Goal: Task Accomplishment & Management: Use online tool/utility

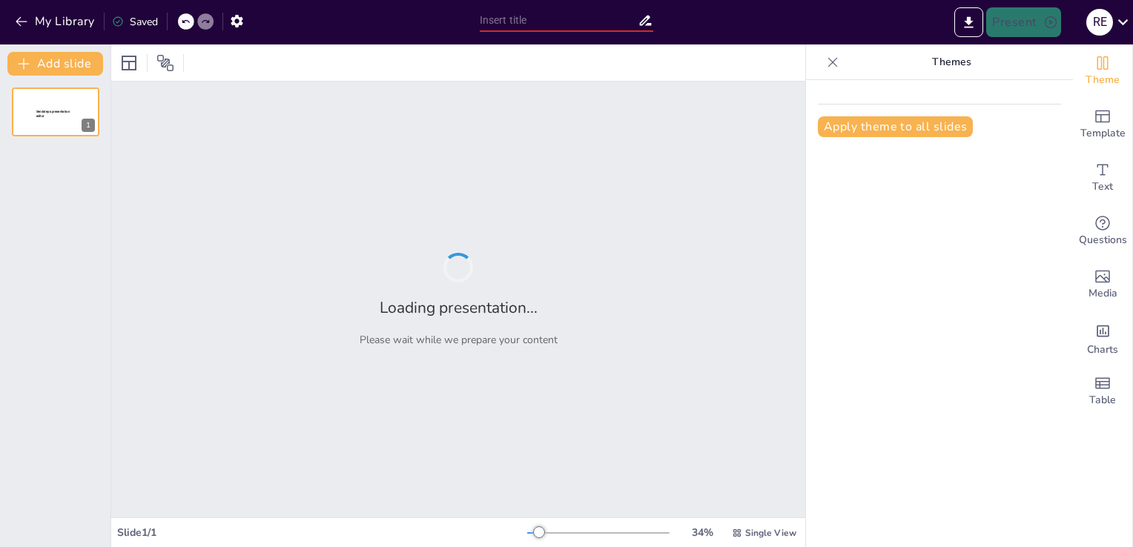
type input "Navigating Integration Challenges in IAM: Solutions and Strategies"
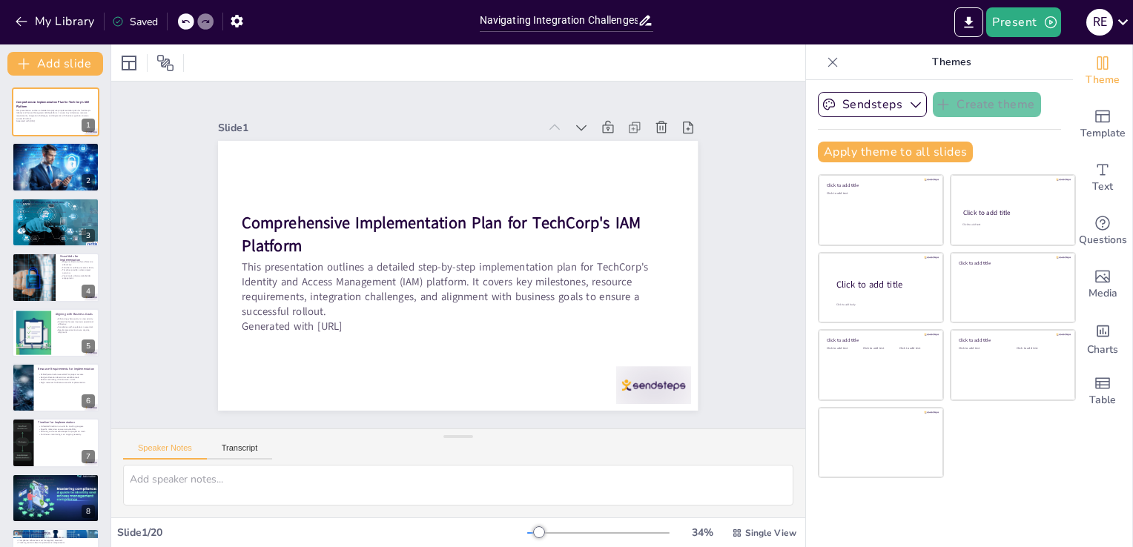
checkbox input "true"
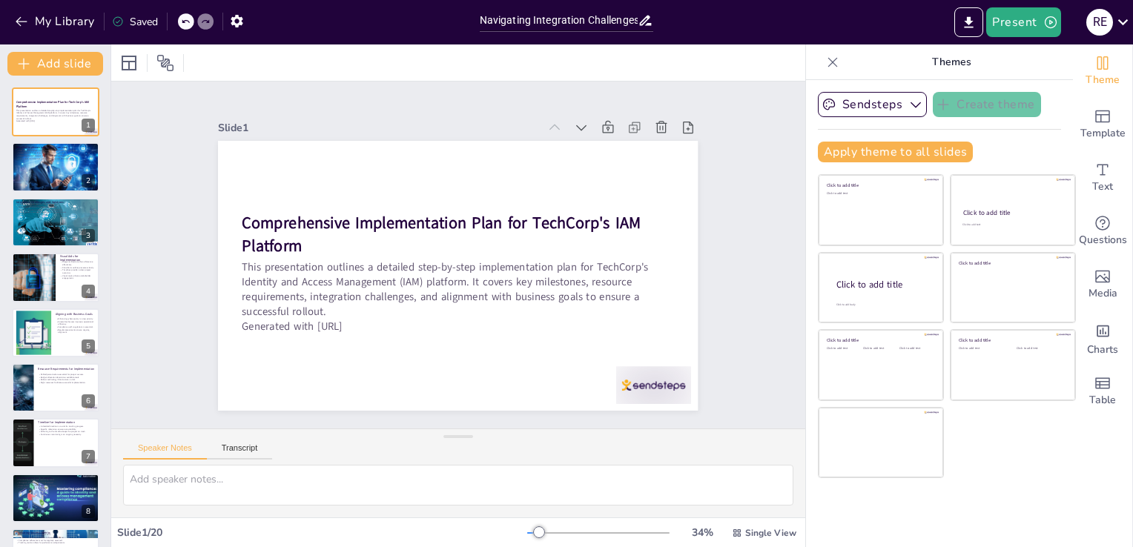
checkbox input "true"
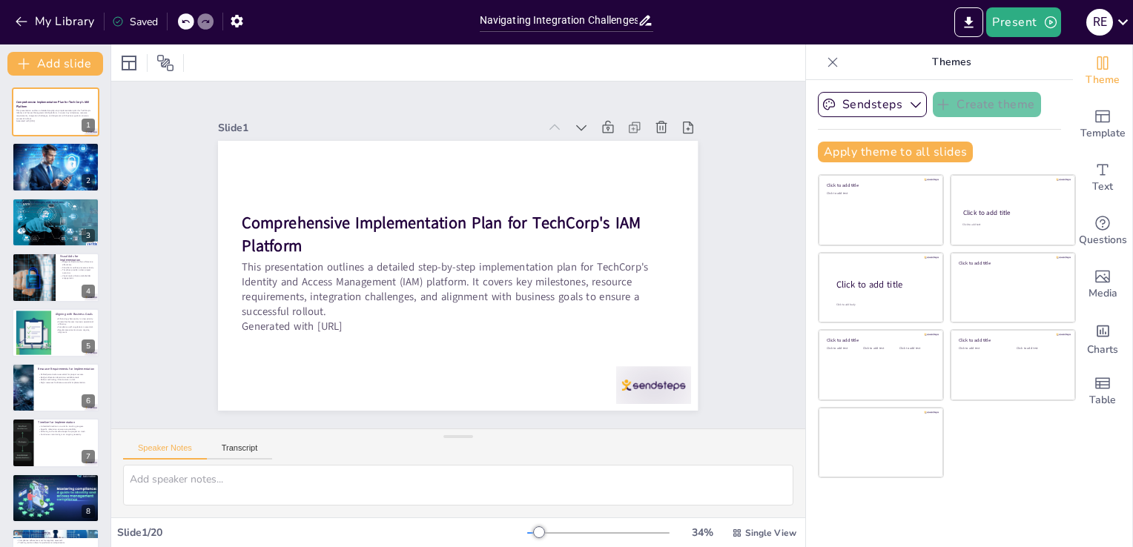
checkbox input "true"
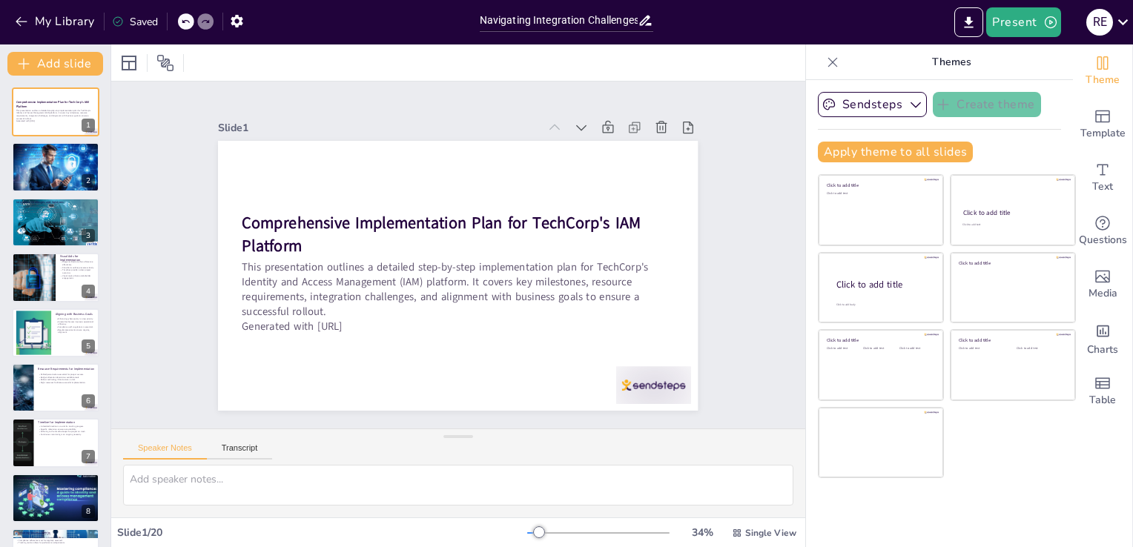
checkbox input "true"
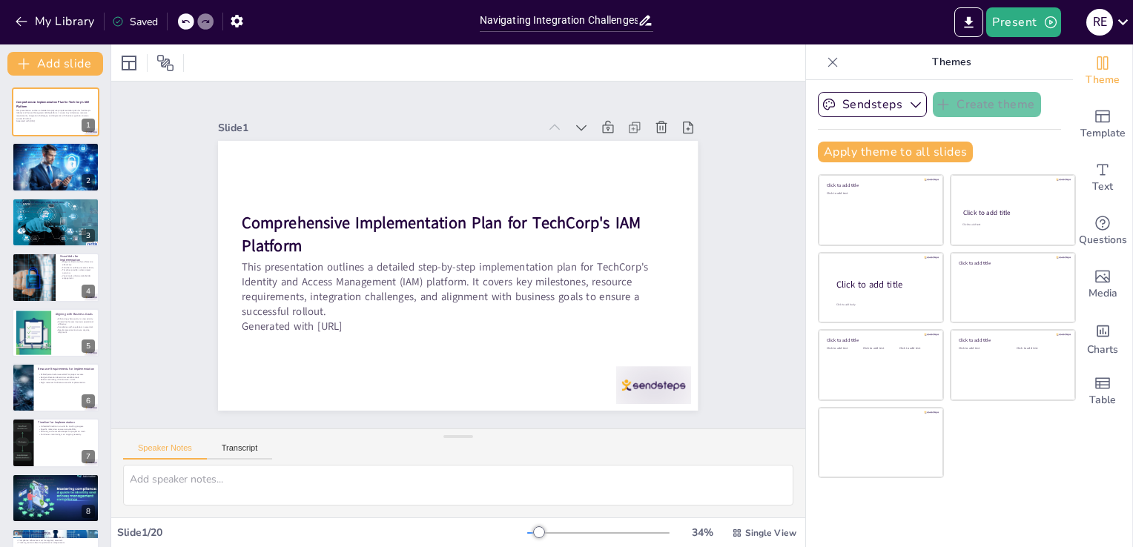
checkbox input "true"
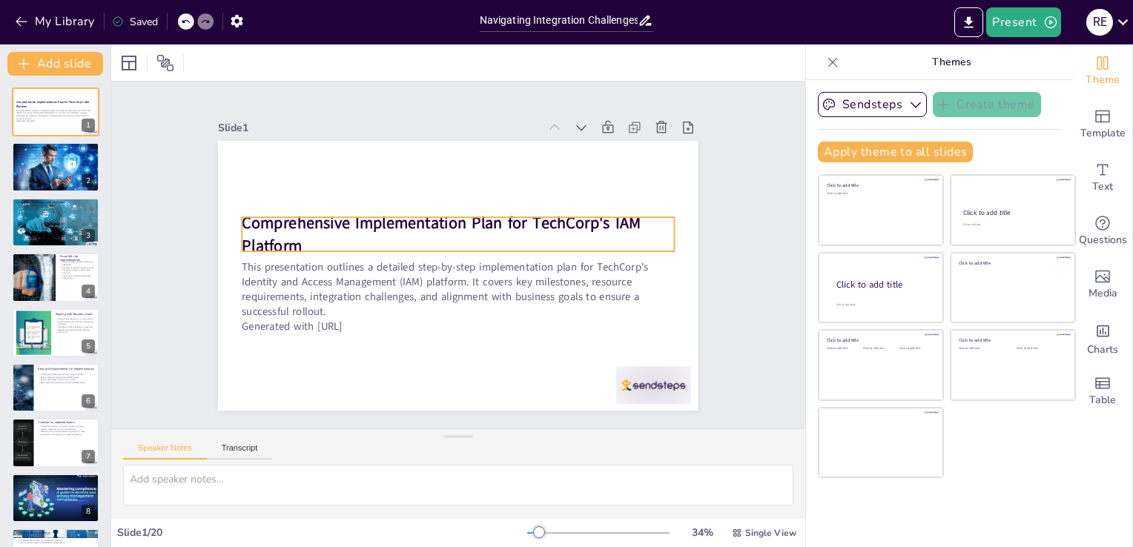
checkbox input "true"
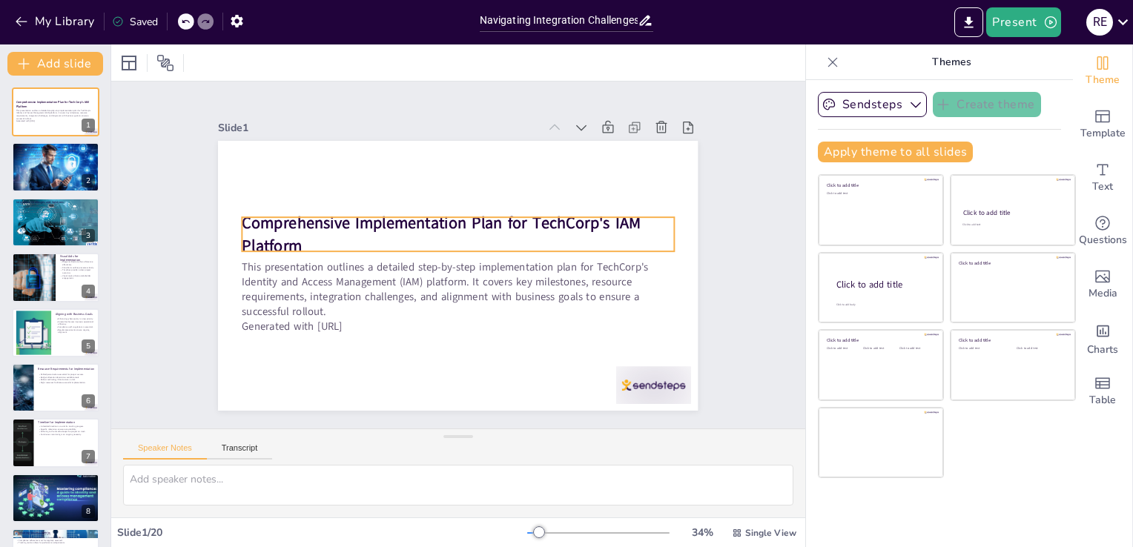
checkbox input "true"
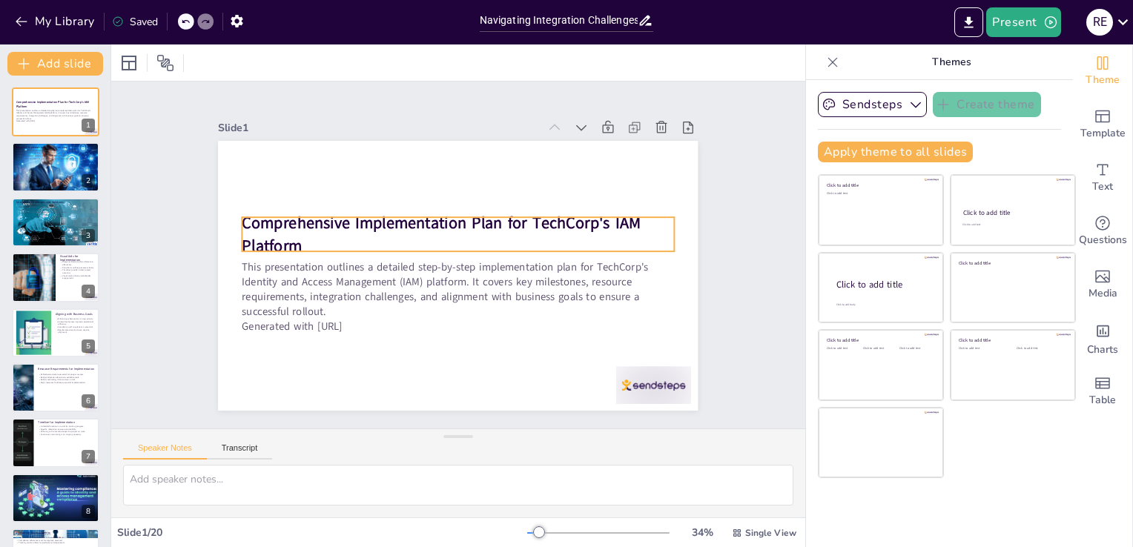
checkbox input "true"
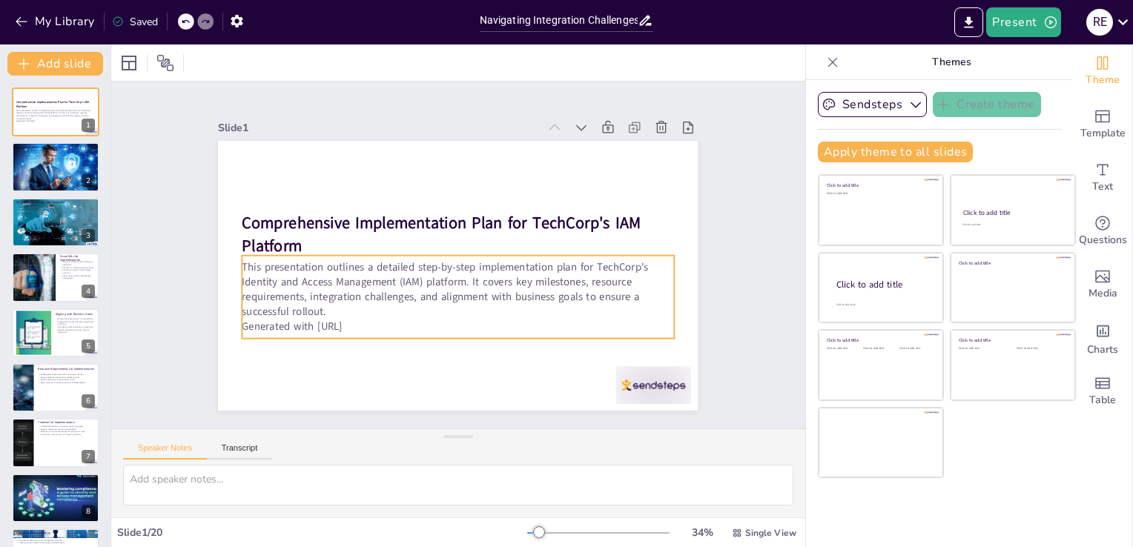
checkbox input "true"
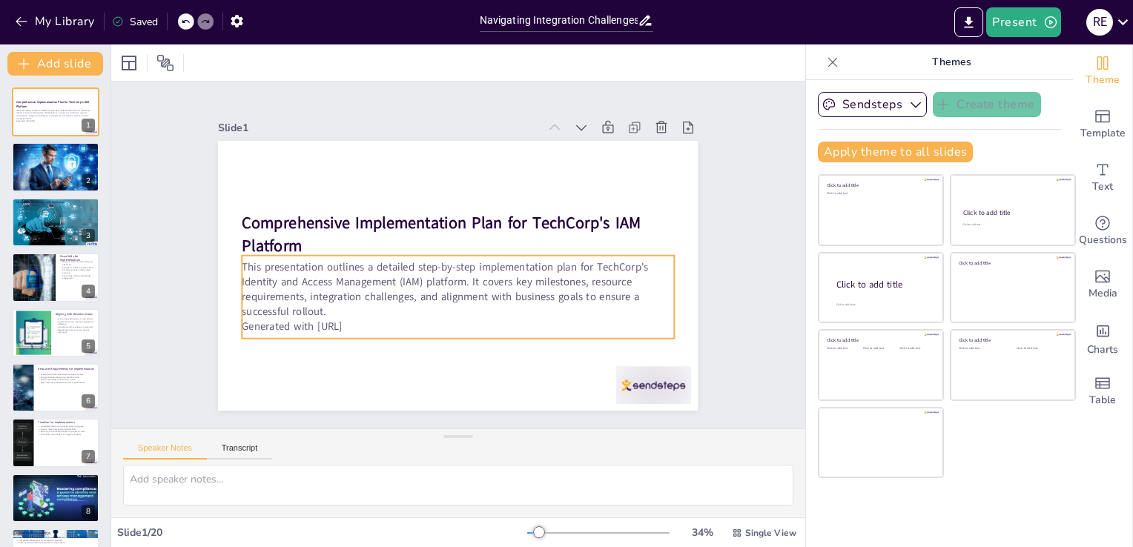
checkbox input "true"
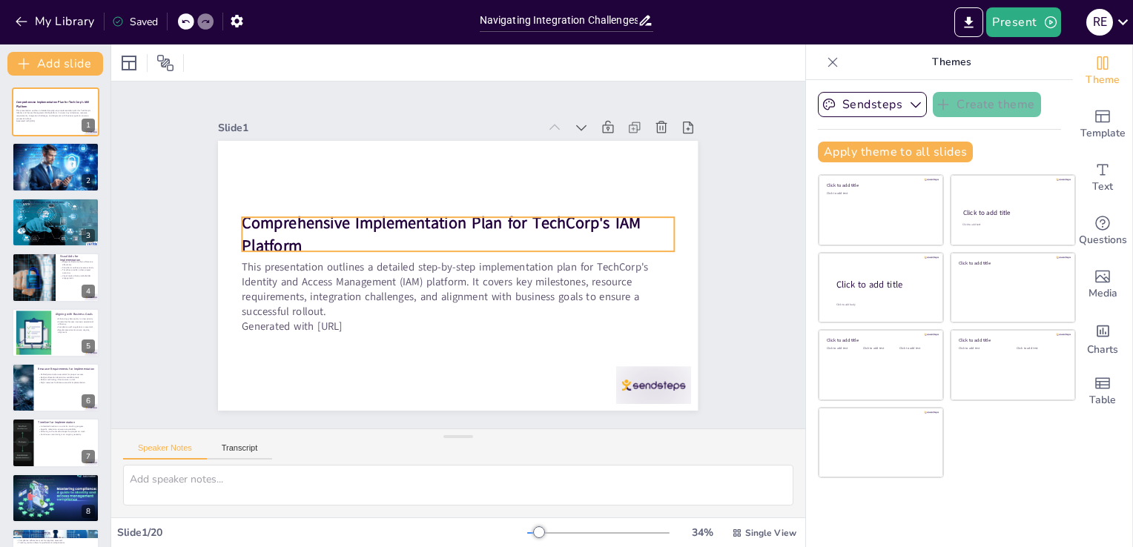
checkbox input "true"
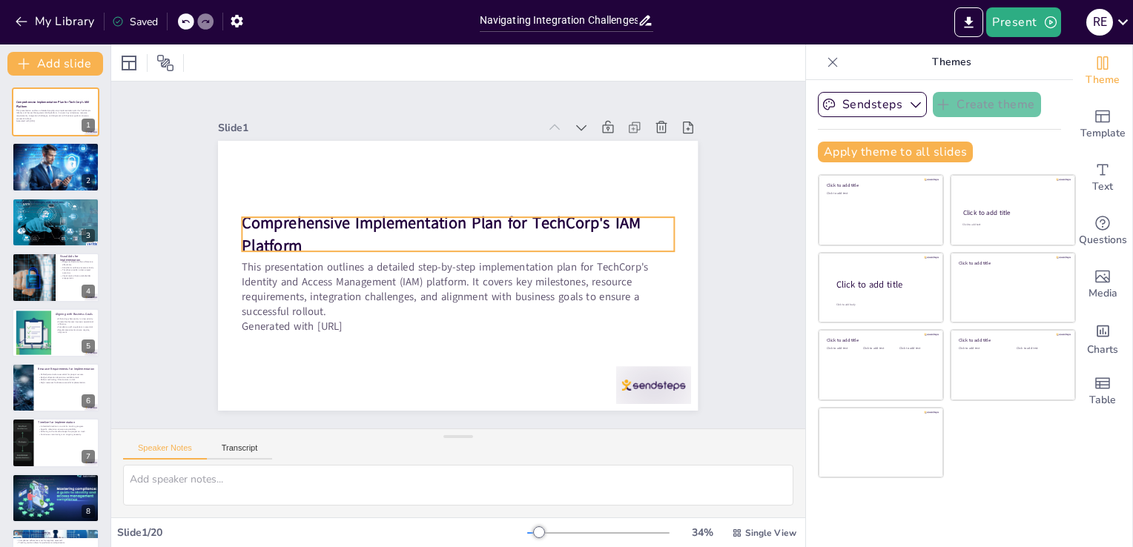
checkbox input "true"
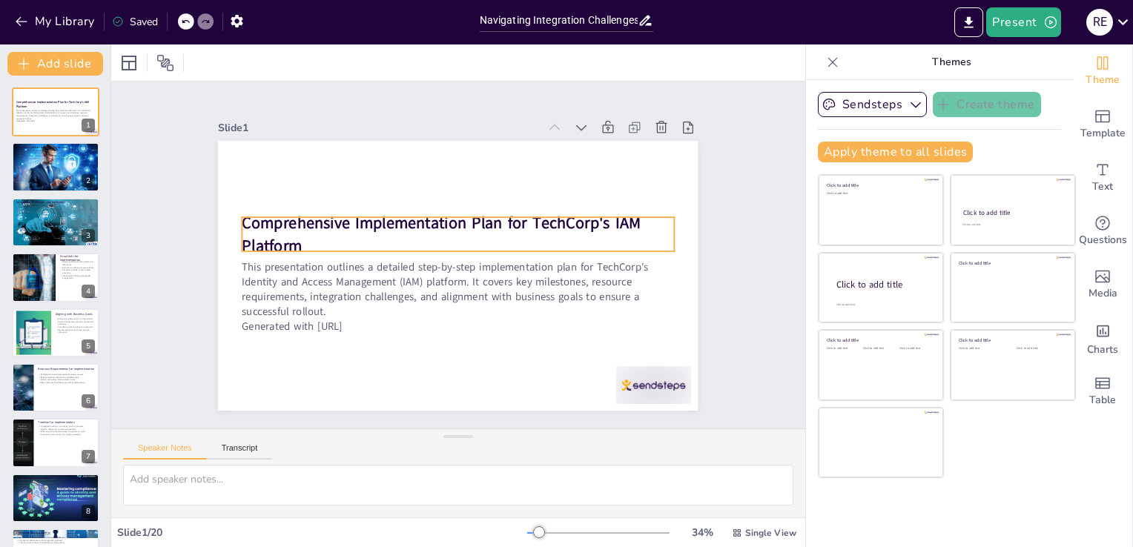
checkbox input "true"
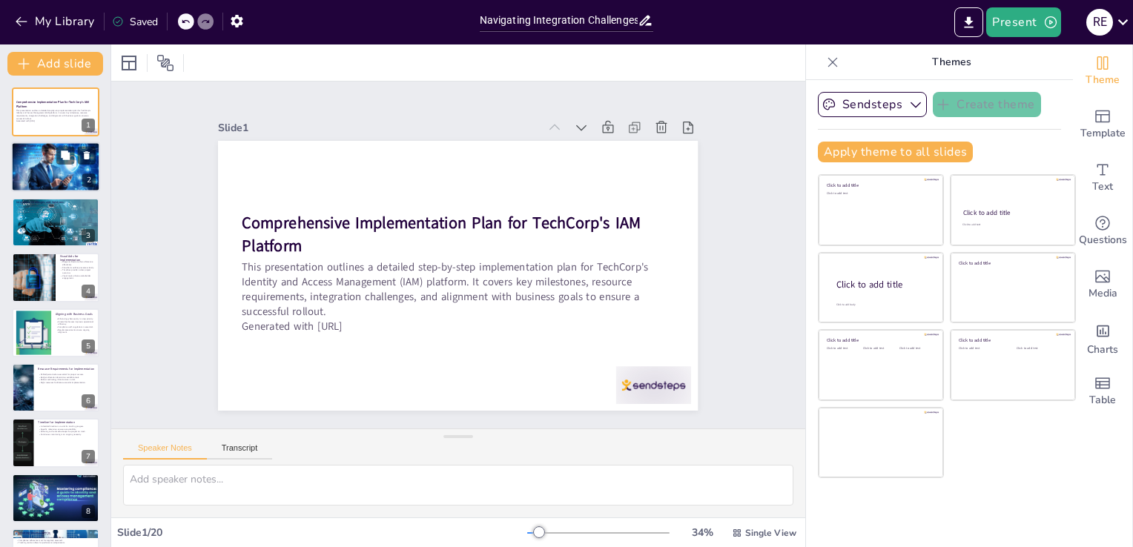
checkbox input "true"
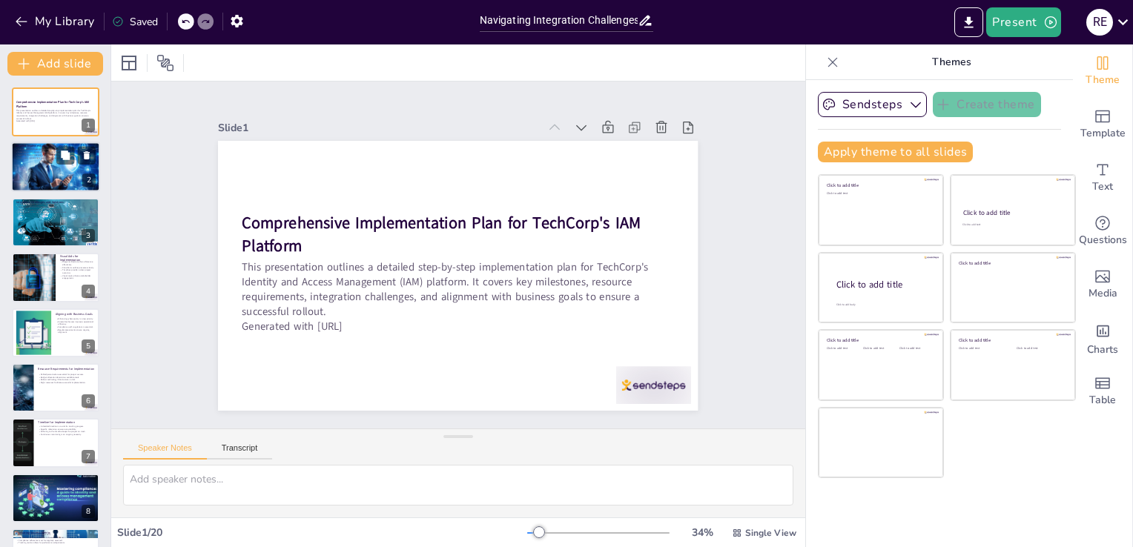
checkbox input "true"
click at [44, 174] on div at bounding box center [55, 167] width 100 height 50
checkbox input "true"
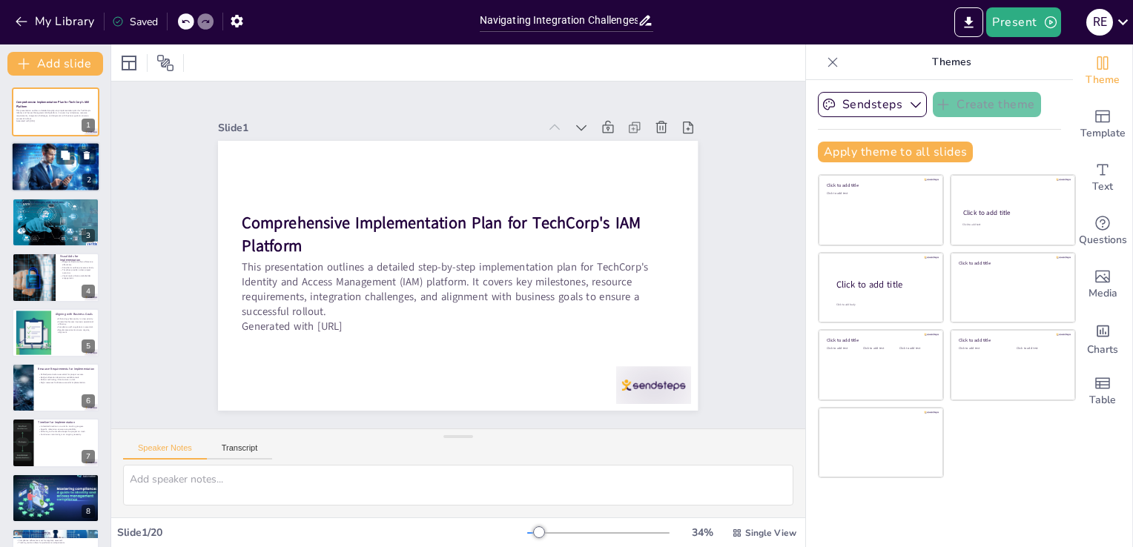
checkbox input "true"
type textarea "Each phase of the implementation is crucial as it builds upon the previous one.…"
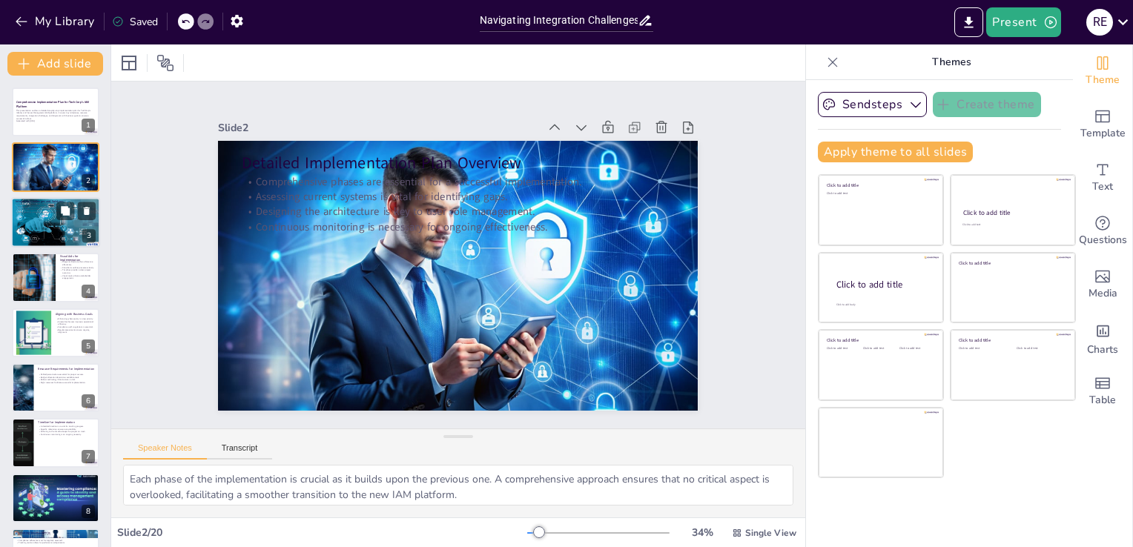
checkbox input "true"
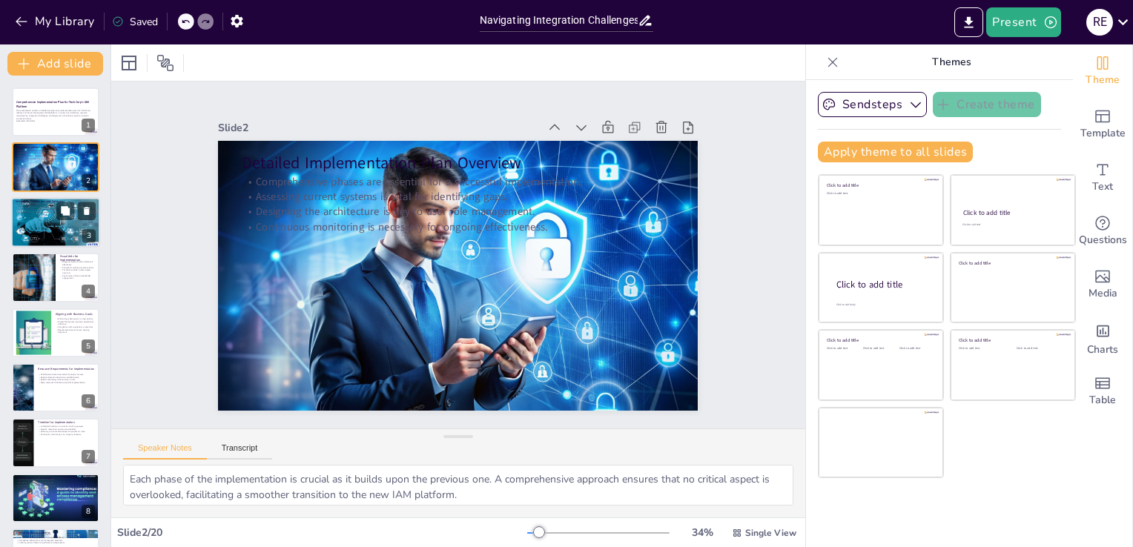
checkbox input "true"
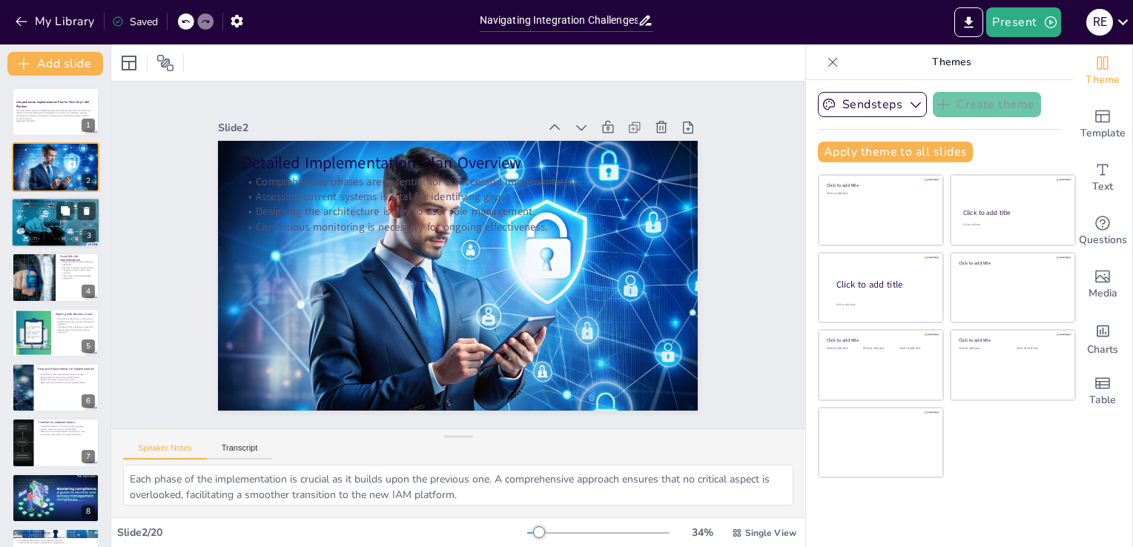
checkbox input "true"
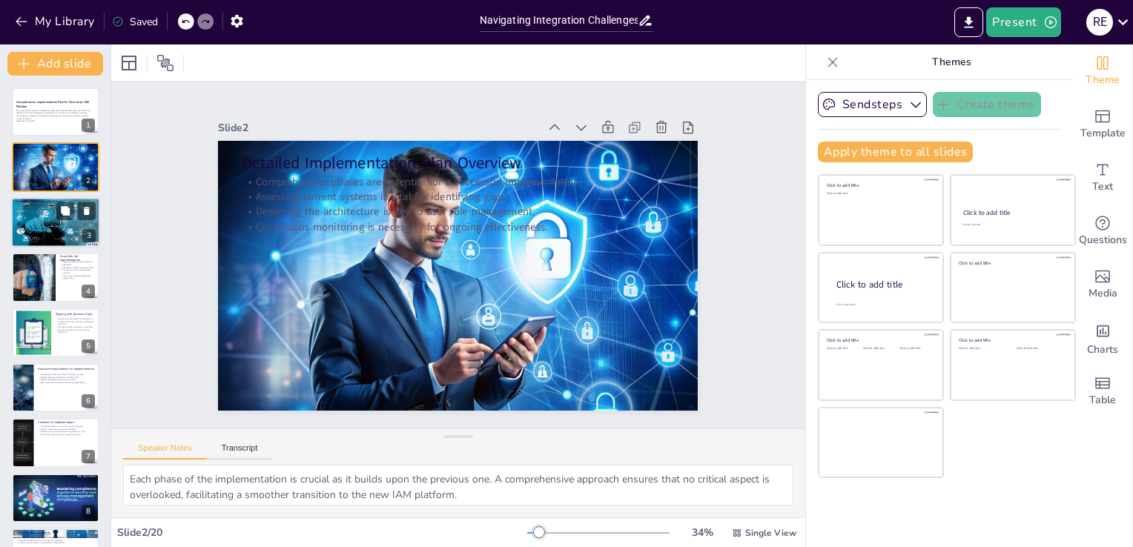
checkbox input "true"
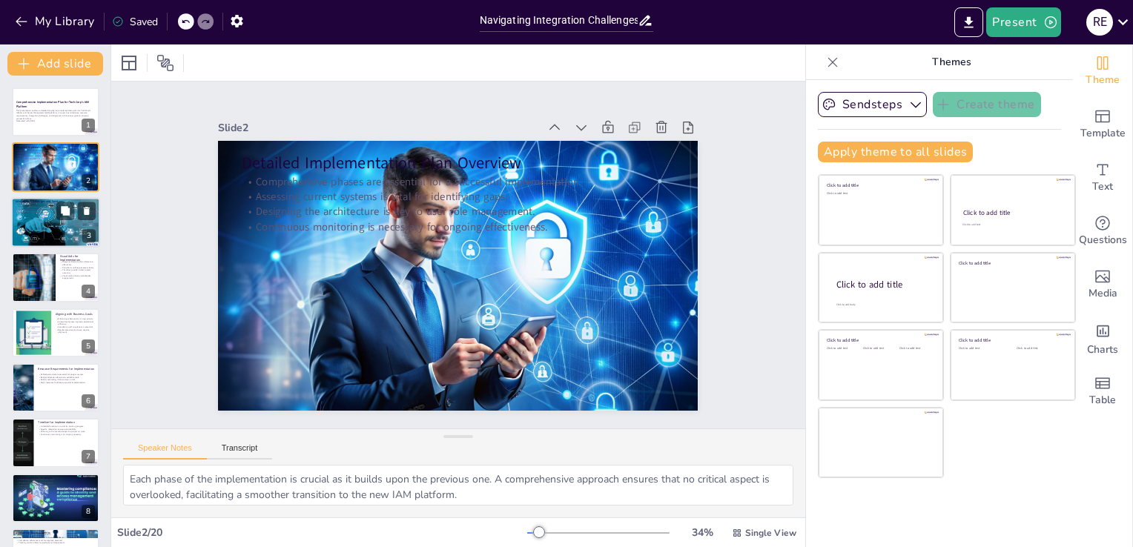
checkbox input "true"
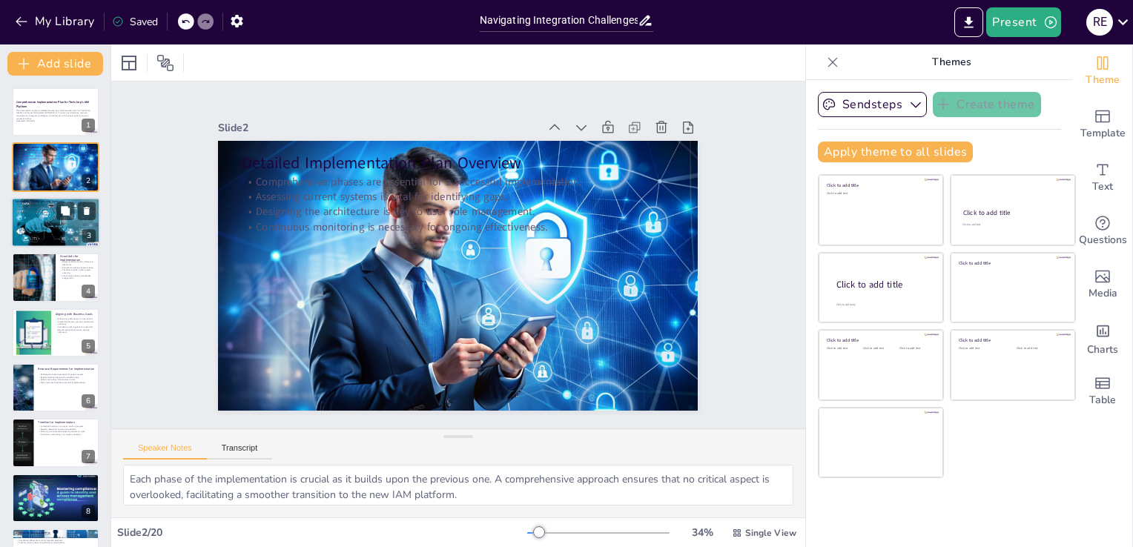
checkbox input "true"
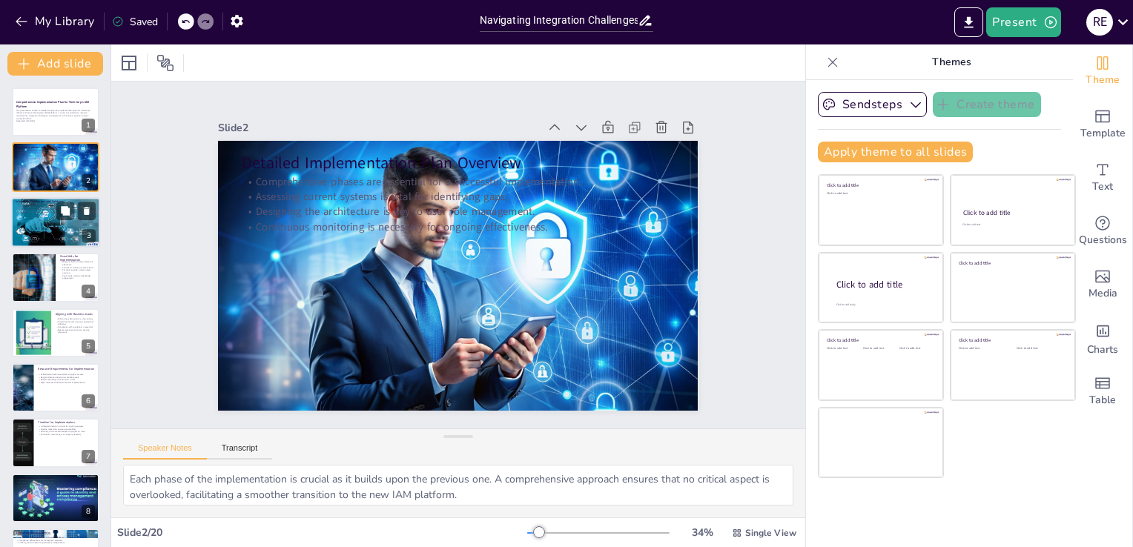
checkbox input "true"
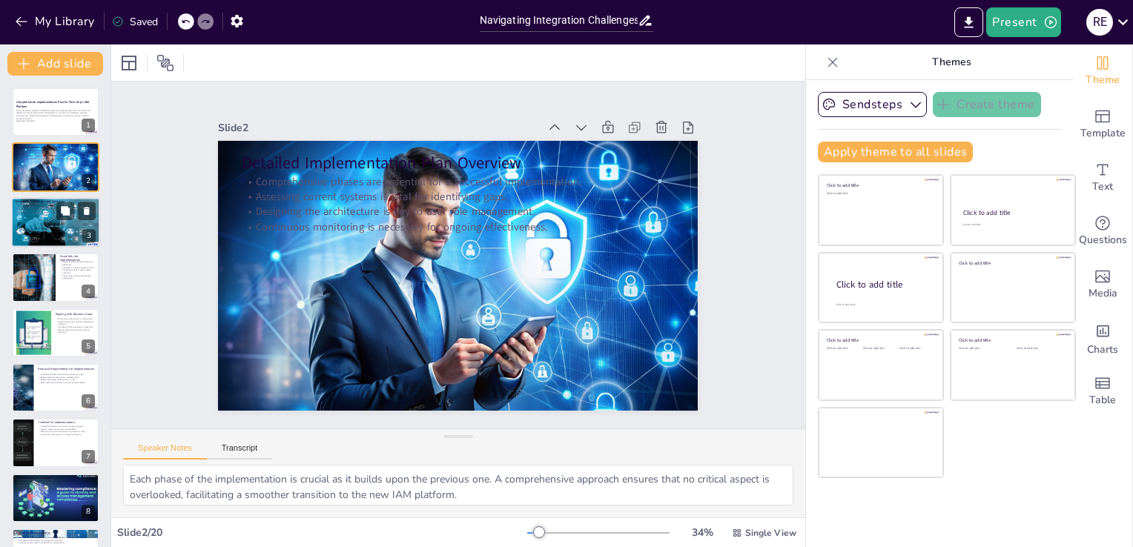
checkbox input "true"
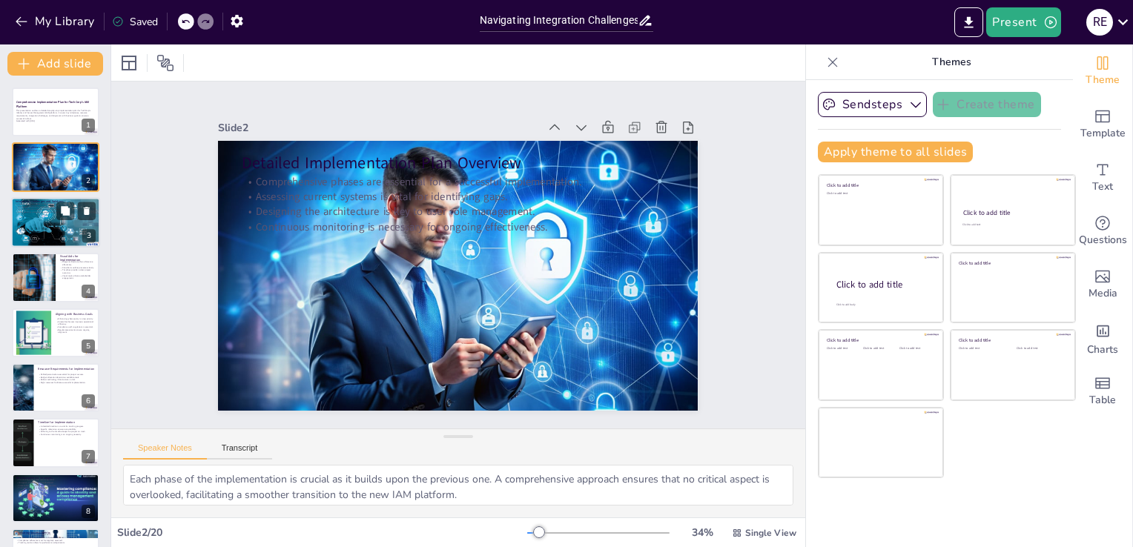
checkbox input "true"
click at [39, 230] on div at bounding box center [55, 222] width 89 height 50
checkbox input "true"
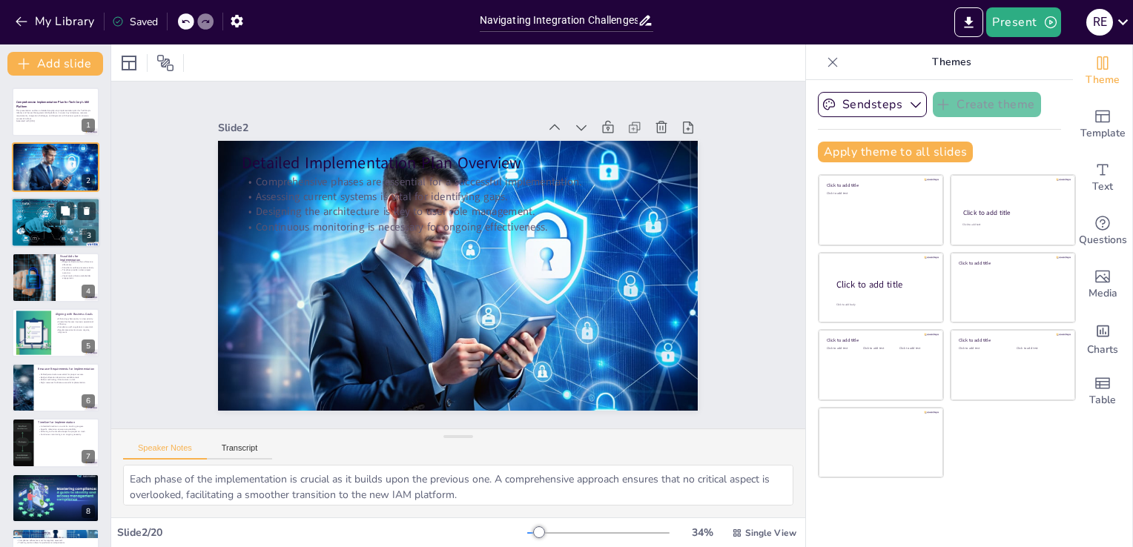
checkbox input "true"
type textarea "Legacy systems often lack the modern capabilities needed for smooth integration…"
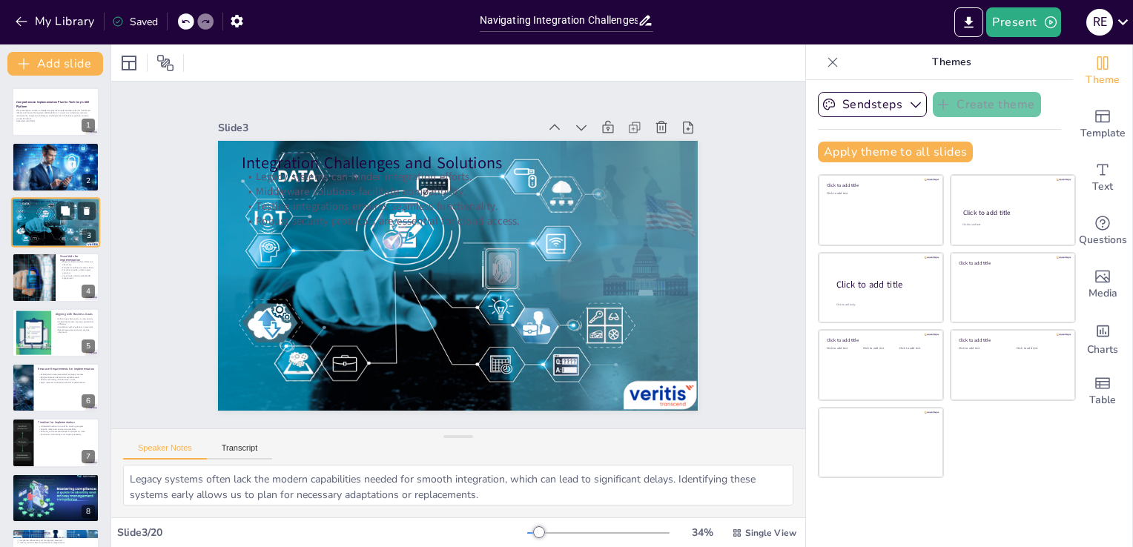
checkbox input "true"
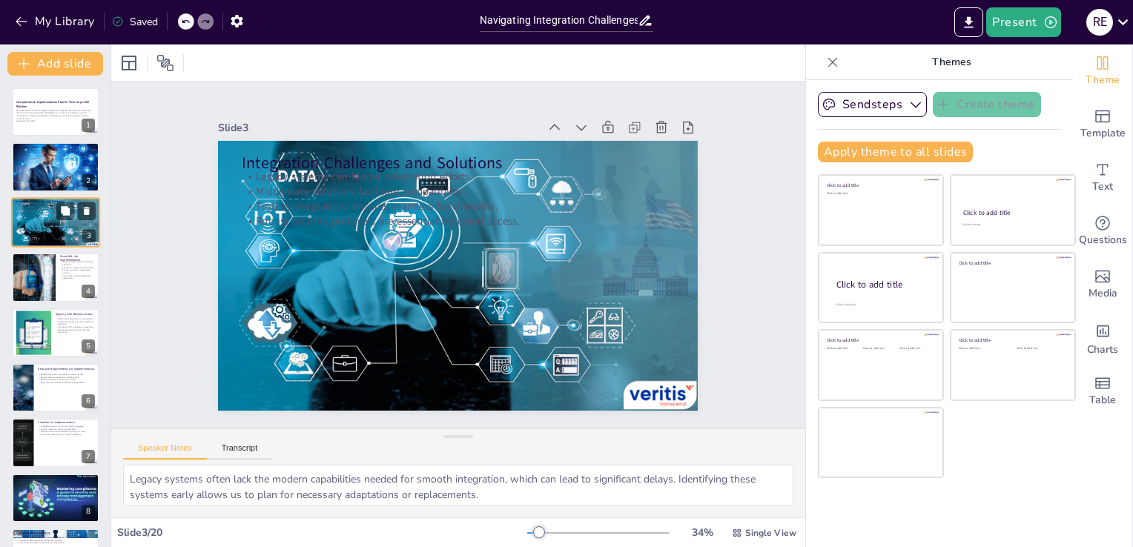
checkbox input "true"
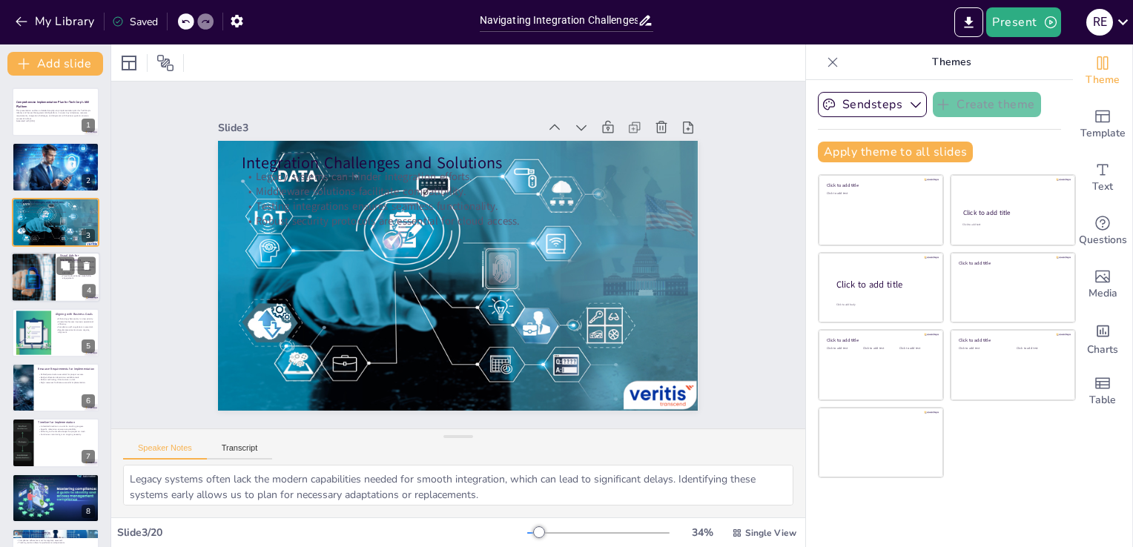
checkbox input "true"
click at [36, 286] on div at bounding box center [33, 277] width 73 height 50
checkbox input "true"
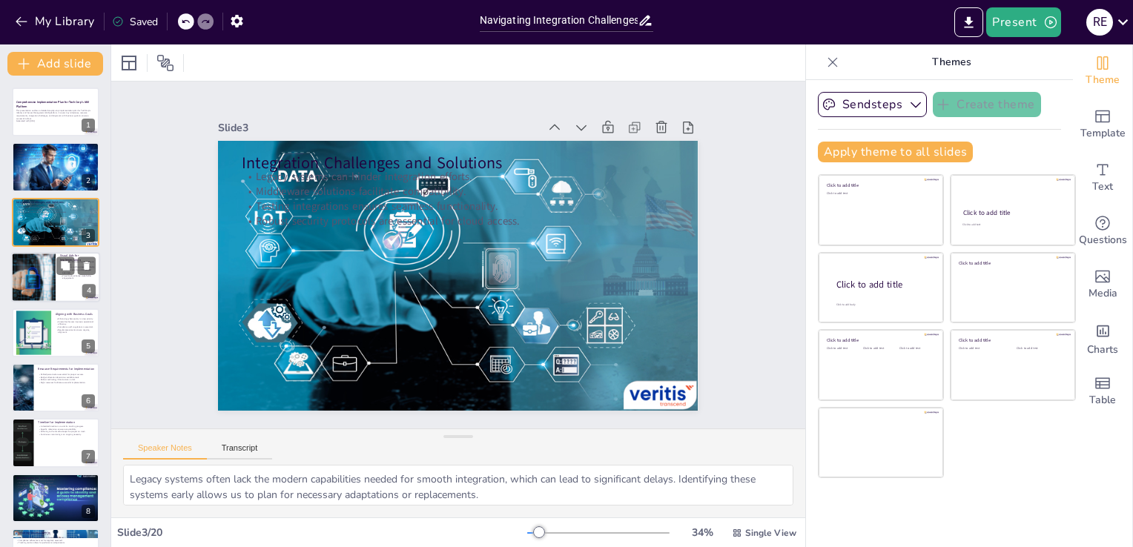
checkbox input "true"
type textarea "Diagrams are invaluable for visualizing complex systems, allowing stakeholders …"
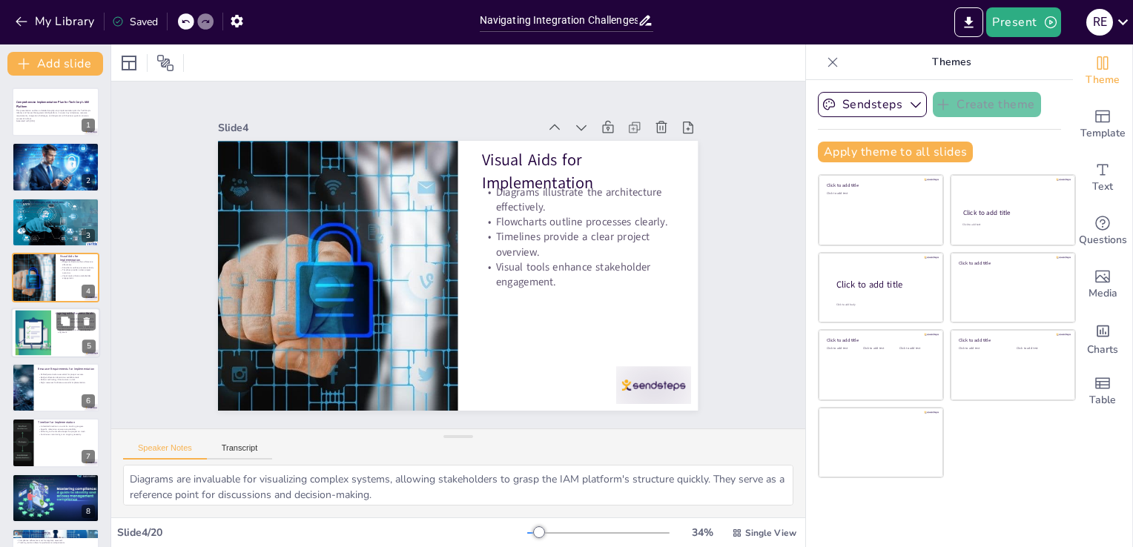
checkbox input "true"
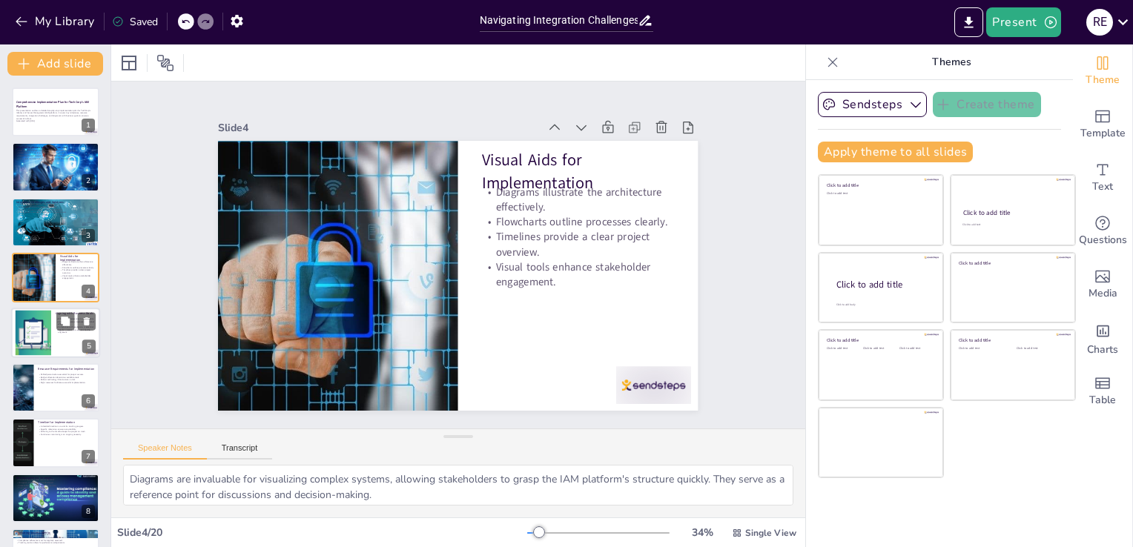
checkbox input "true"
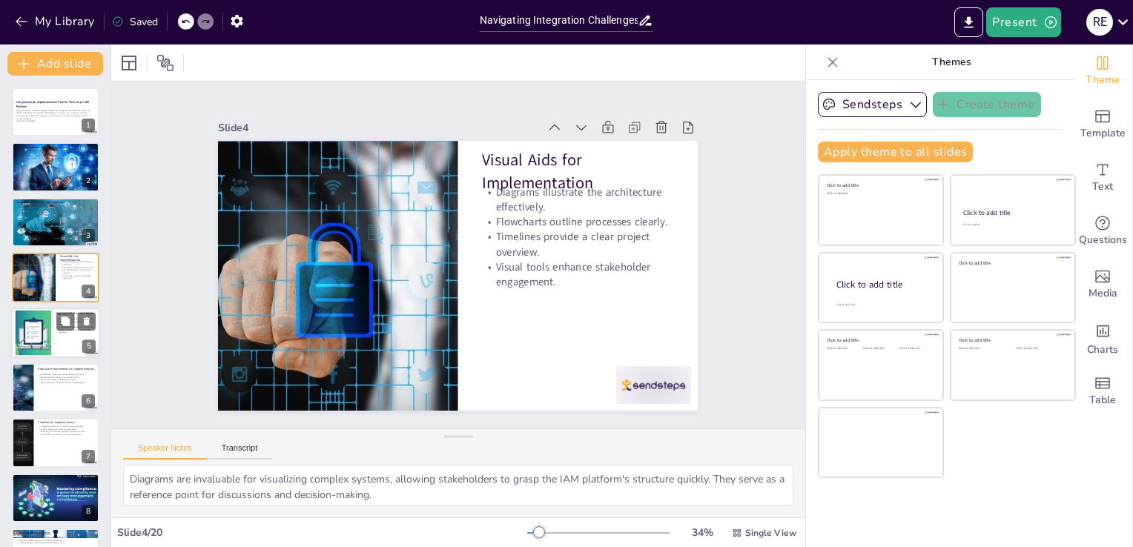
checkbox input "true"
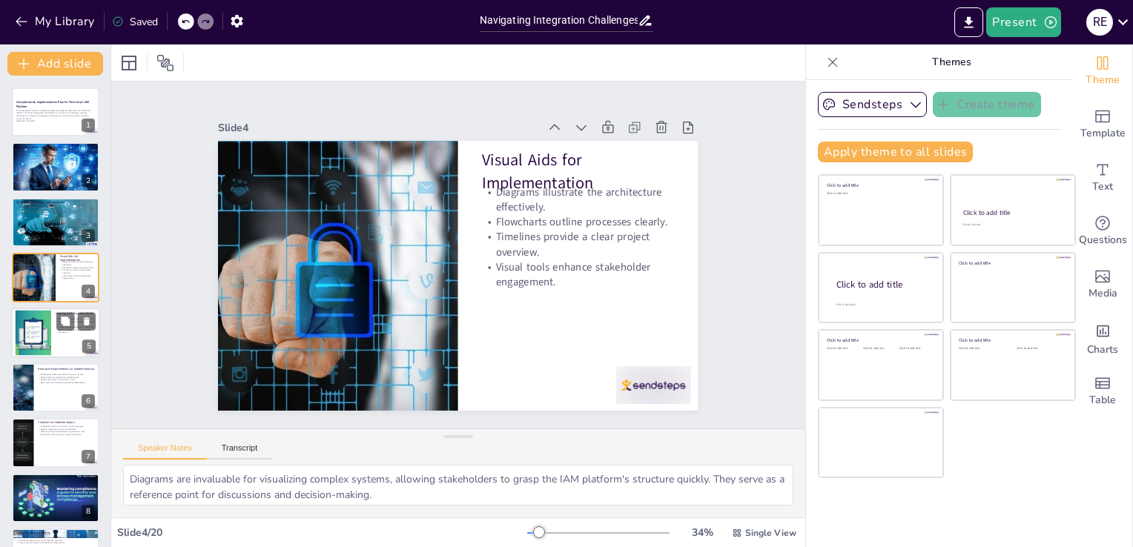
checkbox input "true"
click at [34, 330] on div at bounding box center [33, 332] width 86 height 45
checkbox input "true"
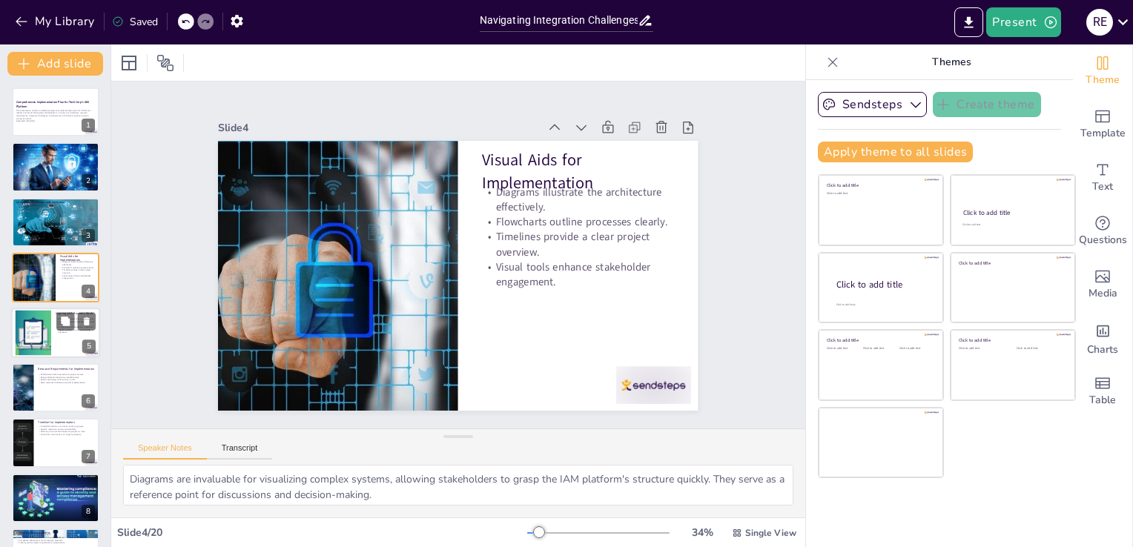
checkbox input "true"
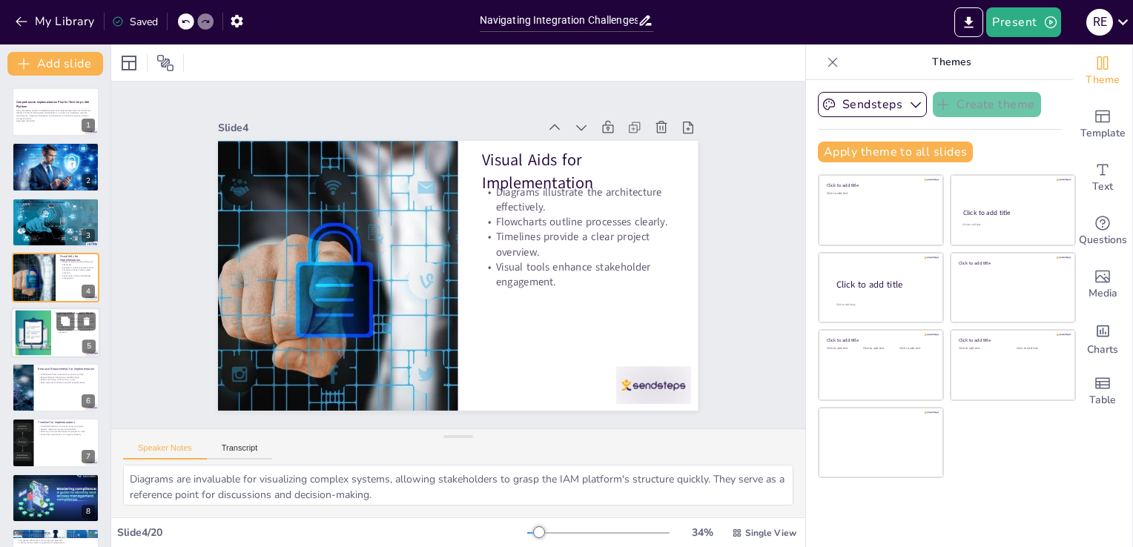
type textarea "Cybersecurity is fundamental to protecting TechCorp's assets and data. By prior…"
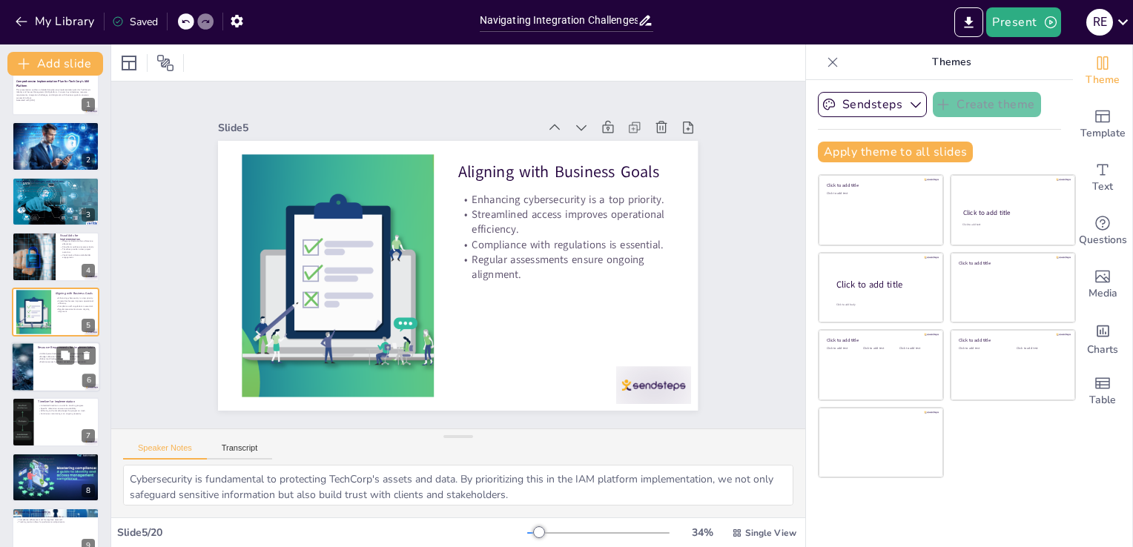
checkbox input "true"
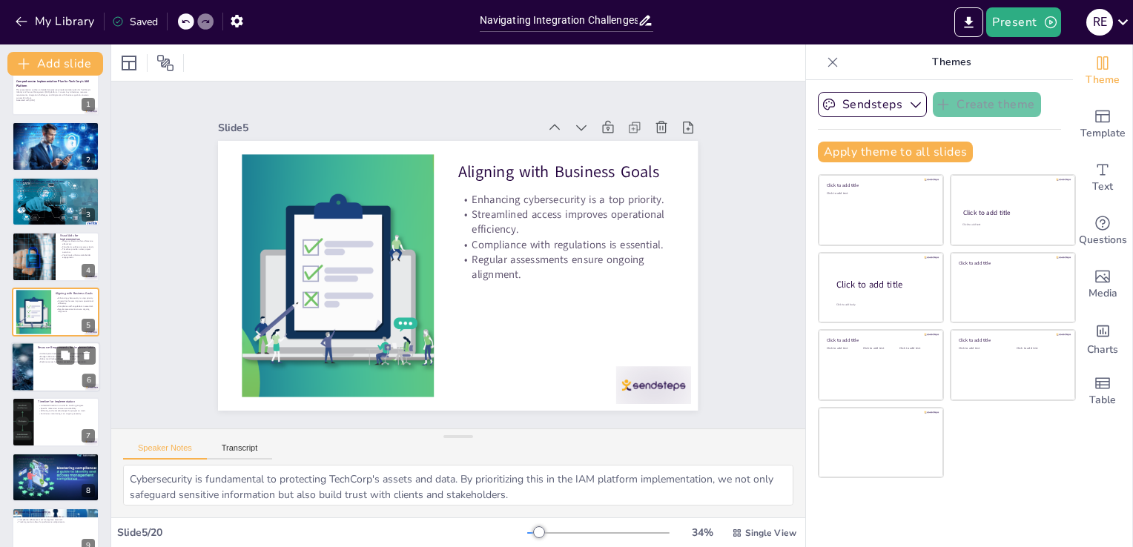
checkbox input "true"
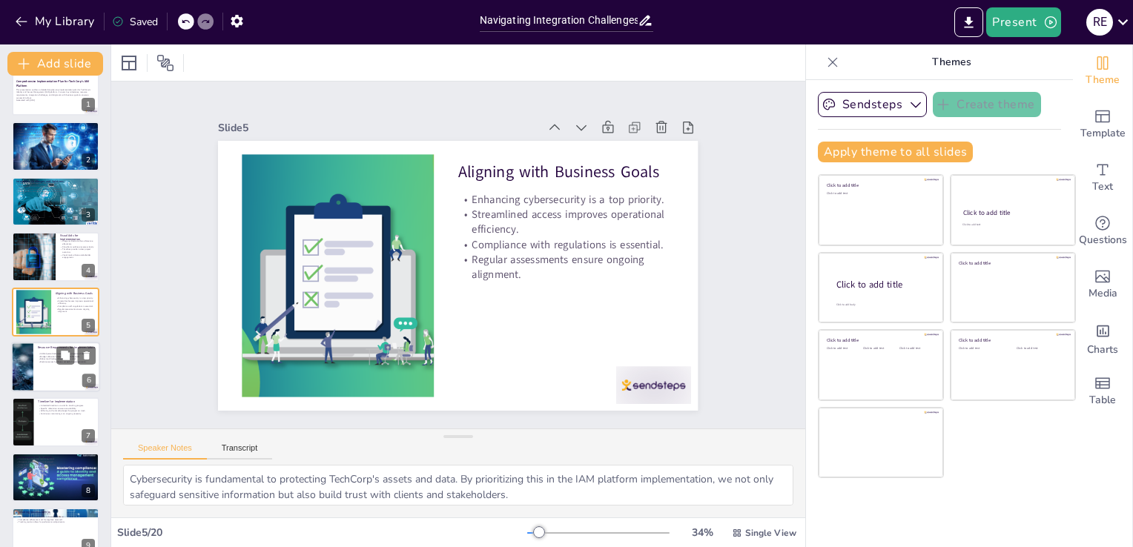
checkbox input "true"
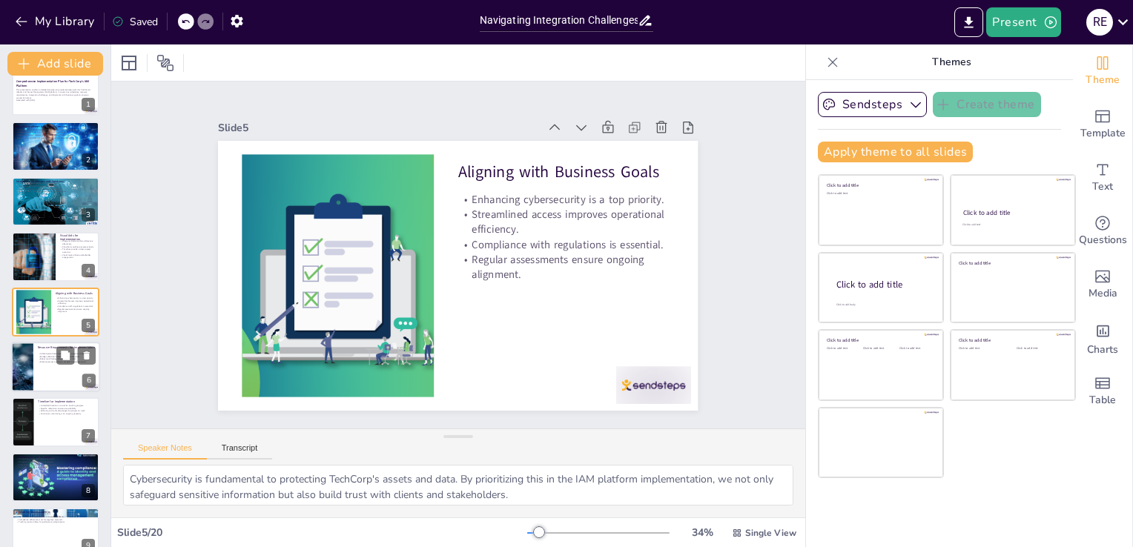
checkbox input "true"
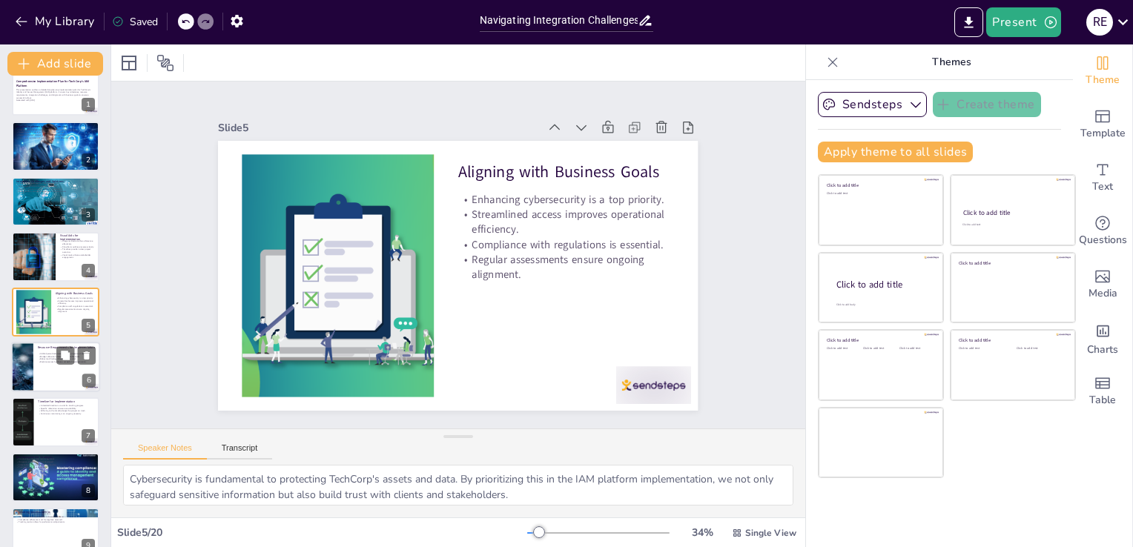
checkbox input "true"
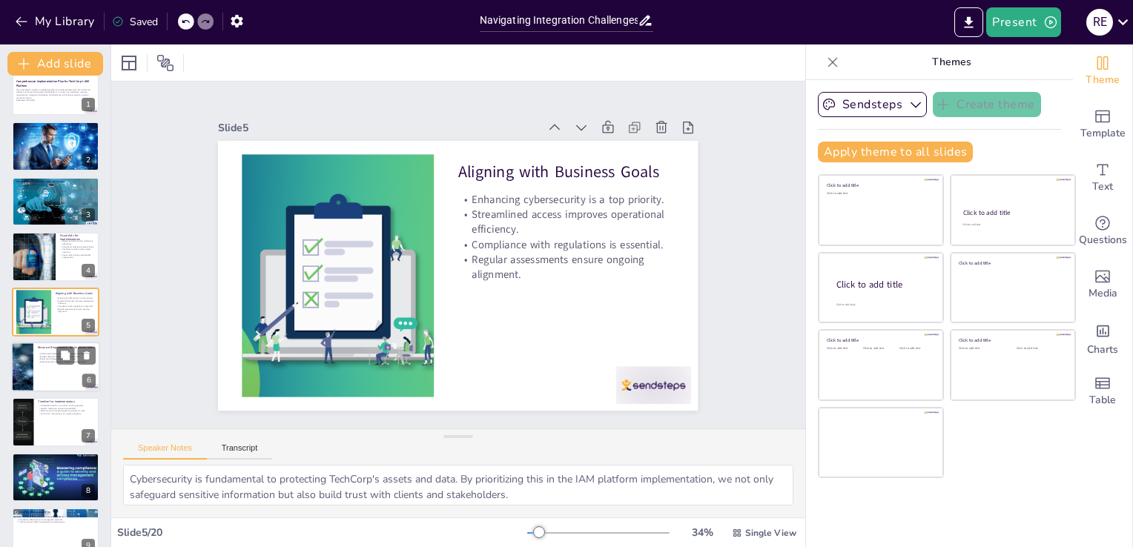
checkbox input "true"
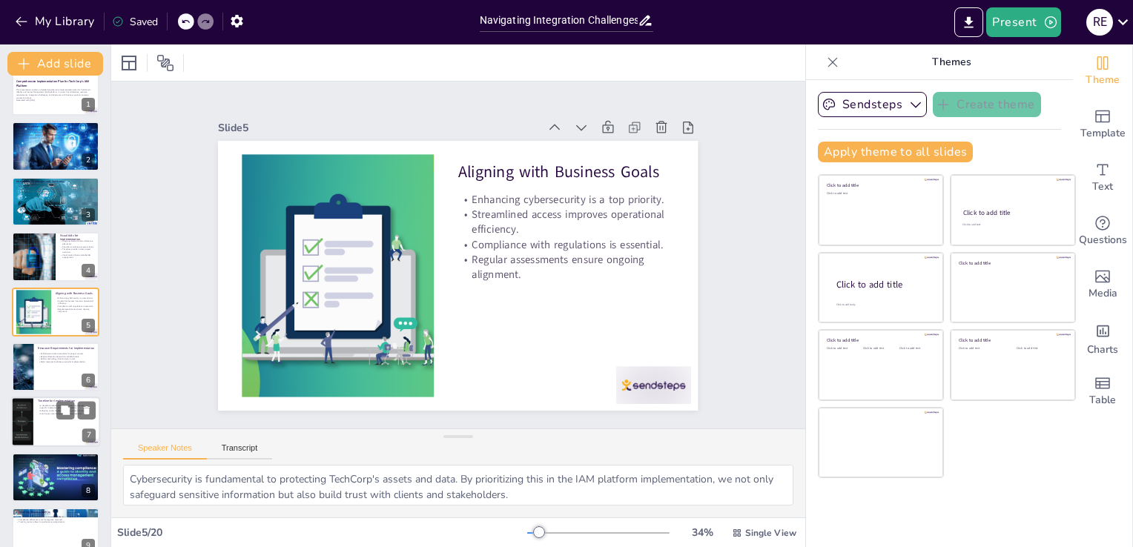
checkbox input "true"
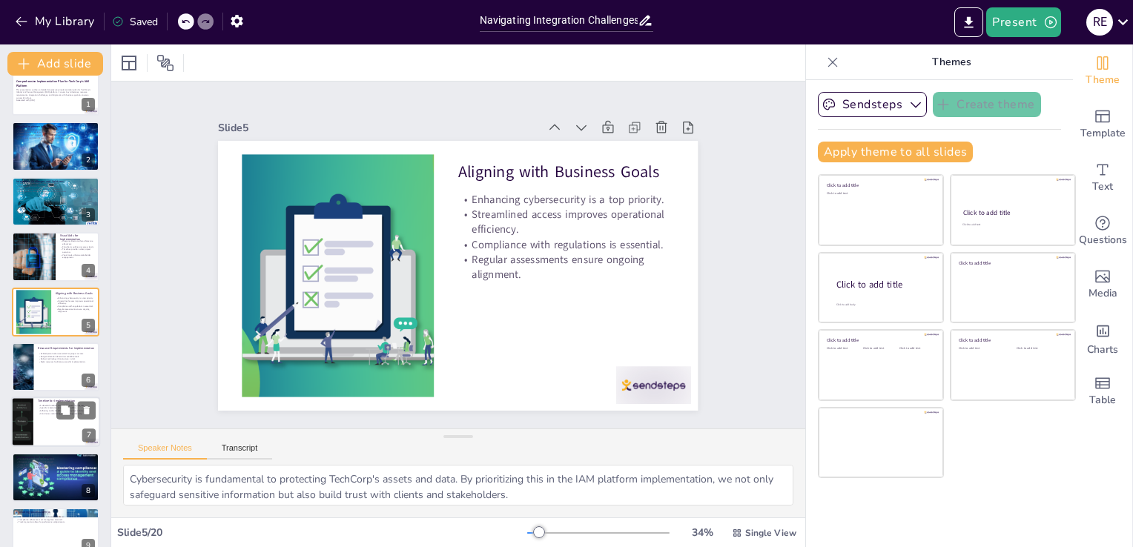
checkbox input "true"
click at [38, 400] on p "Timeline for Implementation" at bounding box center [67, 401] width 58 height 4
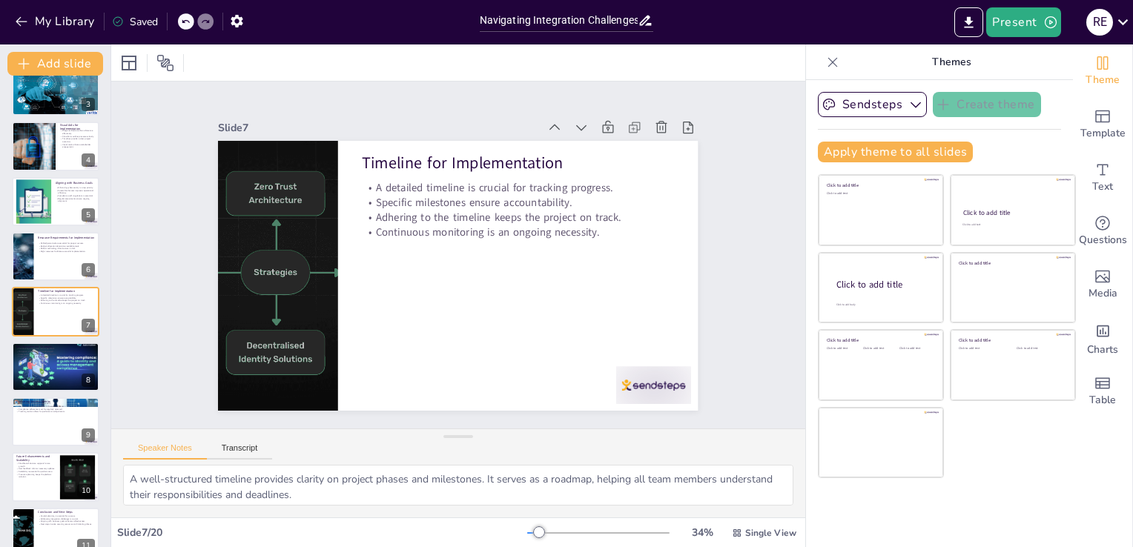
scroll to position [0, 0]
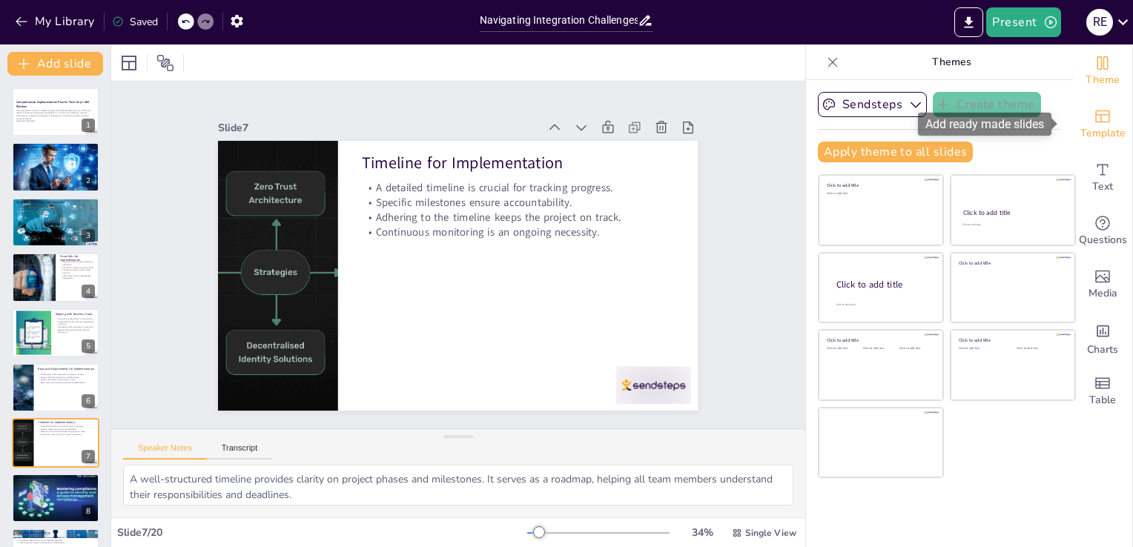
click at [1095, 116] on icon "Add ready made slides" at bounding box center [1102, 116] width 15 height 13
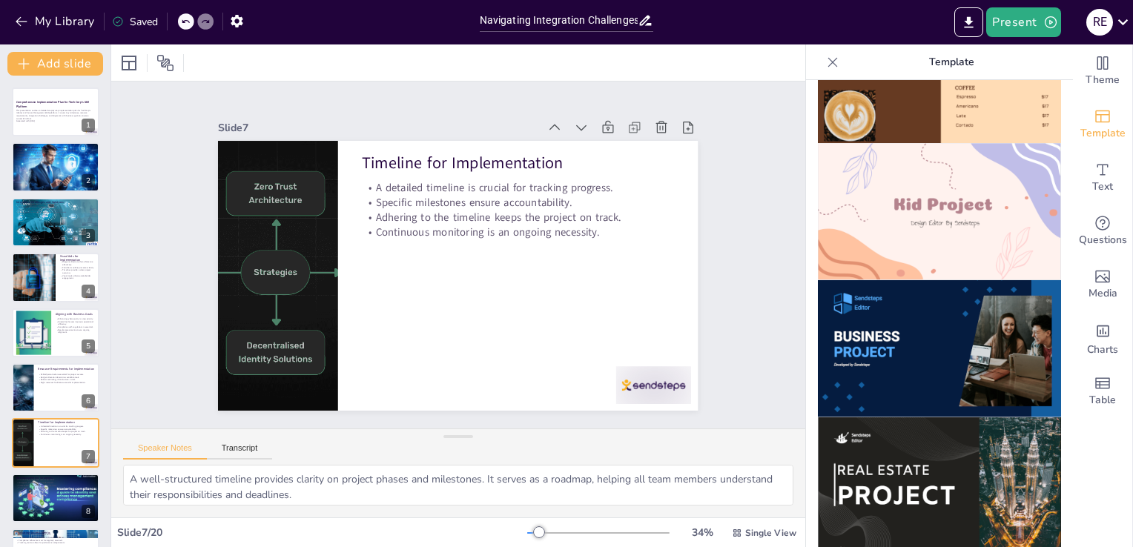
scroll to position [1038, 0]
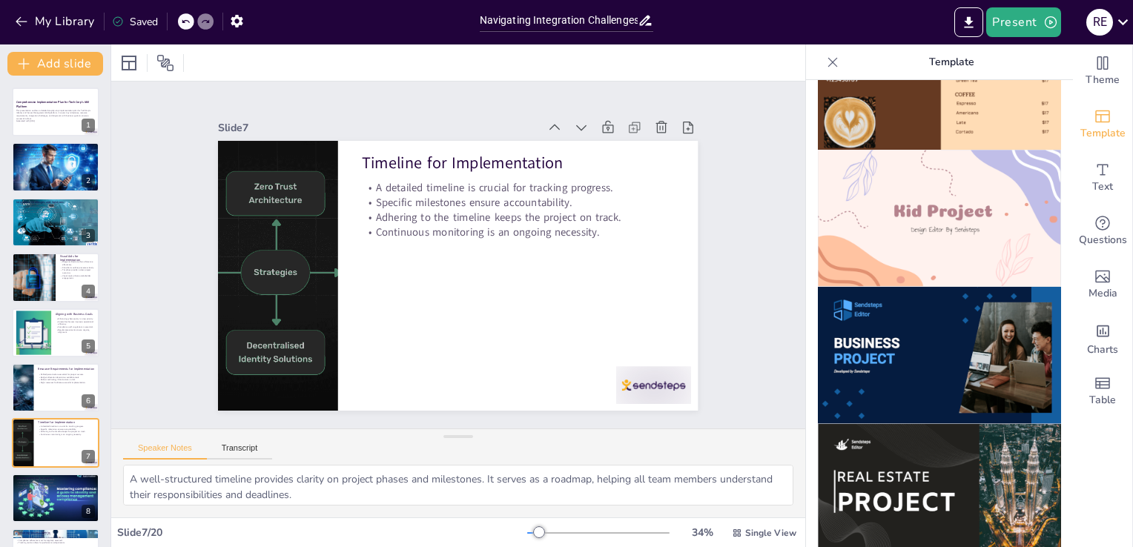
click at [923, 294] on img at bounding box center [939, 355] width 243 height 137
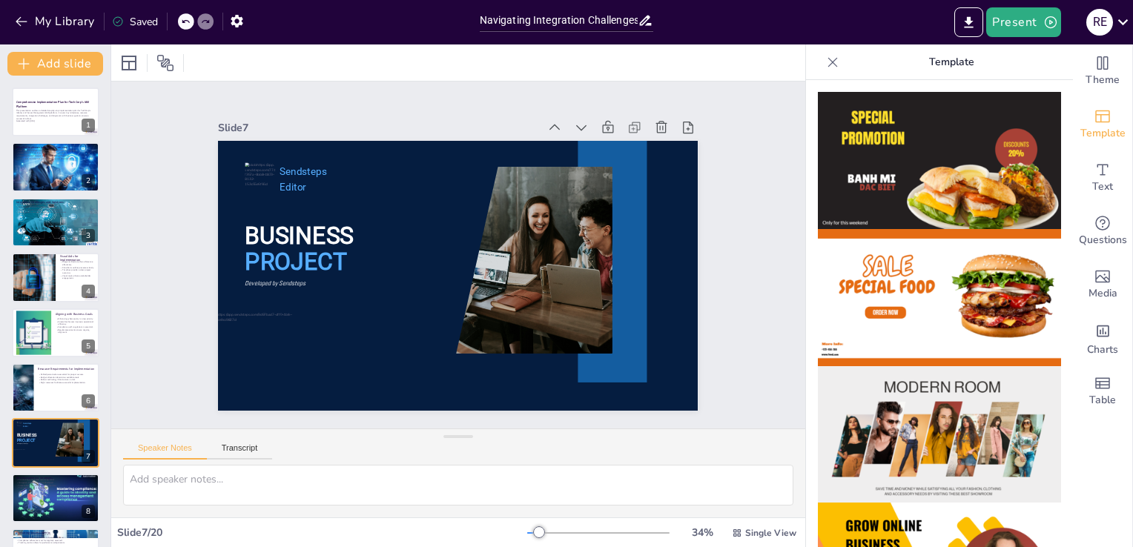
scroll to position [297, 0]
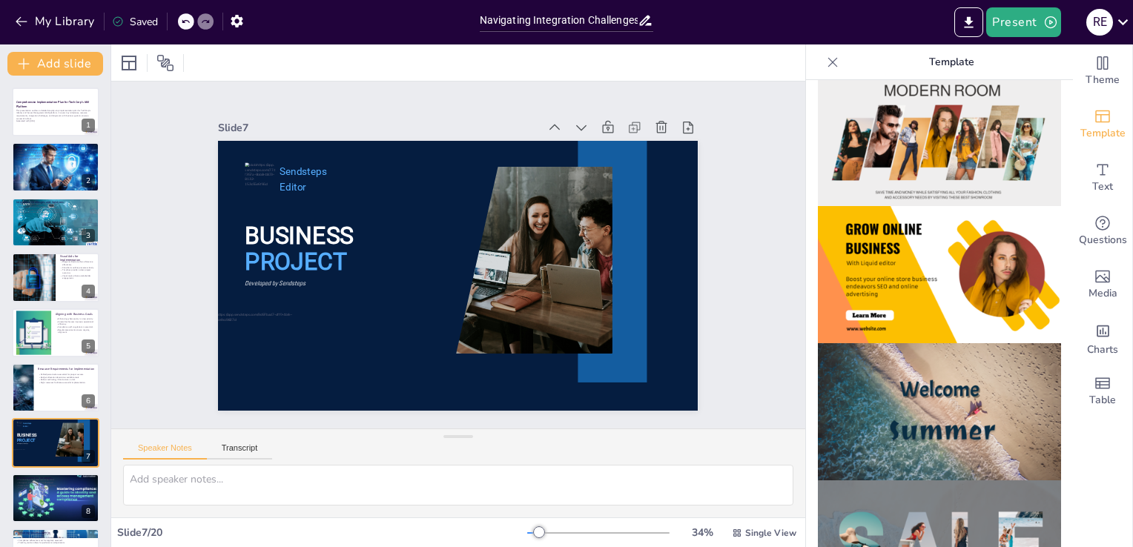
click at [903, 248] on img at bounding box center [939, 274] width 243 height 137
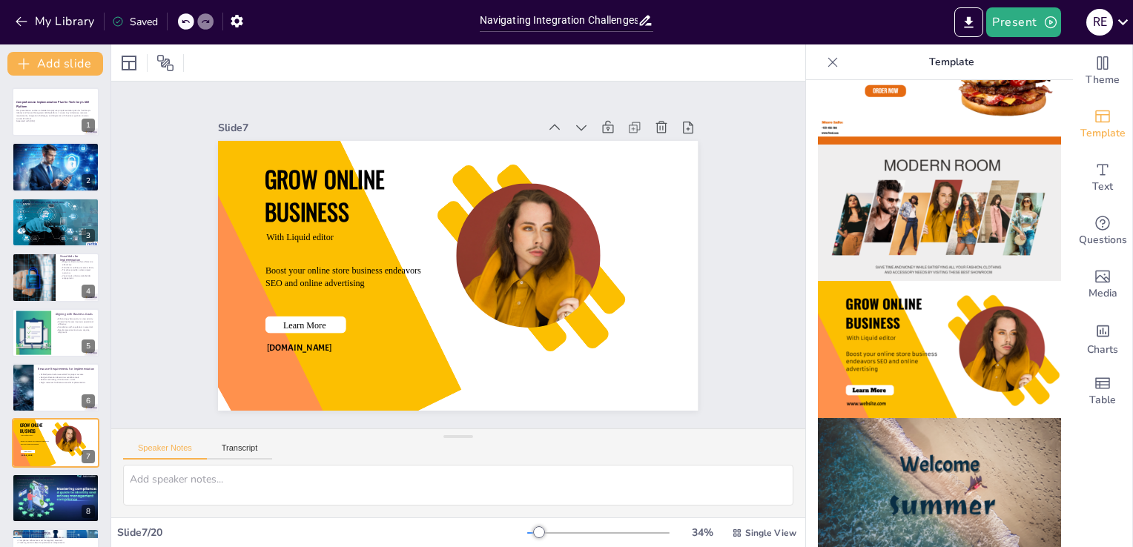
scroll to position [222, 0]
click at [911, 337] on img at bounding box center [939, 348] width 243 height 137
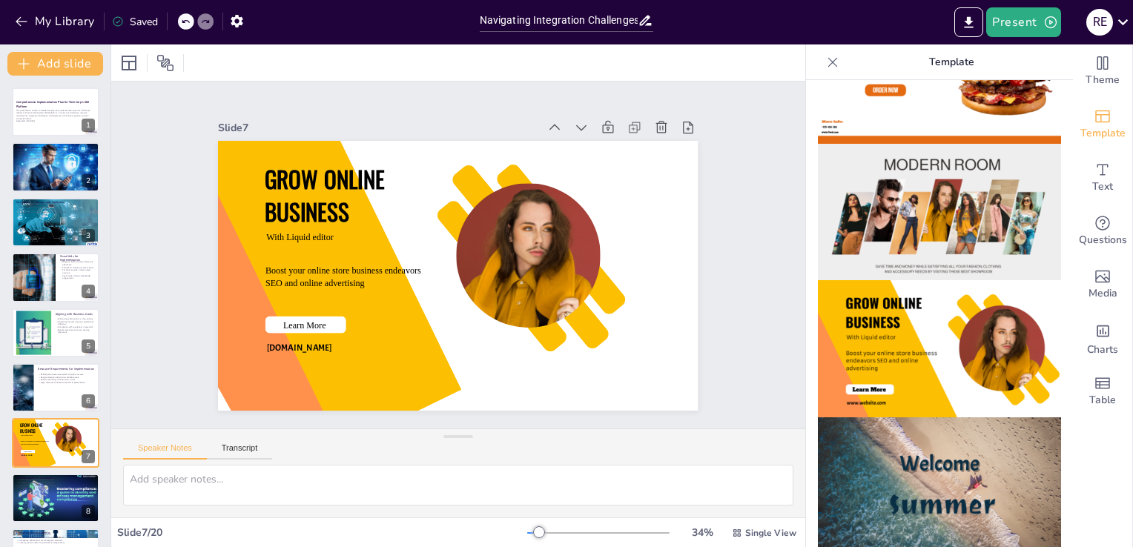
click at [911, 337] on img at bounding box center [939, 348] width 243 height 137
drag, startPoint x: 911, startPoint y: 337, endPoint x: 751, endPoint y: 311, distance: 161.5
click at [751, 311] on div "Slide 1 Comprehensive Implementation Plan for TechCorp's IAM Platform This pres…" at bounding box center [458, 255] width 727 height 417
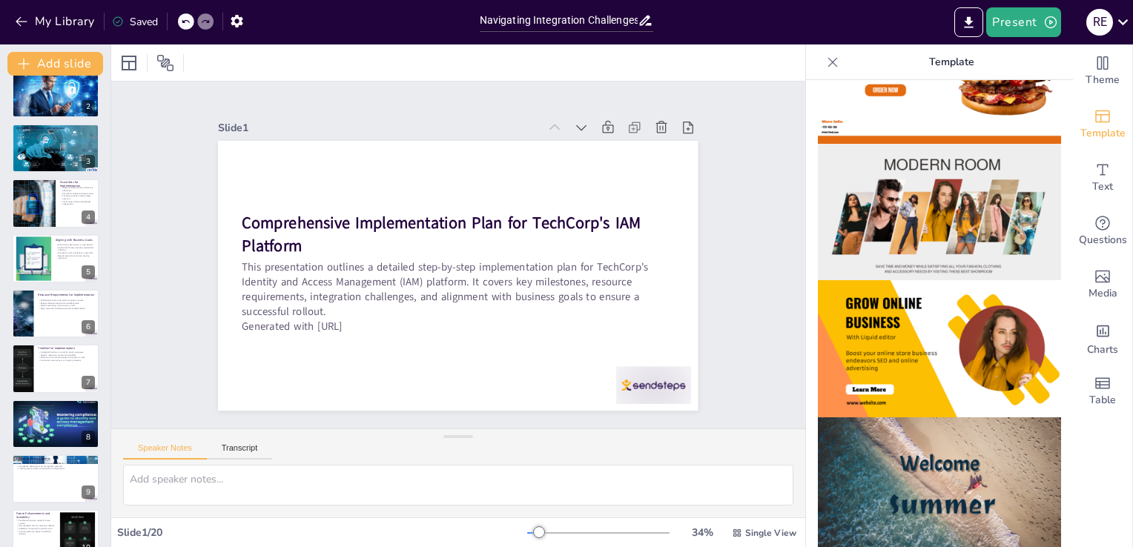
scroll to position [0, 0]
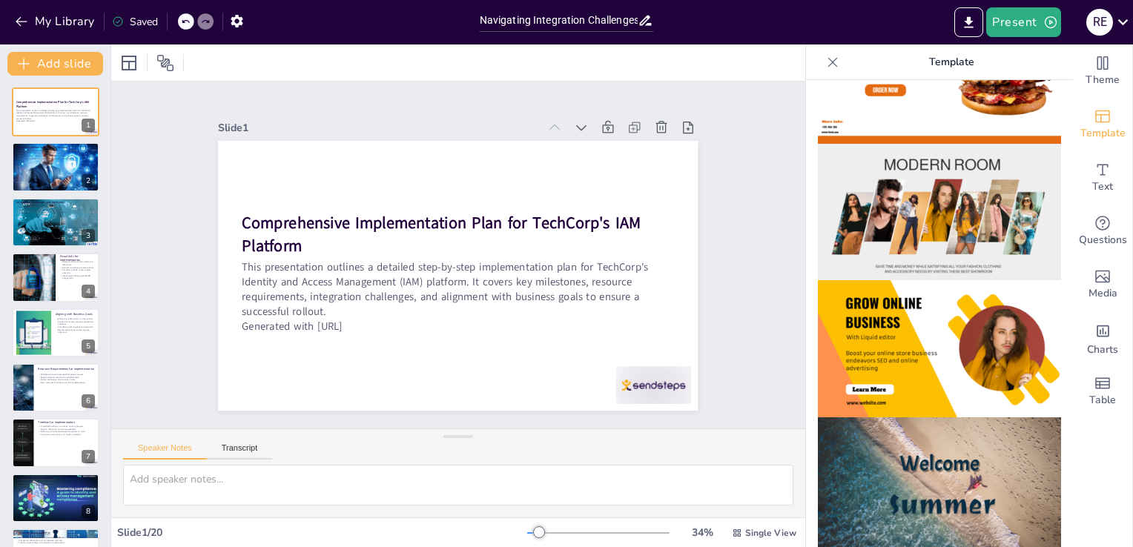
click at [825, 60] on icon at bounding box center [832, 62] width 15 height 15
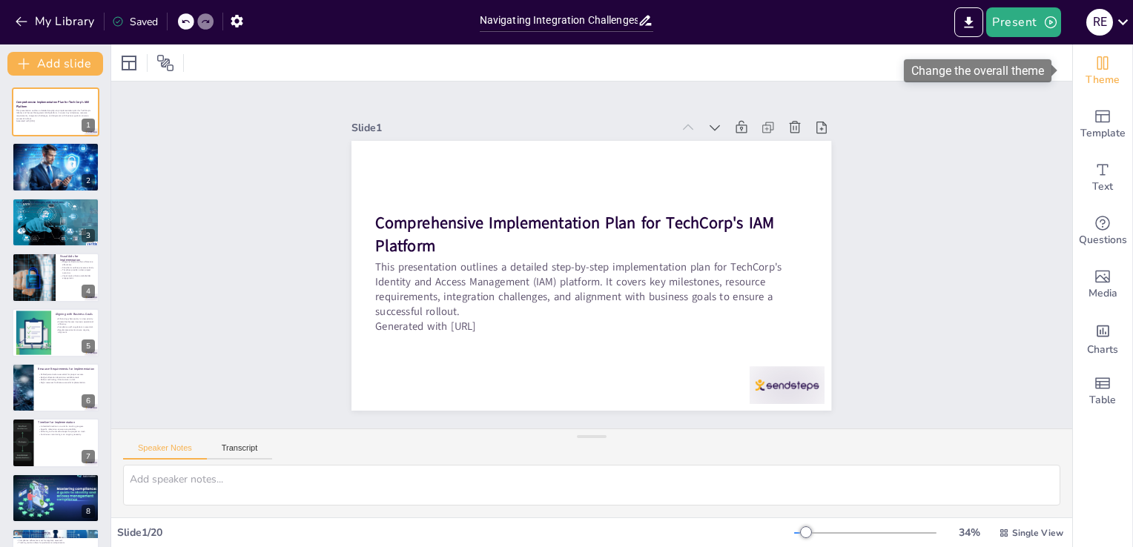
click at [1102, 81] on span "Theme" at bounding box center [1103, 80] width 34 height 16
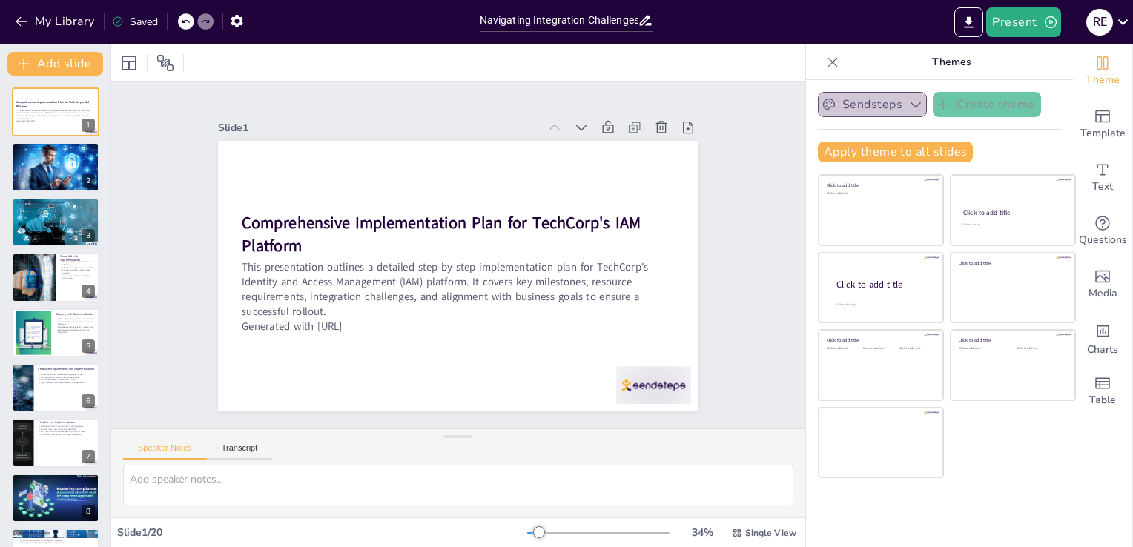
click at [908, 105] on icon "button" at bounding box center [915, 104] width 15 height 15
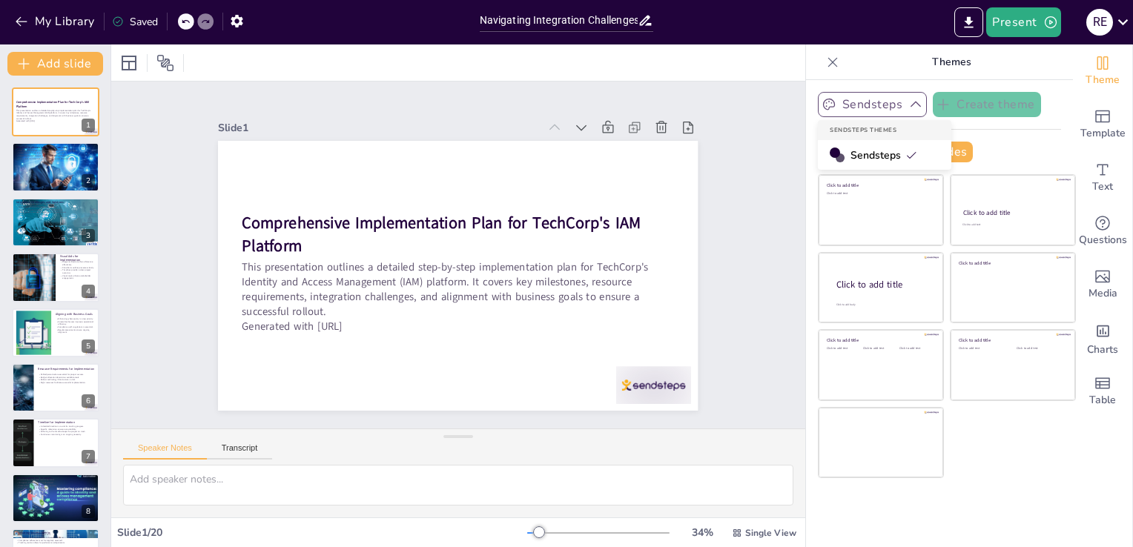
click at [908, 106] on icon "button" at bounding box center [915, 104] width 15 height 15
click at [582, 438] on div at bounding box center [540, 475] width 83 height 74
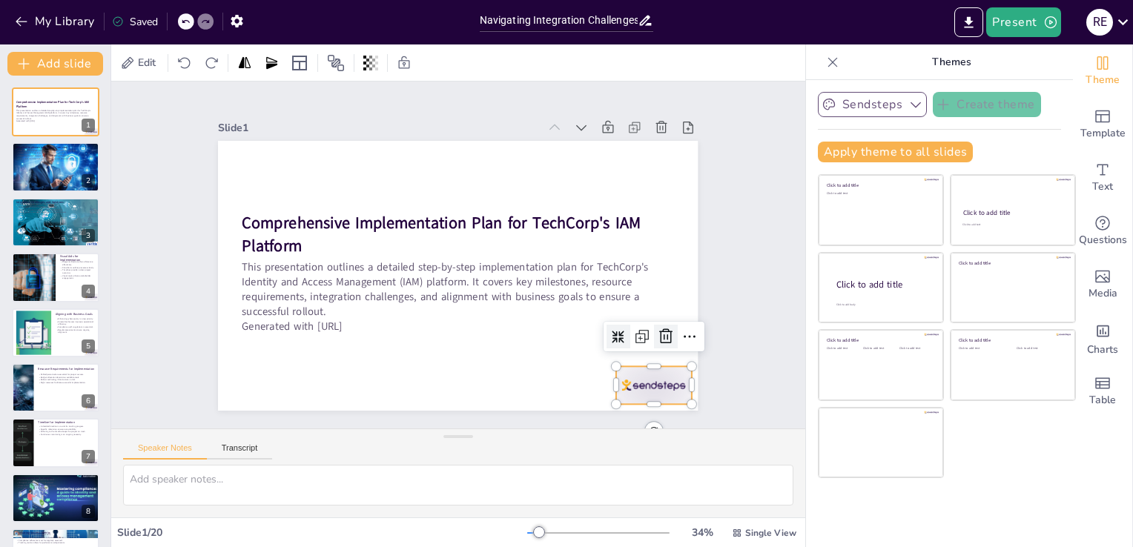
click at [647, 349] on icon at bounding box center [656, 358] width 19 height 19
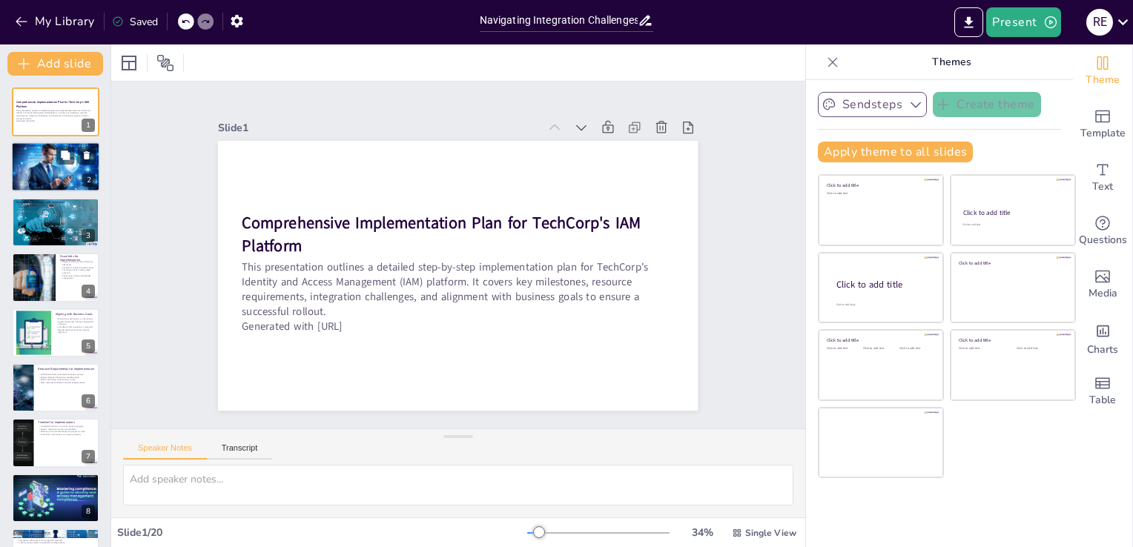
click at [55, 169] on div at bounding box center [55, 167] width 100 height 50
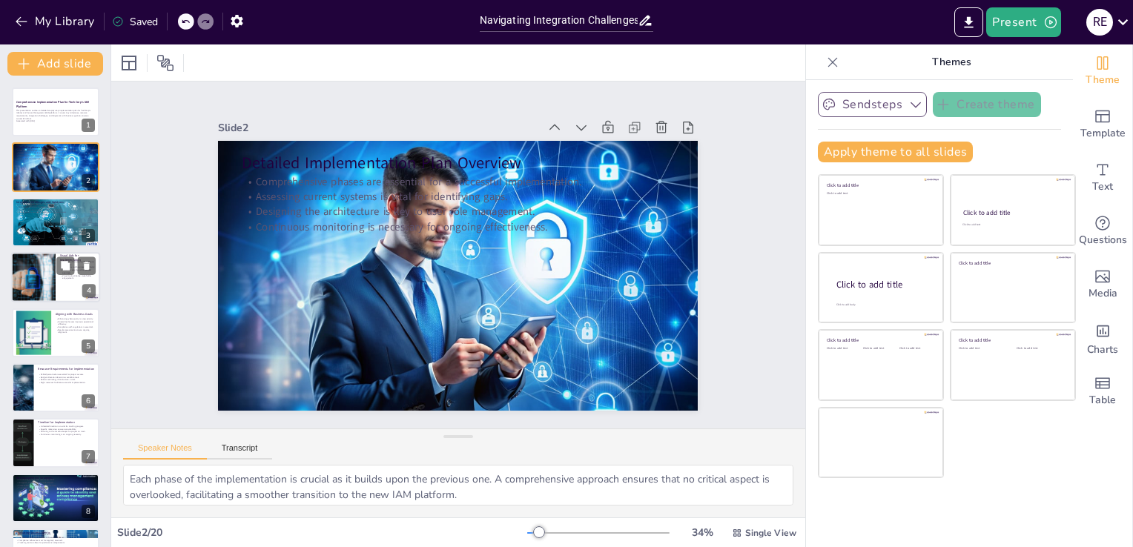
click at [39, 292] on div at bounding box center [33, 277] width 73 height 50
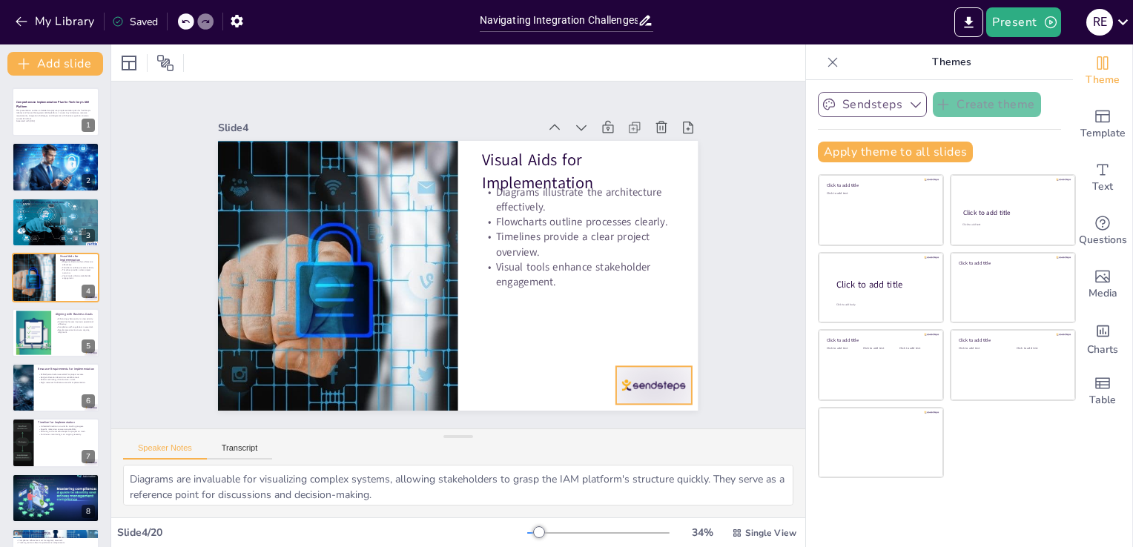
click at [617, 397] on div at bounding box center [622, 423] width 81 height 52
click at [651, 368] on icon at bounding box center [644, 378] width 21 height 21
click at [59, 329] on button at bounding box center [65, 321] width 18 height 18
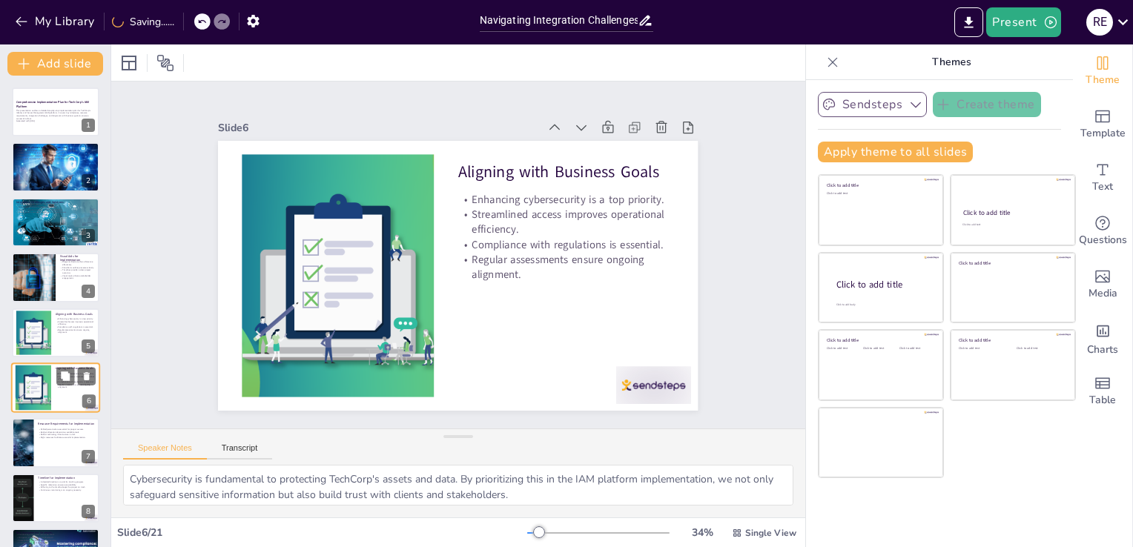
scroll to position [76, 0]
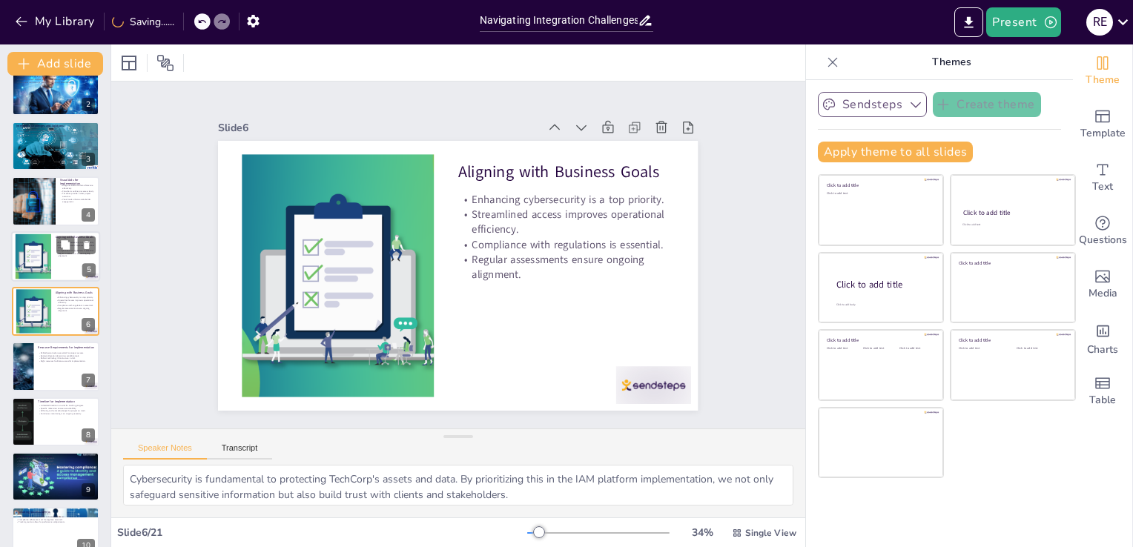
click at [43, 260] on div at bounding box center [33, 256] width 86 height 45
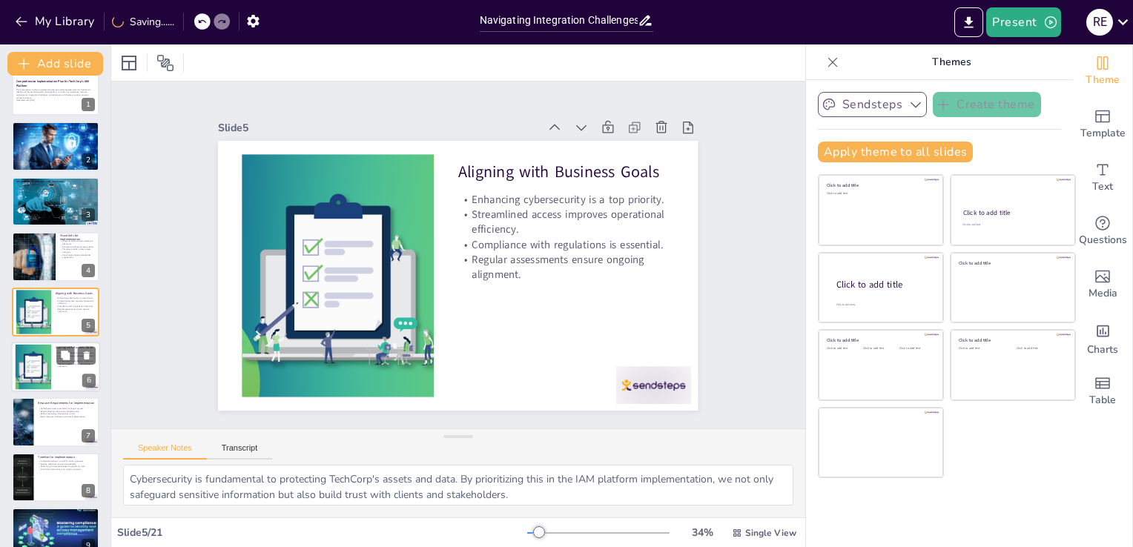
click at [47, 346] on div at bounding box center [33, 367] width 86 height 45
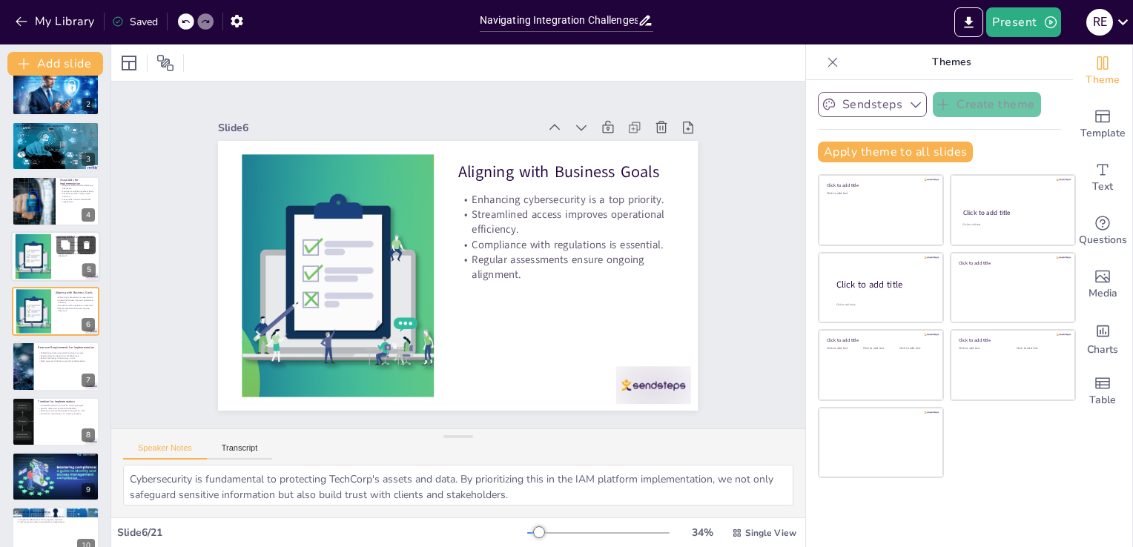
click at [84, 245] on icon at bounding box center [87, 245] width 10 height 10
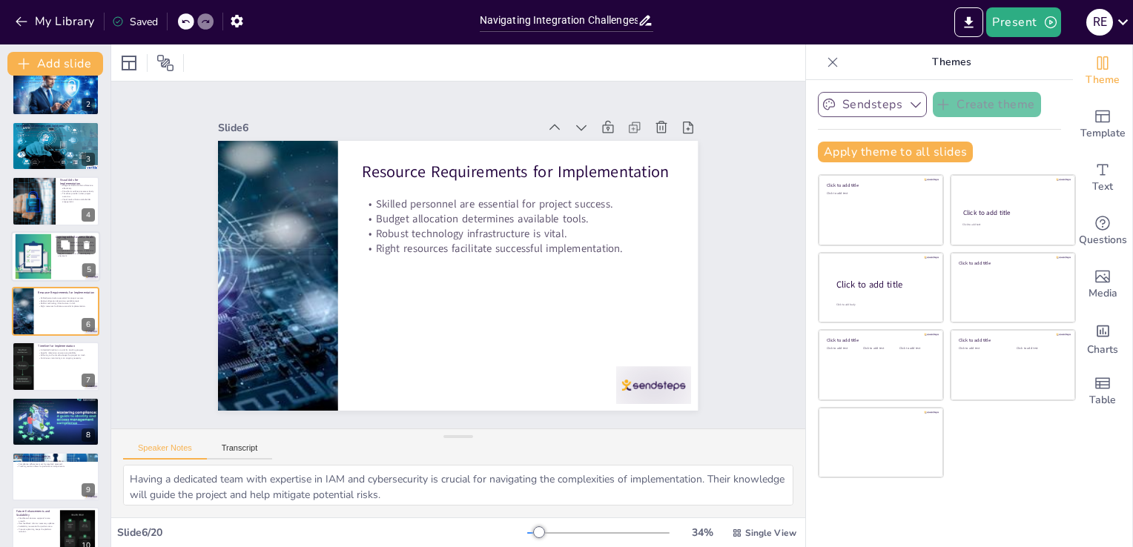
click at [50, 270] on div at bounding box center [33, 256] width 86 height 45
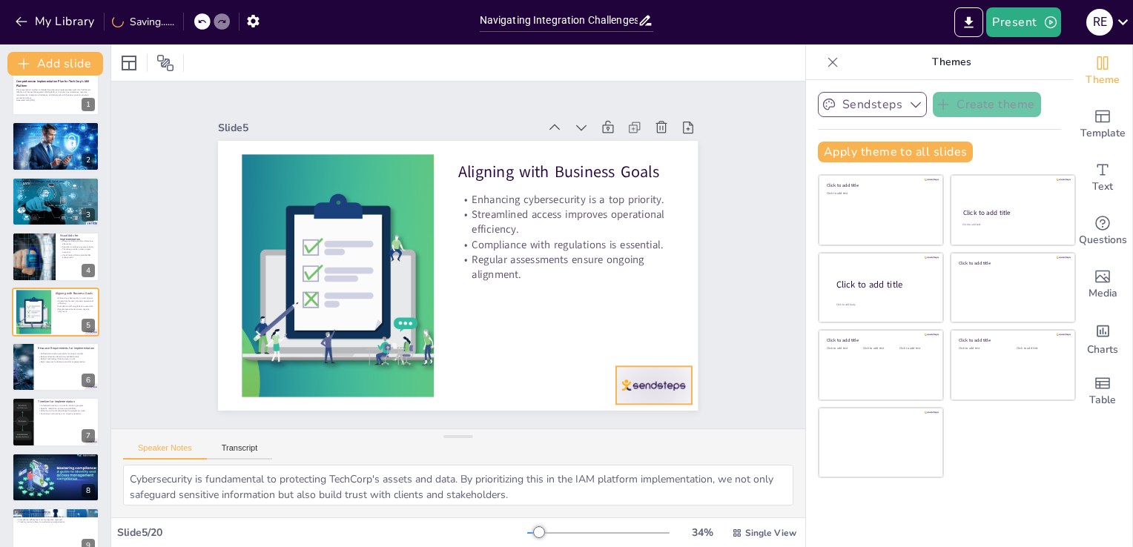
click at [646, 397] on div at bounding box center [622, 423] width 81 height 52
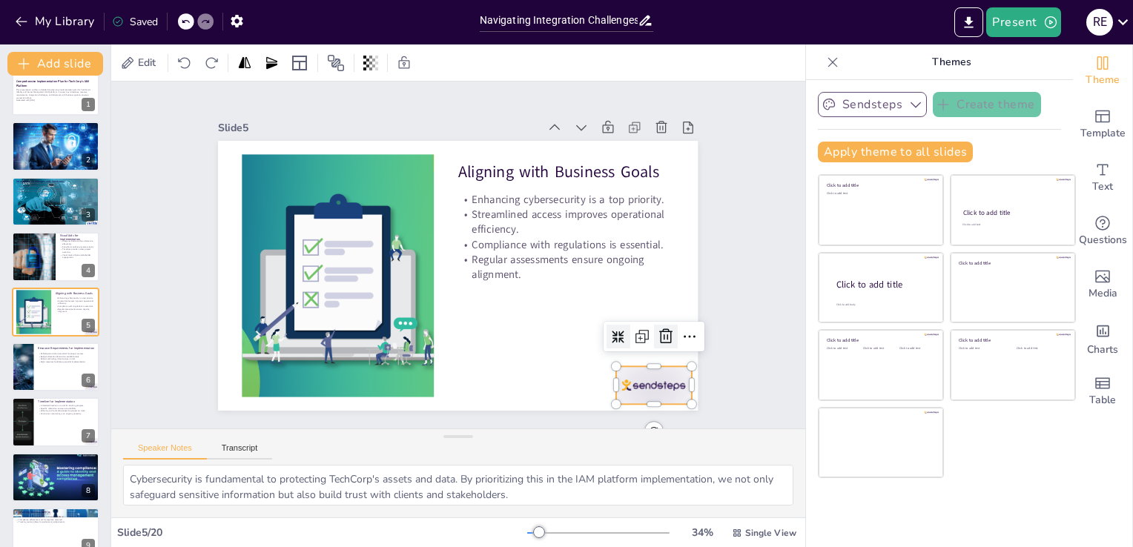
click at [653, 350] on icon at bounding box center [656, 358] width 15 height 16
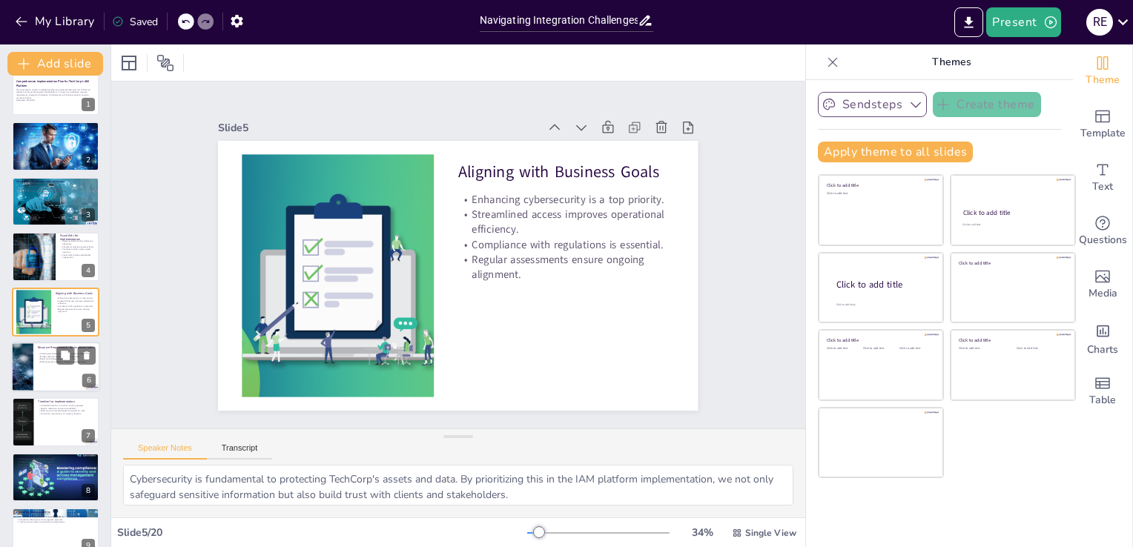
click at [44, 371] on div at bounding box center [55, 367] width 89 height 50
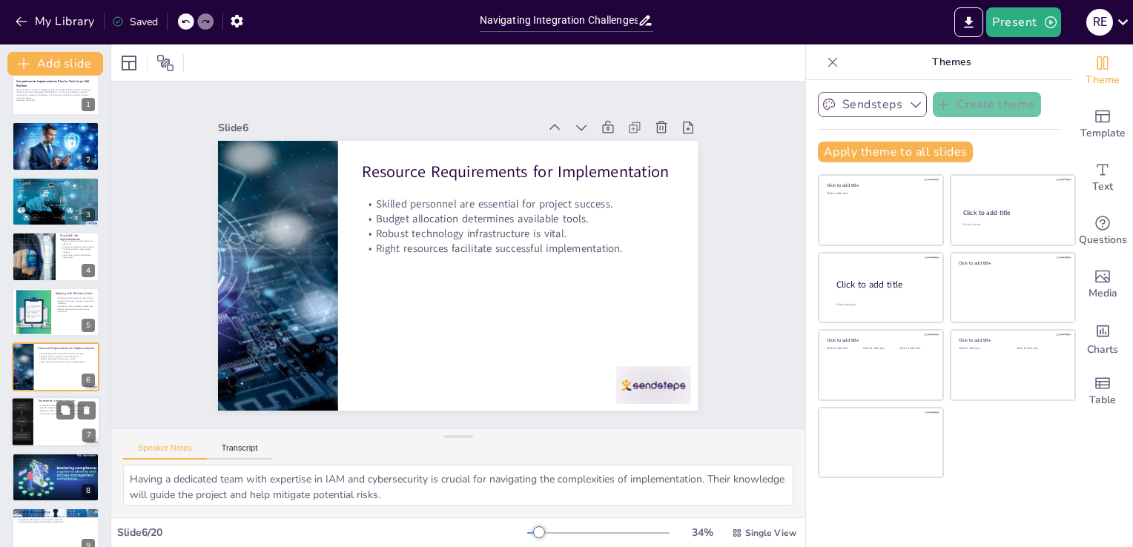
scroll to position [76, 0]
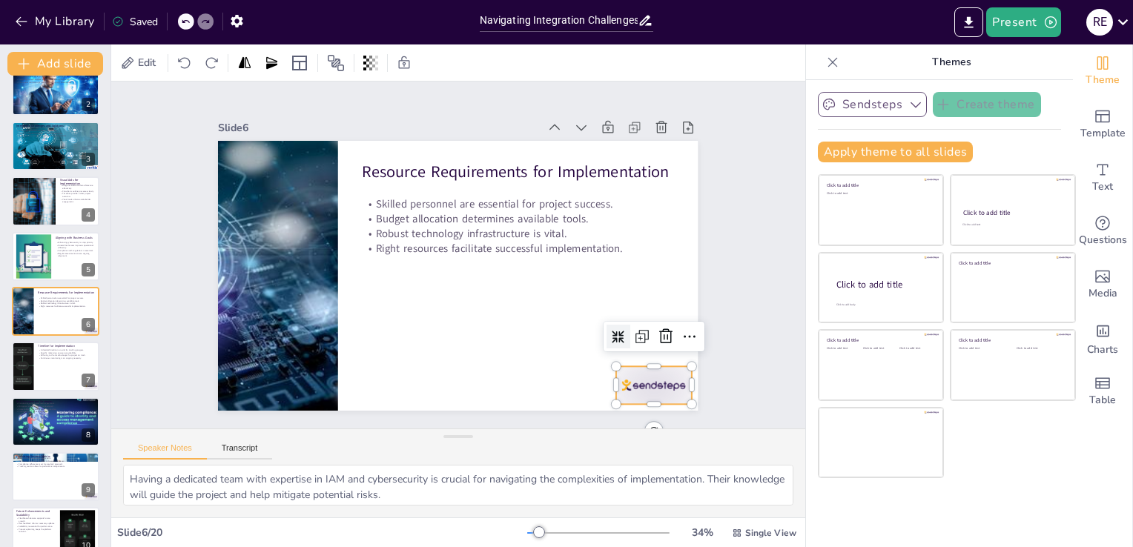
click at [620, 397] on div at bounding box center [622, 423] width 81 height 52
click at [655, 349] on icon at bounding box center [656, 358] width 19 height 19
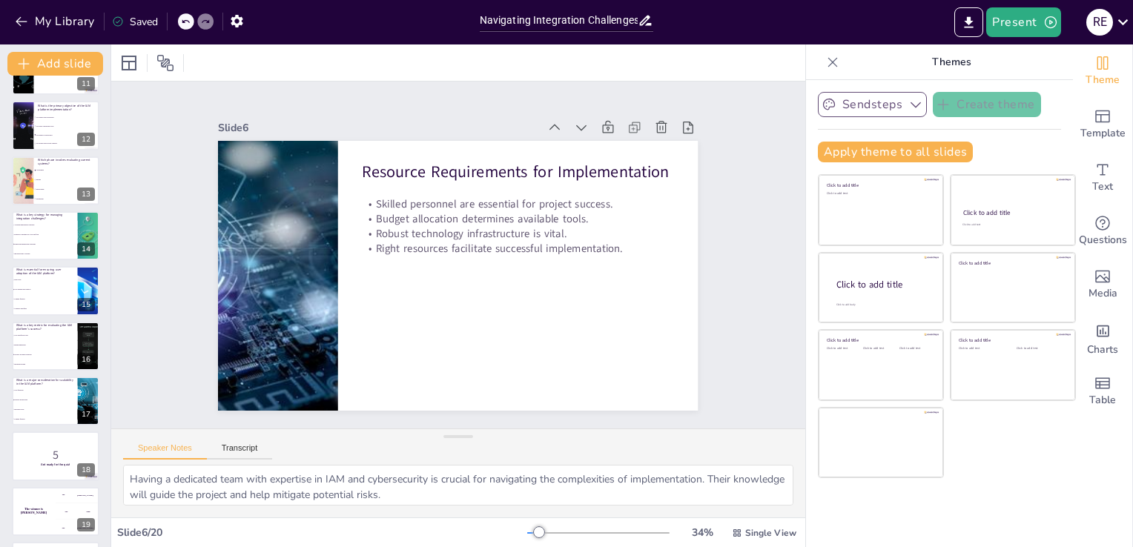
scroll to position [649, 0]
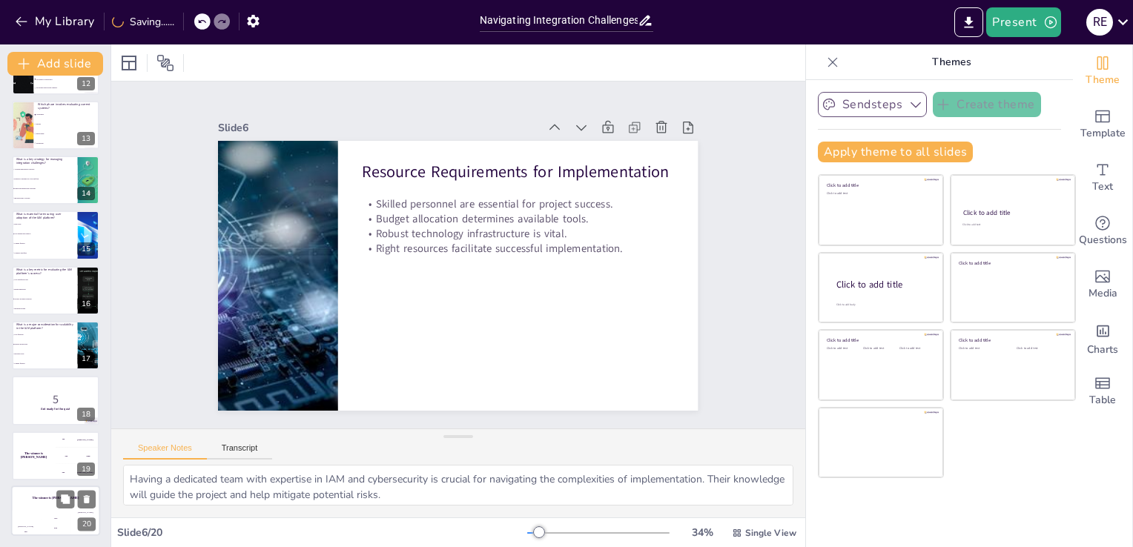
click at [31, 507] on div "The winner is [PERSON_NAME]" at bounding box center [55, 498] width 89 height 25
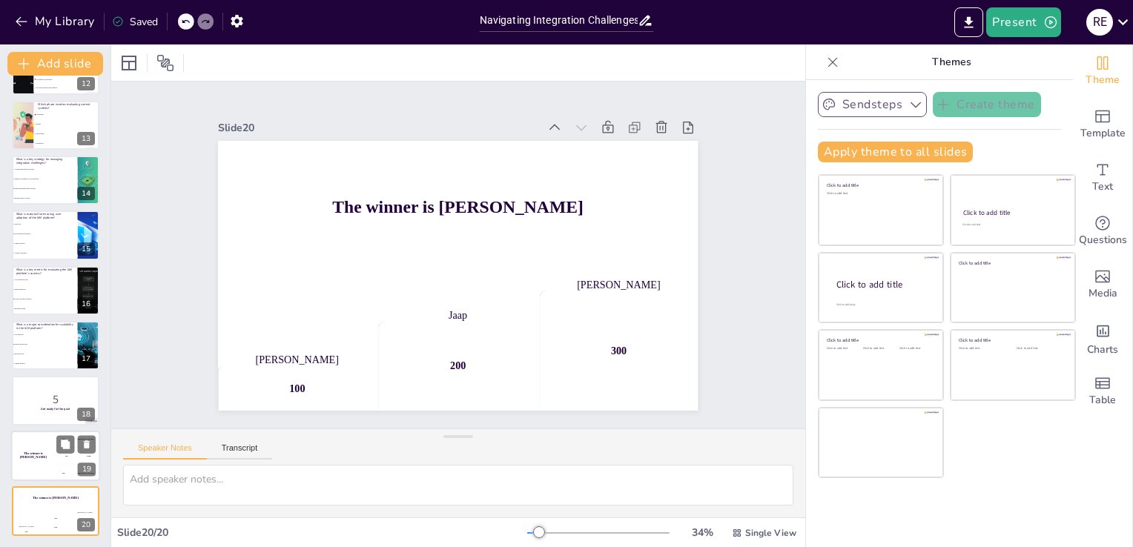
click at [32, 466] on div "The winner is [PERSON_NAME]" at bounding box center [33, 456] width 44 height 50
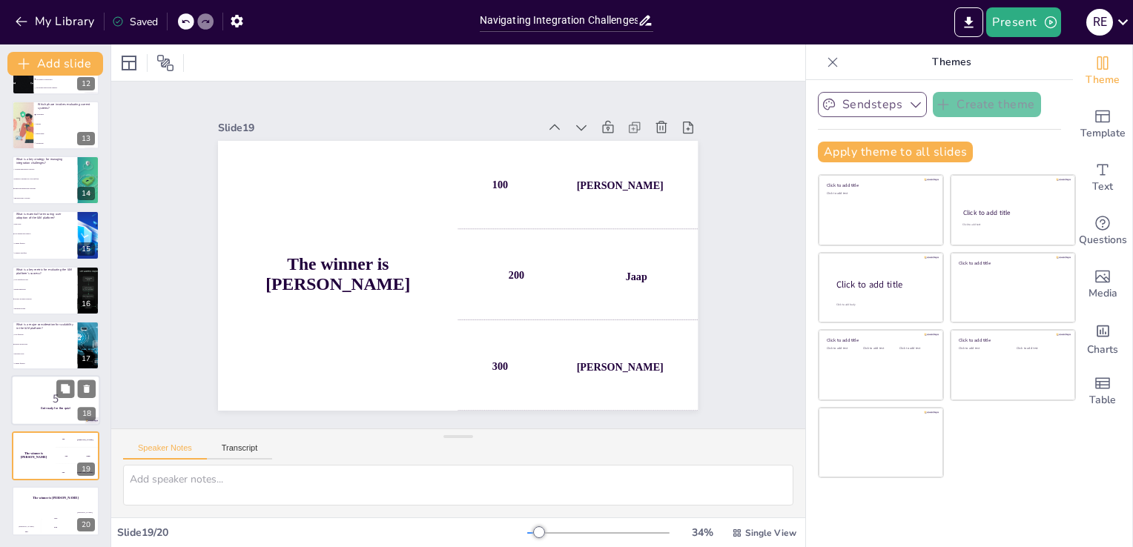
click at [43, 413] on div at bounding box center [55, 401] width 89 height 50
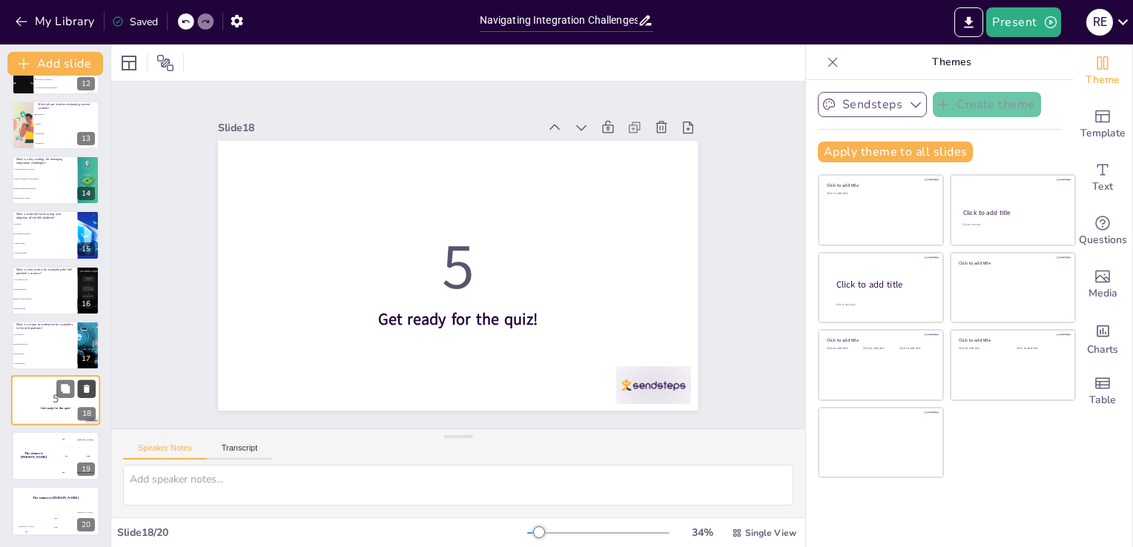
click at [82, 389] on icon at bounding box center [87, 389] width 10 height 10
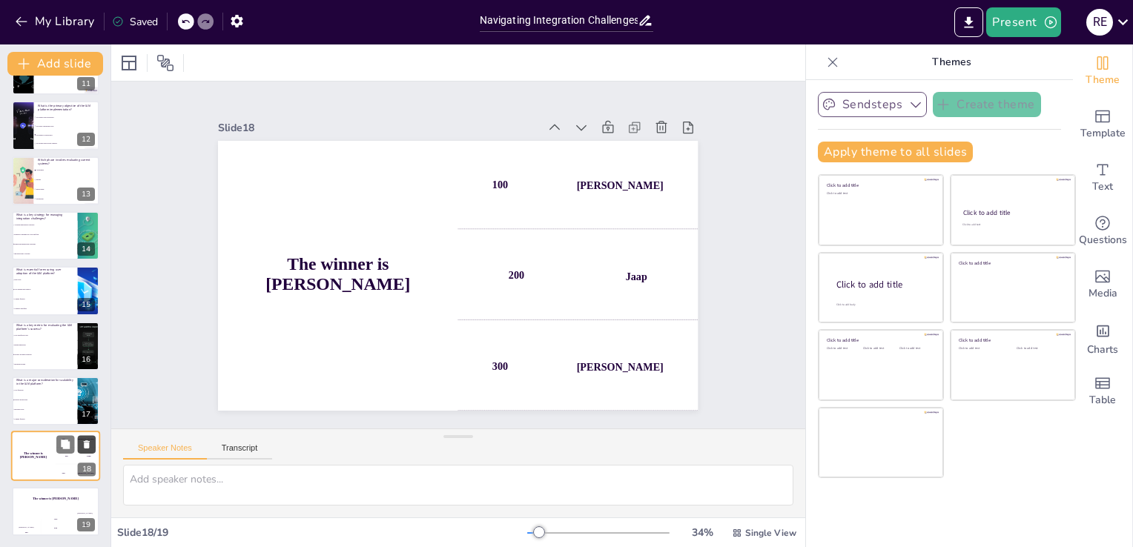
click at [86, 446] on icon at bounding box center [87, 445] width 6 height 8
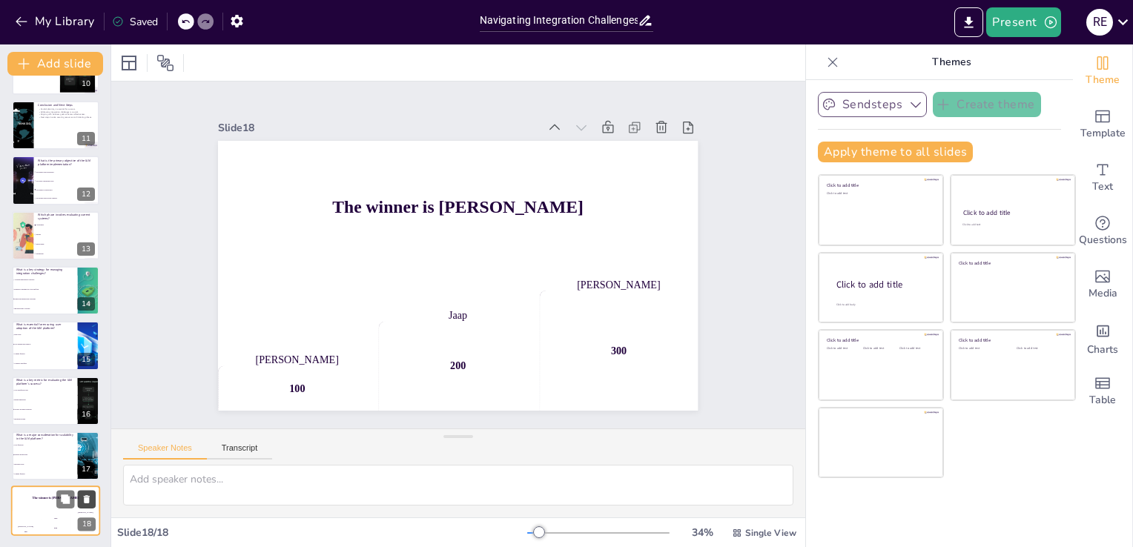
click at [88, 498] on icon at bounding box center [87, 500] width 6 height 8
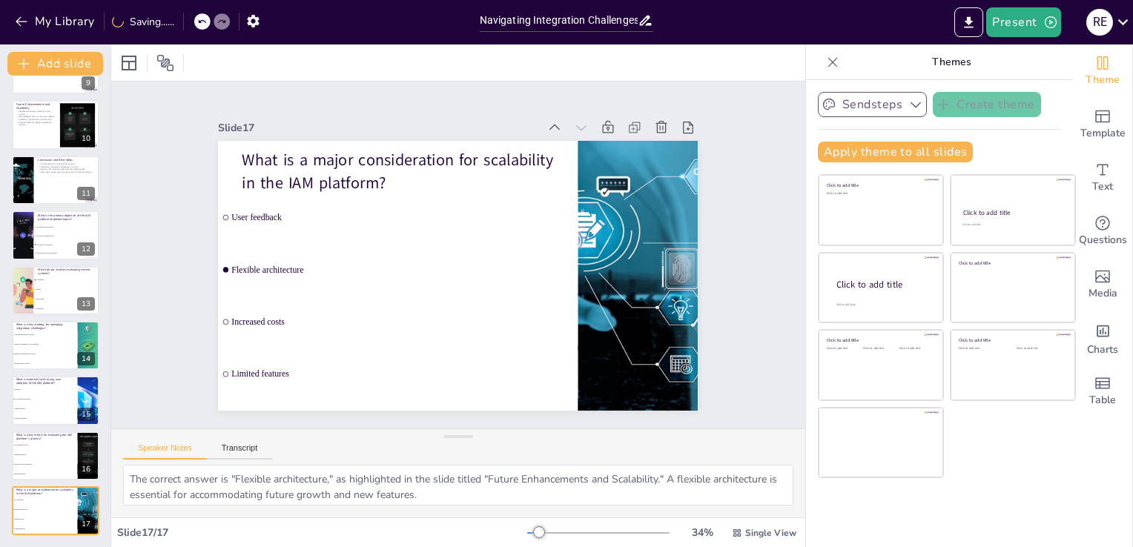
scroll to position [483, 0]
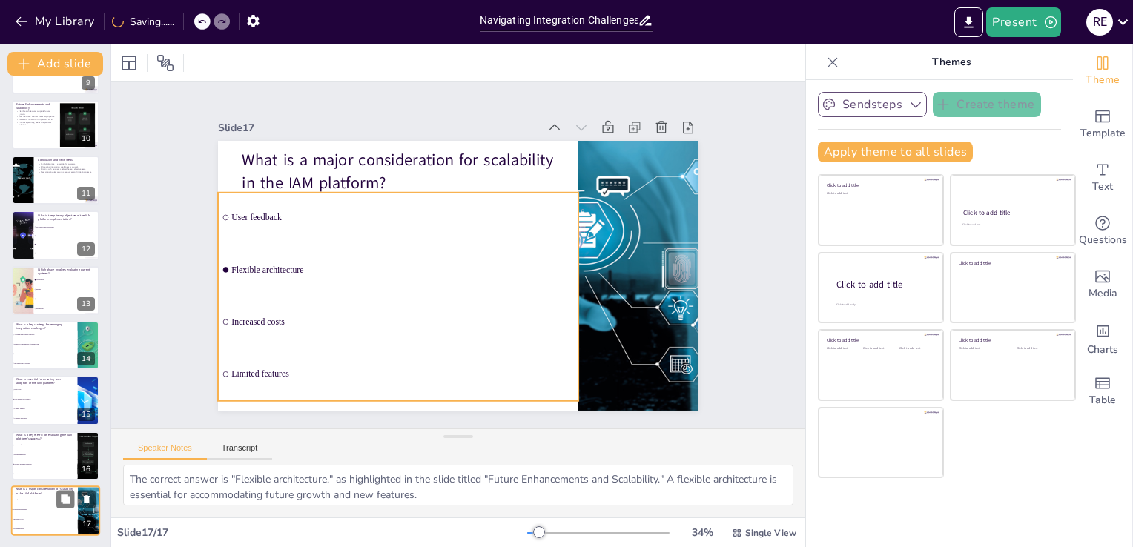
click at [36, 510] on span "Flexible architecture" at bounding box center [45, 510] width 64 height 2
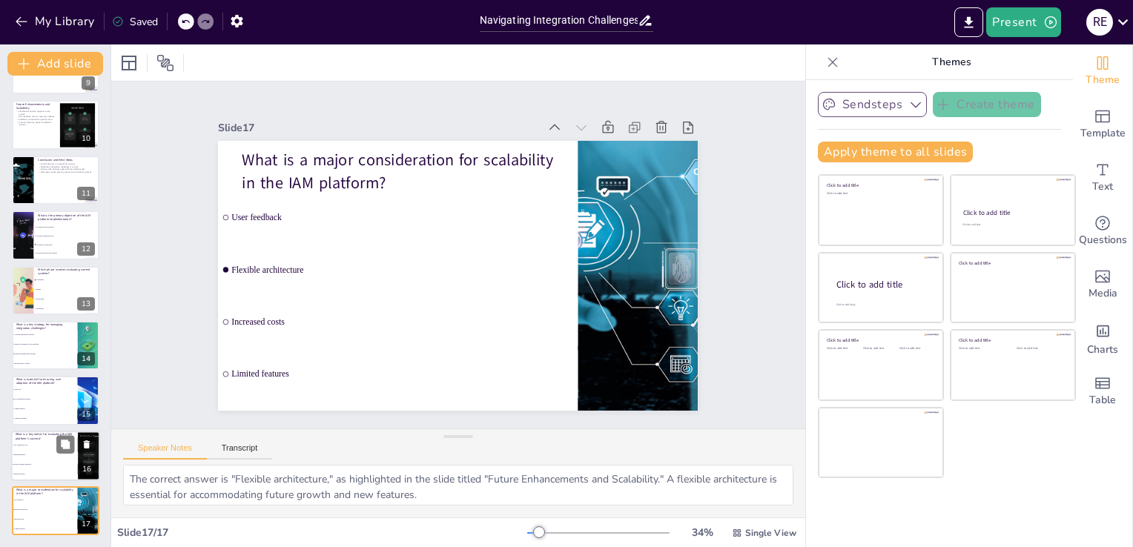
click at [27, 461] on li "Security incident reduction" at bounding box center [44, 465] width 67 height 10
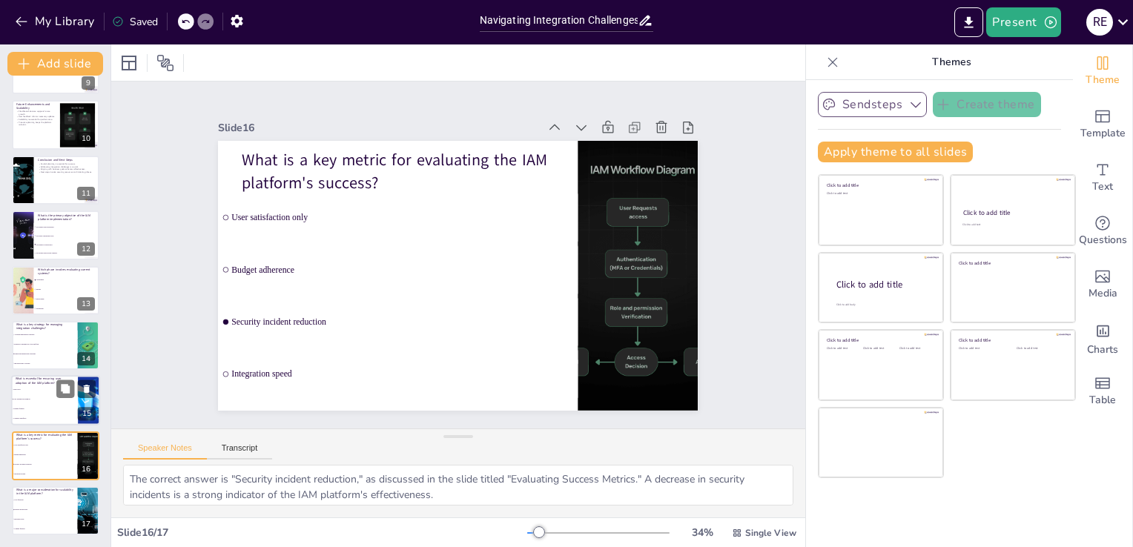
click at [29, 397] on li "User training and support" at bounding box center [44, 400] width 67 height 10
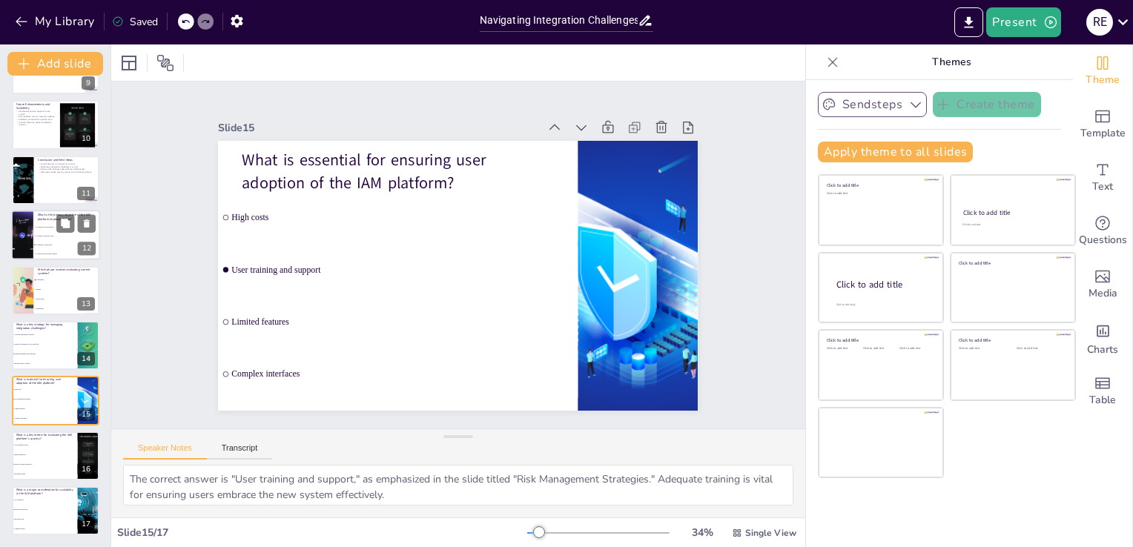
click at [34, 239] on li "To reduce operational costs" at bounding box center [66, 236] width 67 height 9
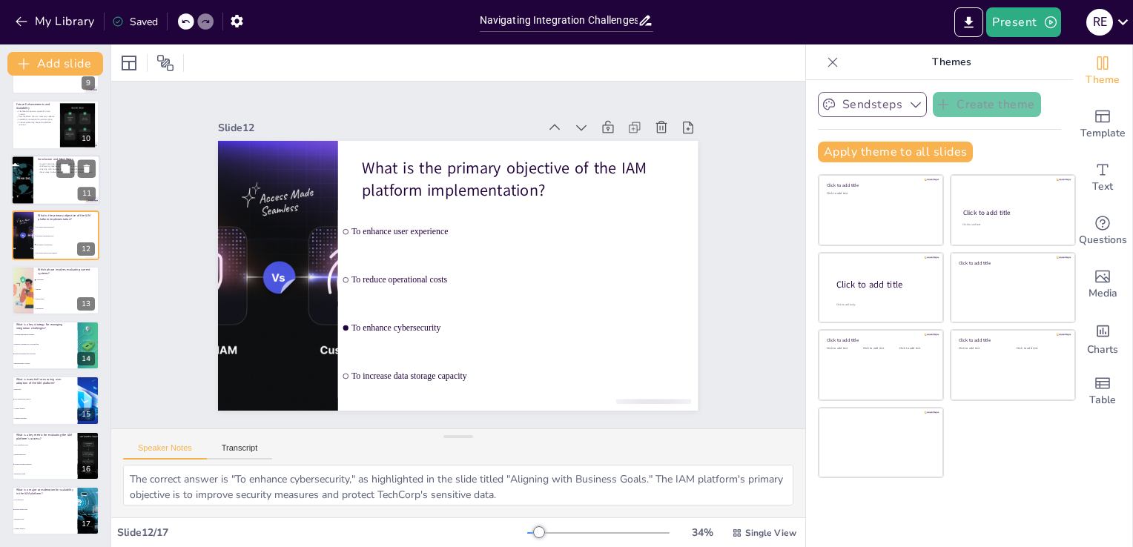
scroll to position [407, 0]
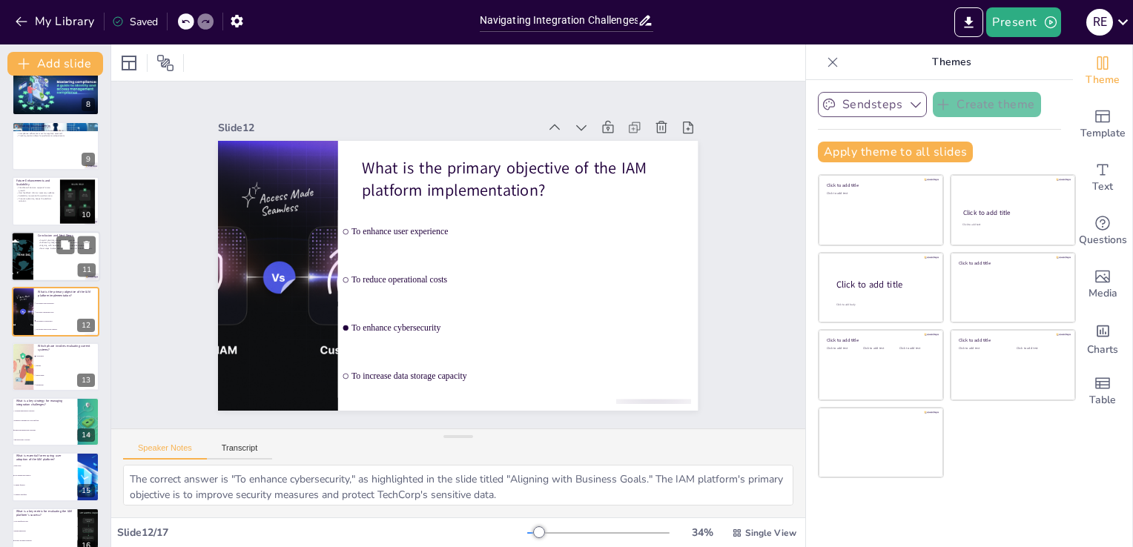
click at [43, 268] on div at bounding box center [55, 256] width 89 height 50
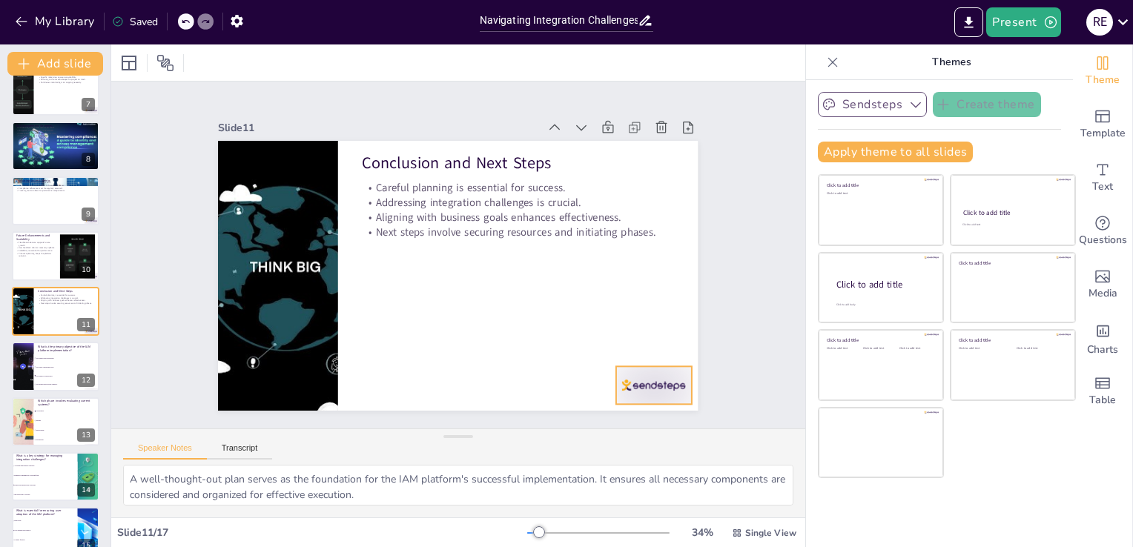
click at [614, 387] on div at bounding box center [639, 405] width 79 height 45
click at [659, 339] on icon at bounding box center [666, 337] width 18 height 18
click at [87, 357] on icon at bounding box center [87, 355] width 6 height 8
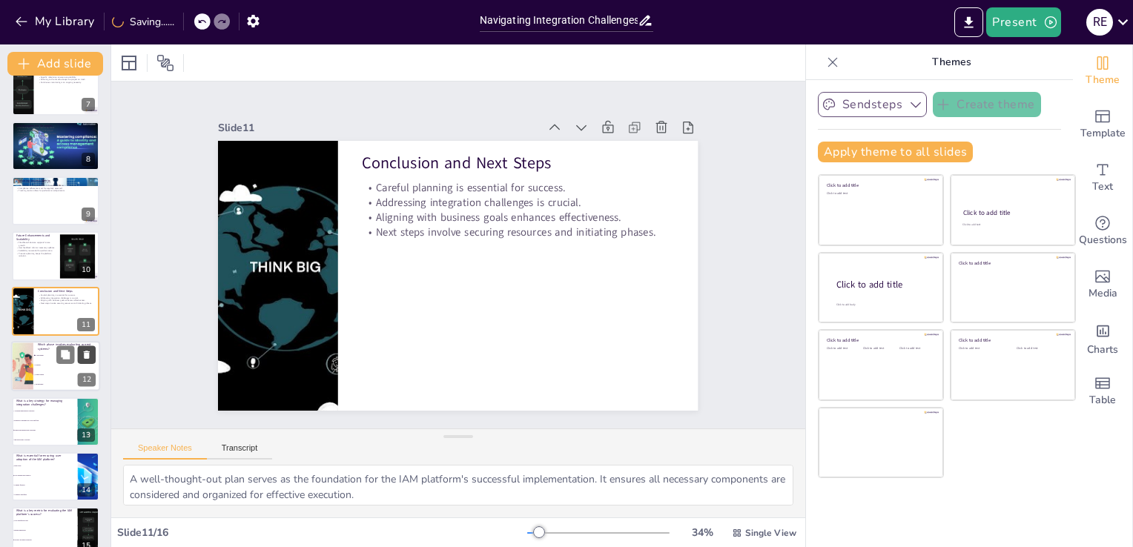
click at [90, 351] on icon at bounding box center [87, 355] width 10 height 10
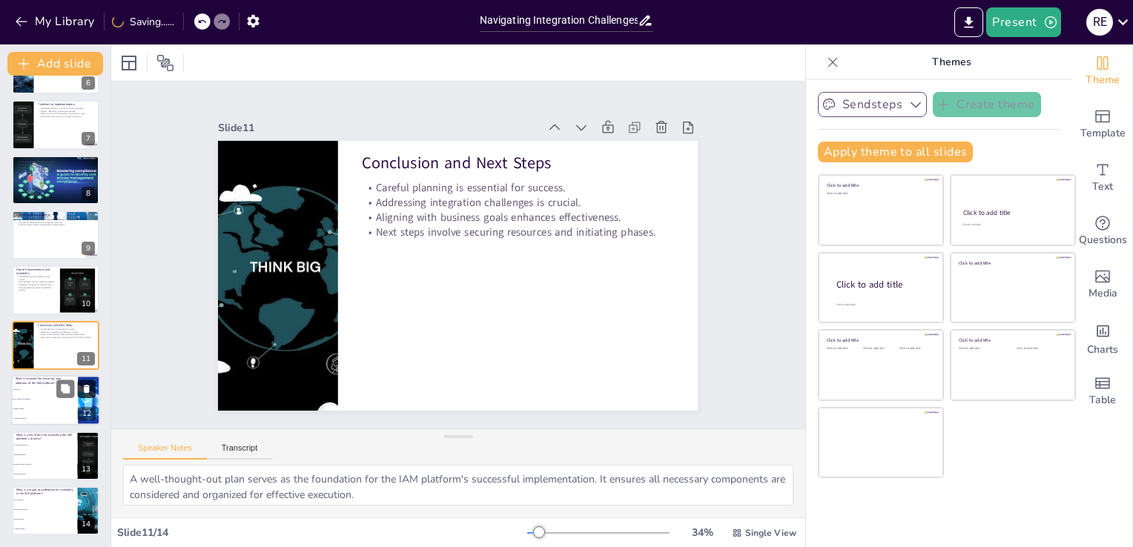
scroll to position [318, 0]
click at [87, 390] on icon at bounding box center [87, 389] width 6 height 8
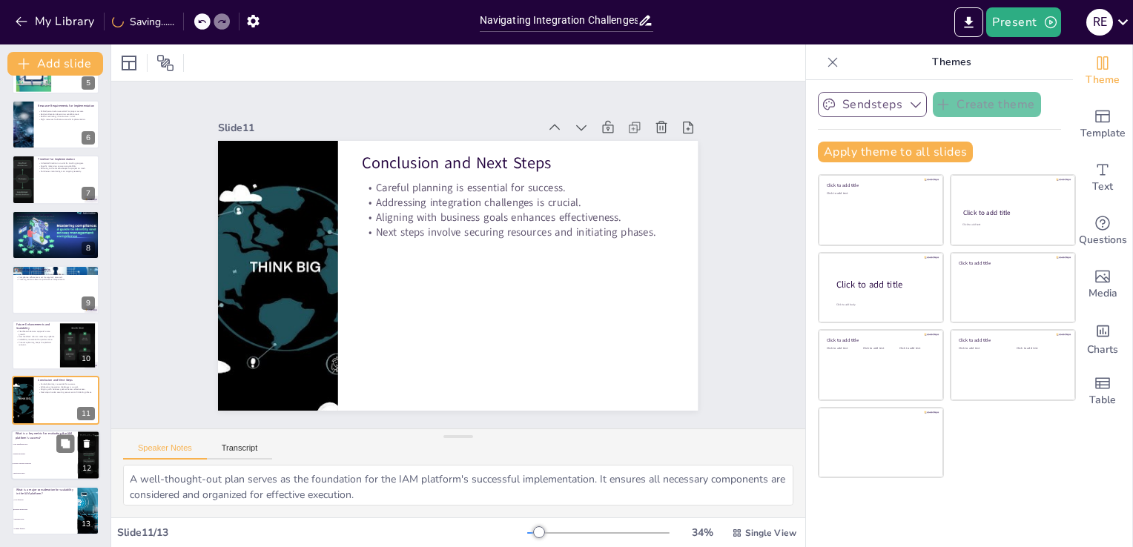
click at [84, 439] on icon at bounding box center [87, 444] width 10 height 10
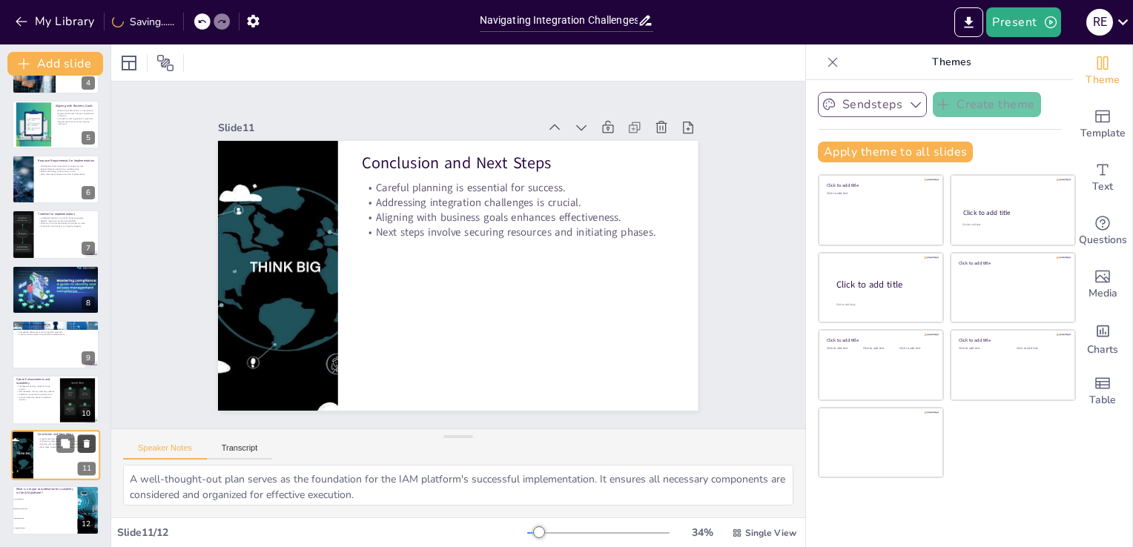
scroll to position [208, 0]
click at [88, 496] on icon at bounding box center [87, 500] width 10 height 10
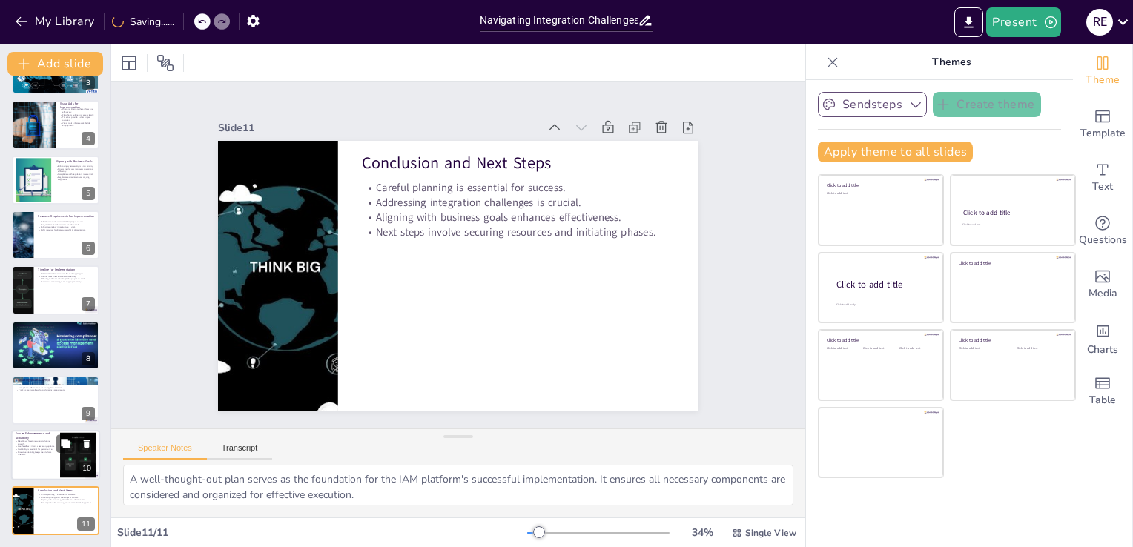
click at [36, 452] on p "Proactive planning keeps the platform relevant." at bounding box center [36, 454] width 40 height 5
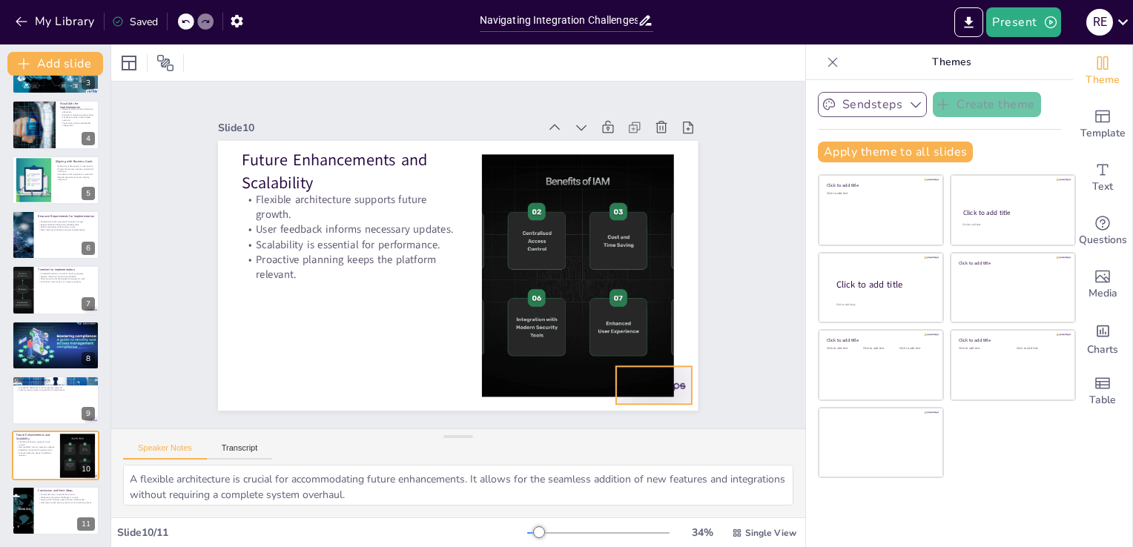
click at [677, 383] on div at bounding box center [639, 405] width 79 height 45
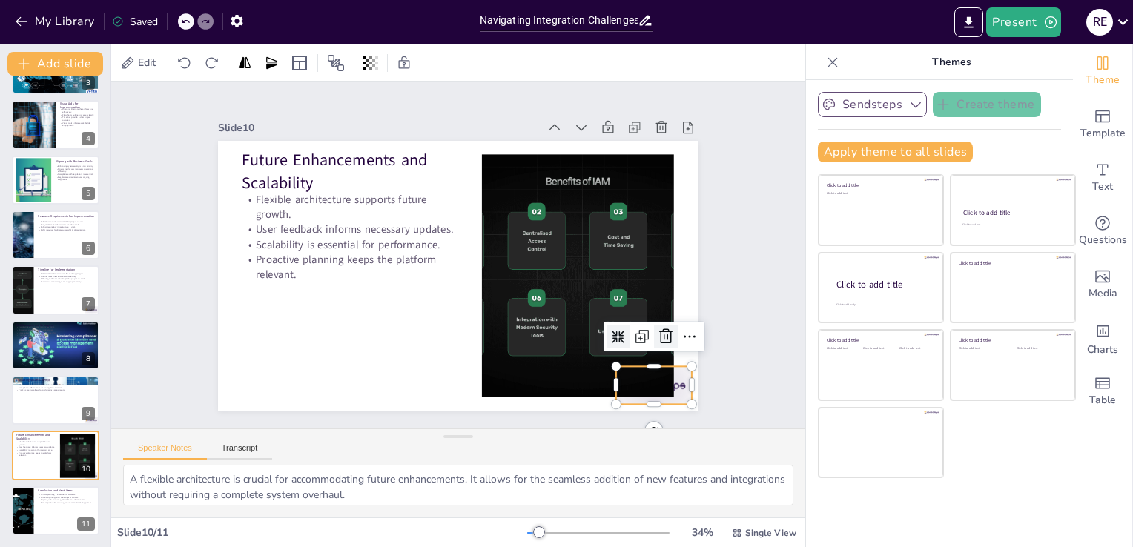
click at [283, 363] on icon at bounding box center [269, 375] width 25 height 25
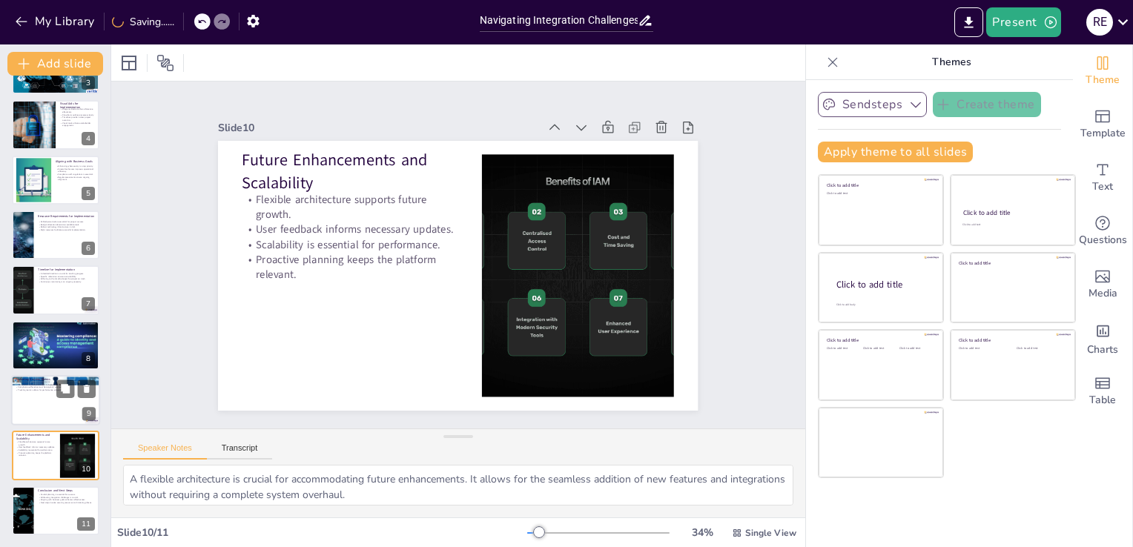
click at [41, 403] on div at bounding box center [55, 400] width 89 height 50
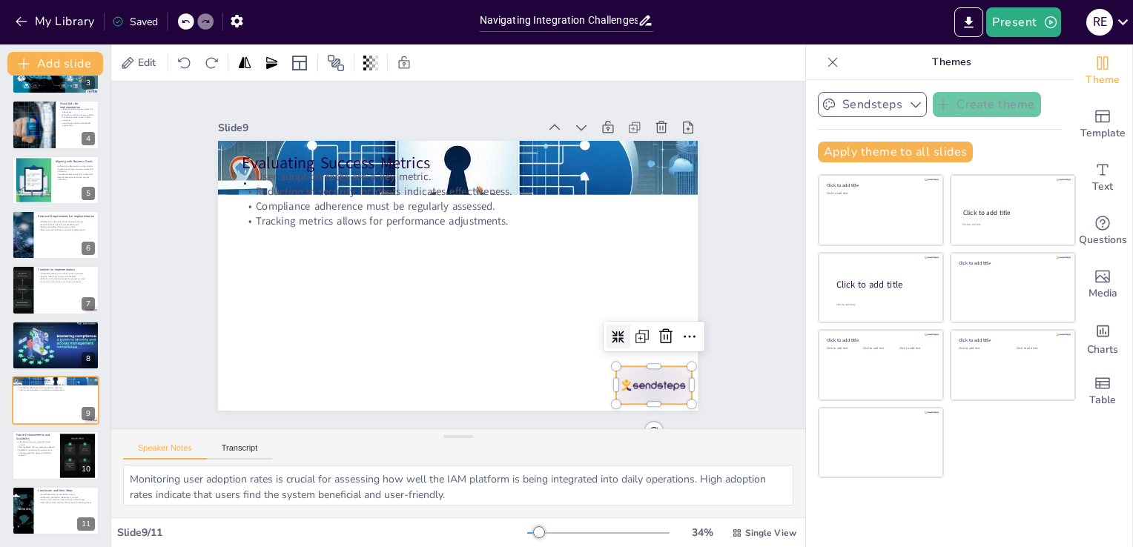
click at [659, 397] on div at bounding box center [622, 423] width 81 height 52
click at [656, 349] on icon at bounding box center [656, 358] width 19 height 19
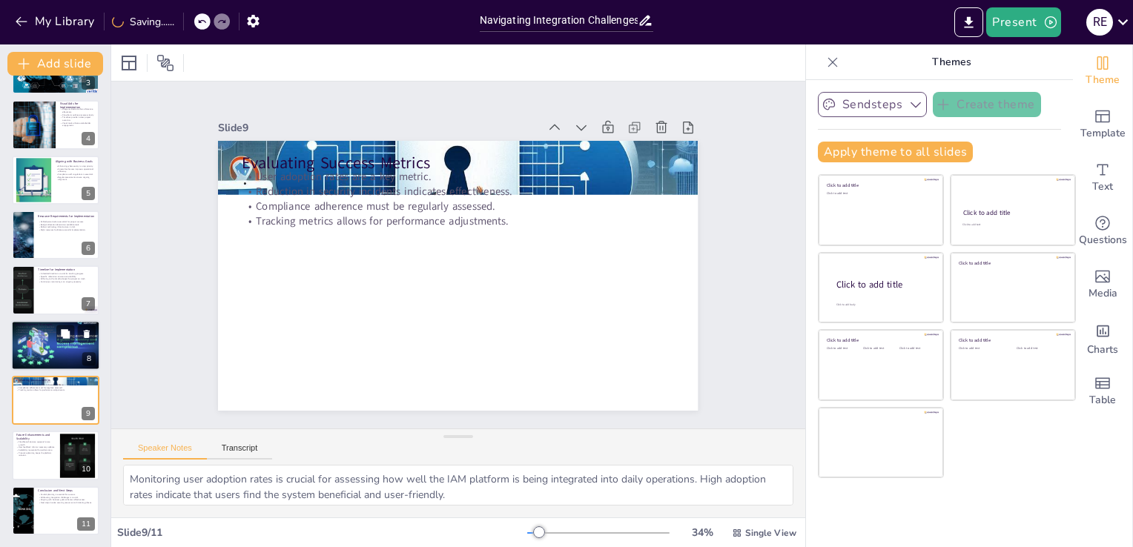
click at [52, 357] on div at bounding box center [55, 345] width 89 height 59
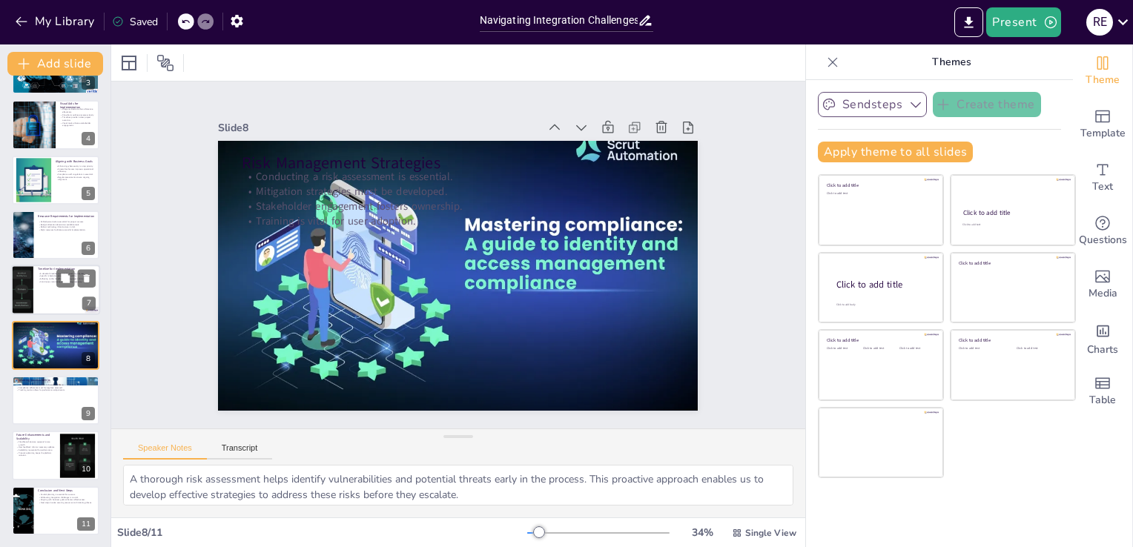
click at [39, 297] on div at bounding box center [55, 290] width 89 height 50
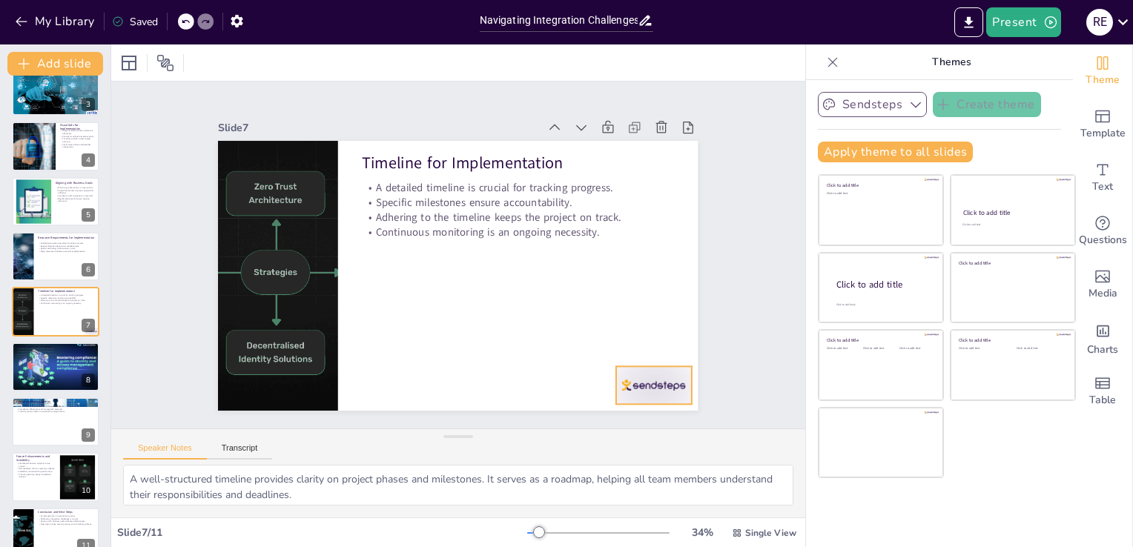
click at [644, 397] on div at bounding box center [622, 423] width 81 height 52
click at [639, 388] on icon at bounding box center [630, 397] width 17 height 18
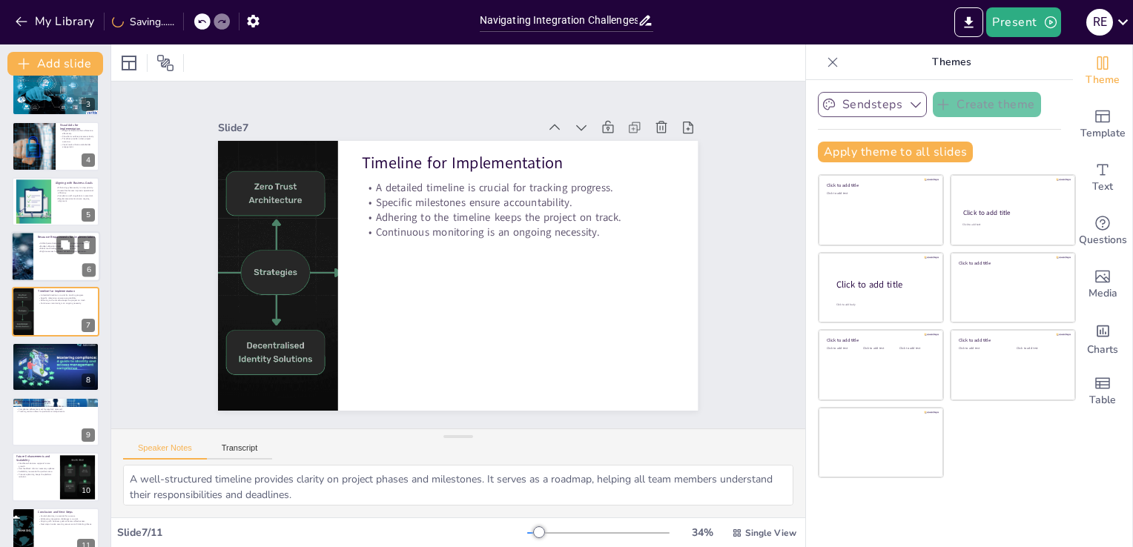
click at [55, 268] on div at bounding box center [55, 256] width 89 height 50
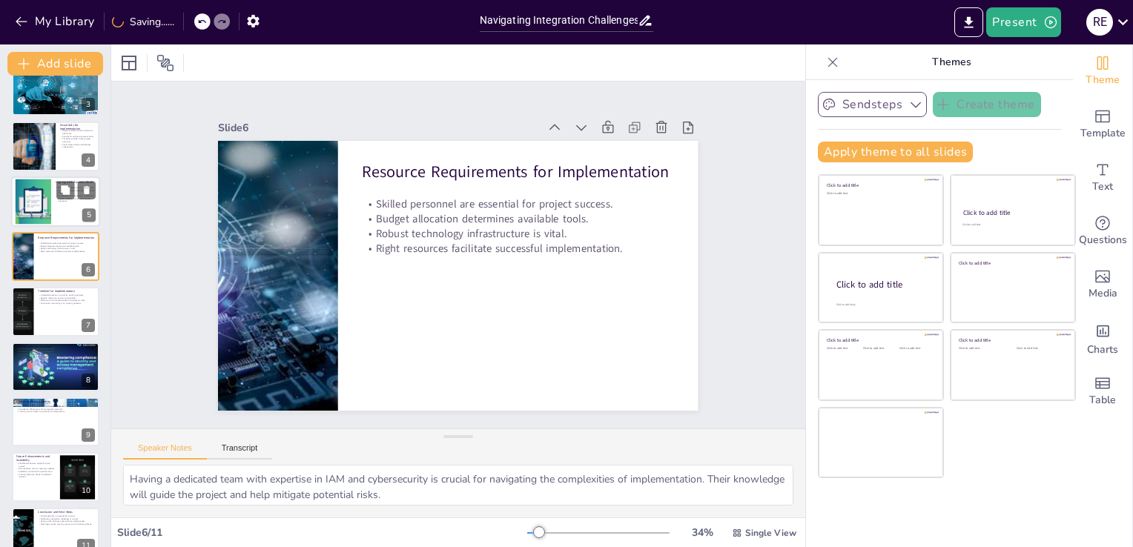
scroll to position [76, 0]
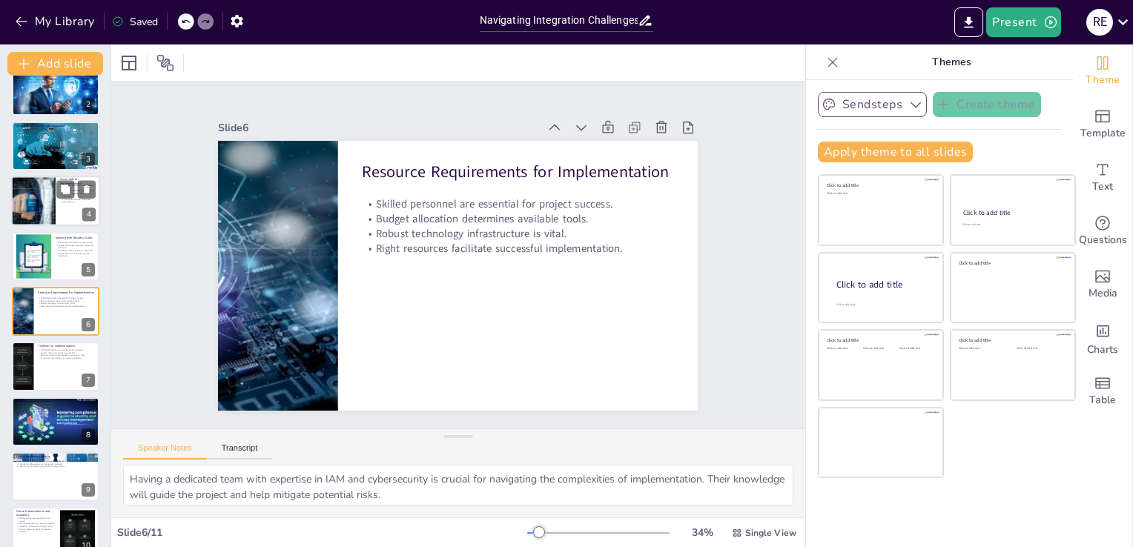
click at [39, 219] on div at bounding box center [33, 201] width 73 height 50
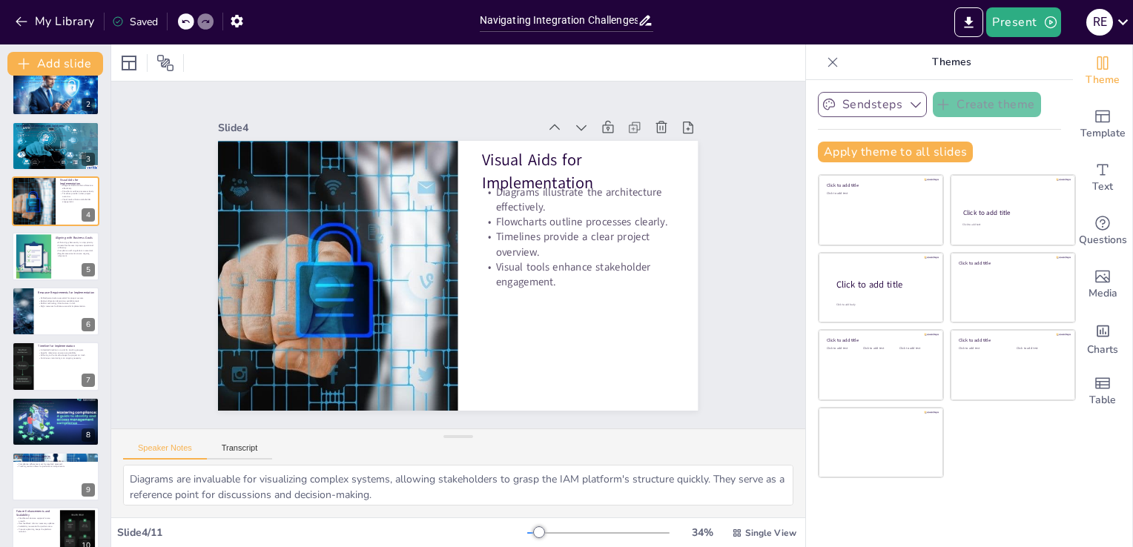
scroll to position [0, 0]
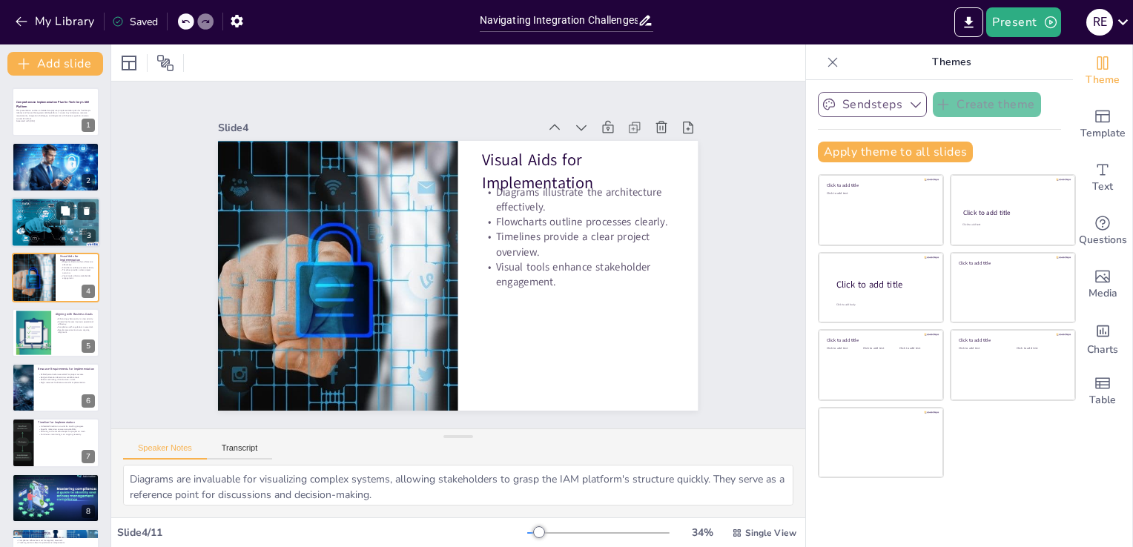
click at [53, 228] on div at bounding box center [55, 222] width 89 height 50
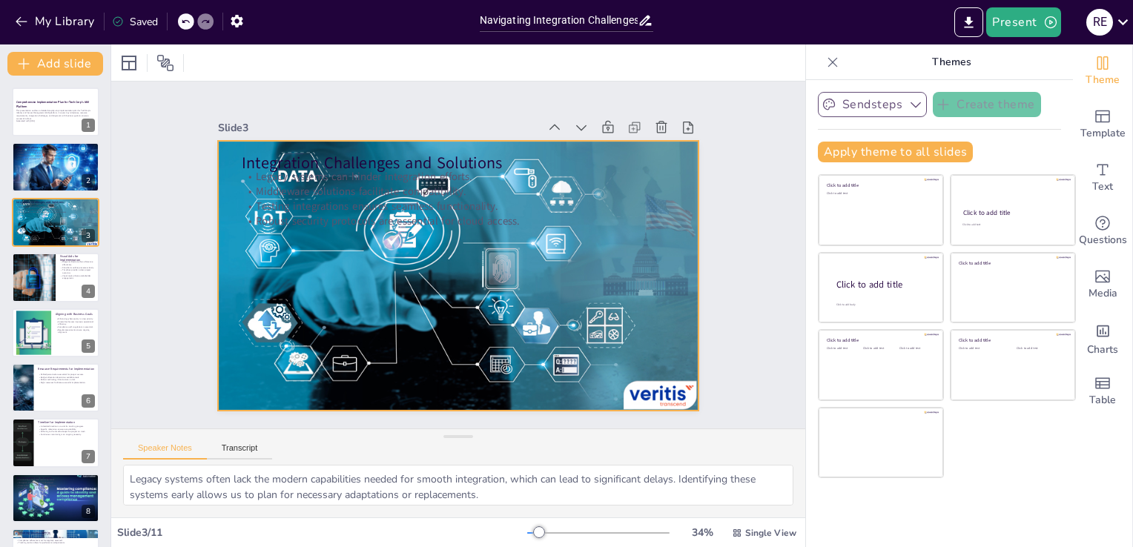
click at [668, 389] on div at bounding box center [454, 274] width 526 height 363
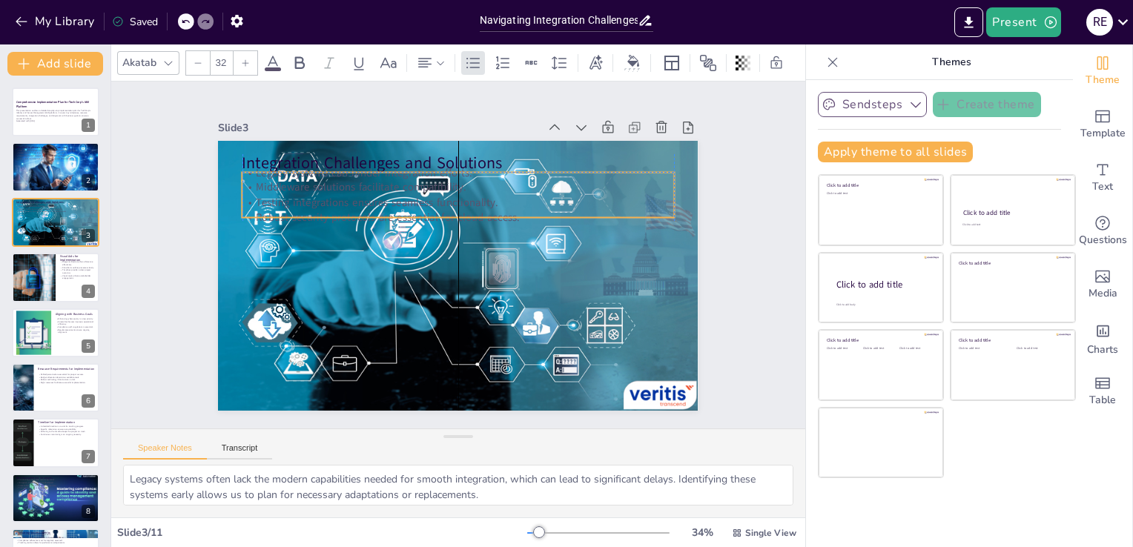
click at [335, 199] on p "Testing integrations ensures seamless functionality." at bounding box center [463, 203] width 431 height 60
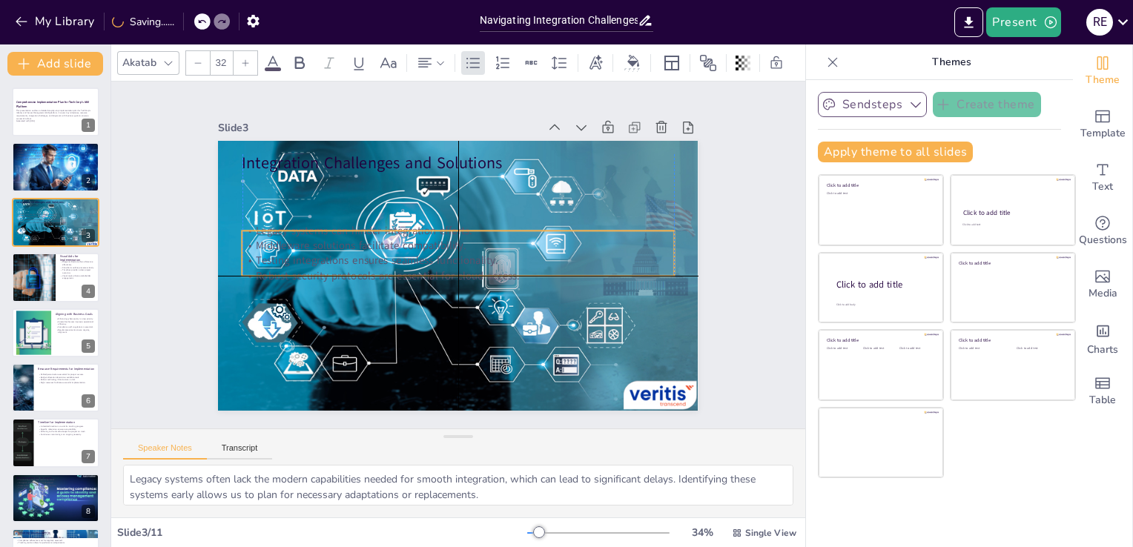
drag, startPoint x: 335, startPoint y: 199, endPoint x: 335, endPoint y: 257, distance: 57.1
click at [335, 257] on p "Testing integrations ensures seamless functionality." at bounding box center [456, 261] width 415 height 148
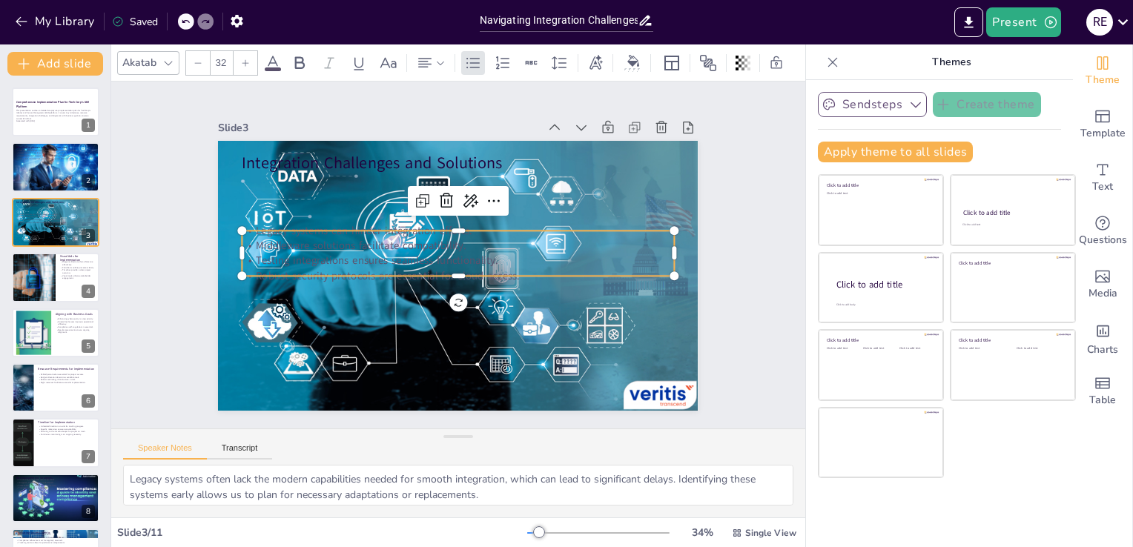
click at [908, 102] on icon "button" at bounding box center [915, 104] width 15 height 15
click at [873, 154] on span "Sendsteps" at bounding box center [884, 155] width 67 height 14
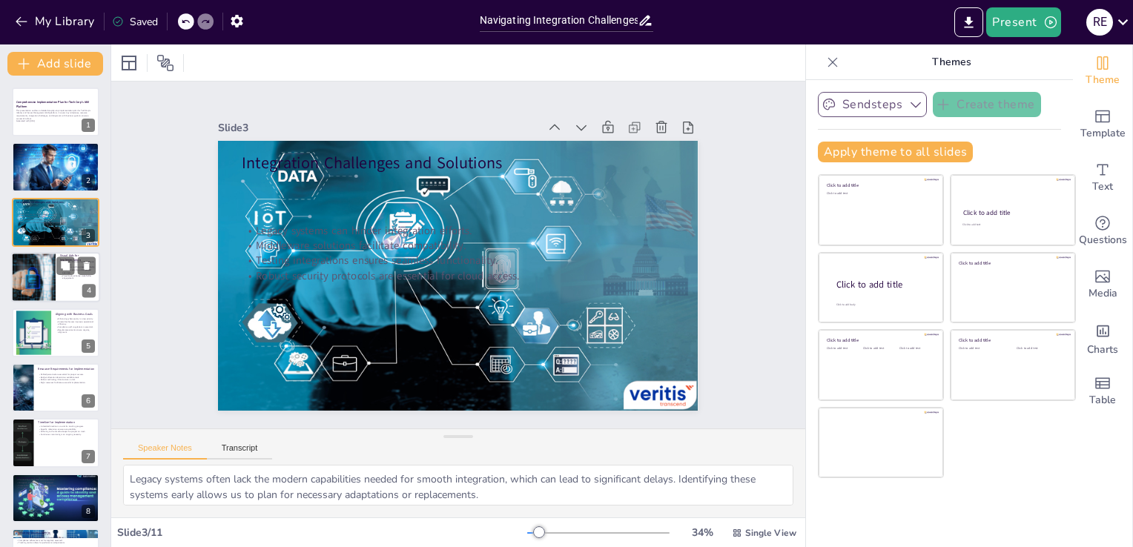
click at [55, 293] on div at bounding box center [33, 277] width 73 height 50
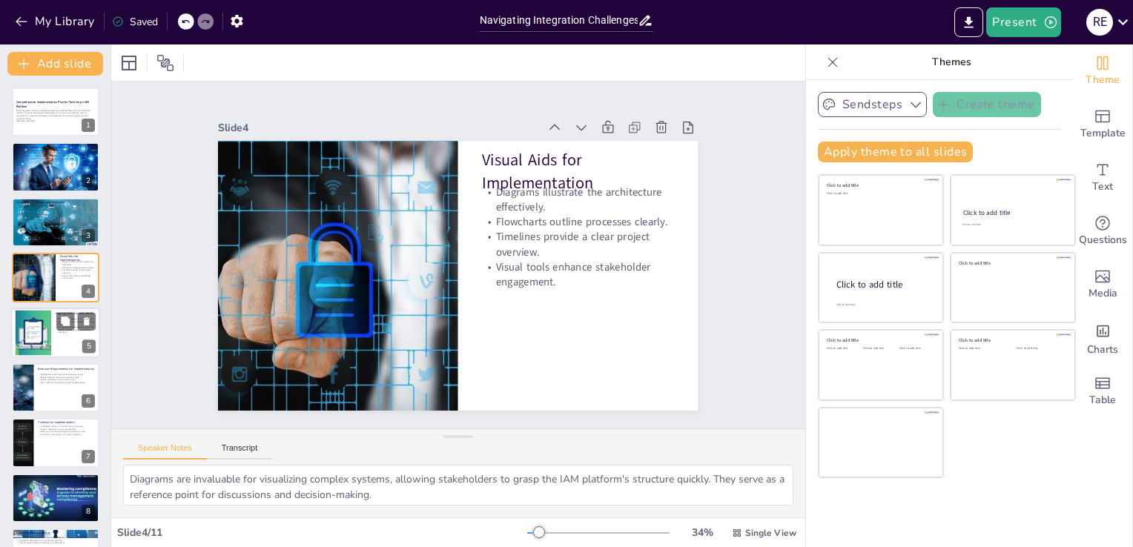
click at [48, 332] on div at bounding box center [33, 332] width 86 height 45
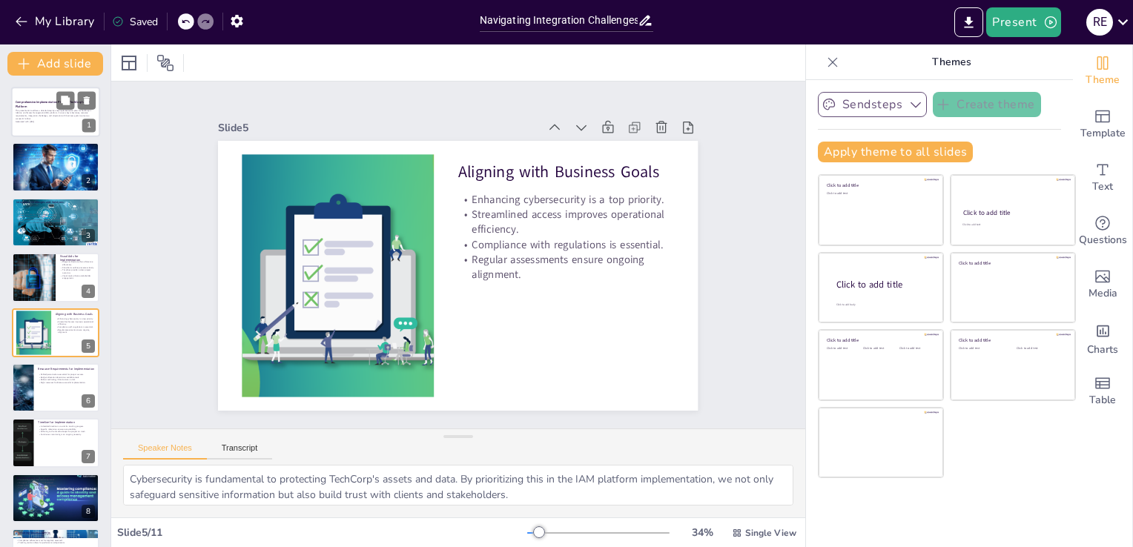
click at [42, 130] on div at bounding box center [55, 112] width 89 height 50
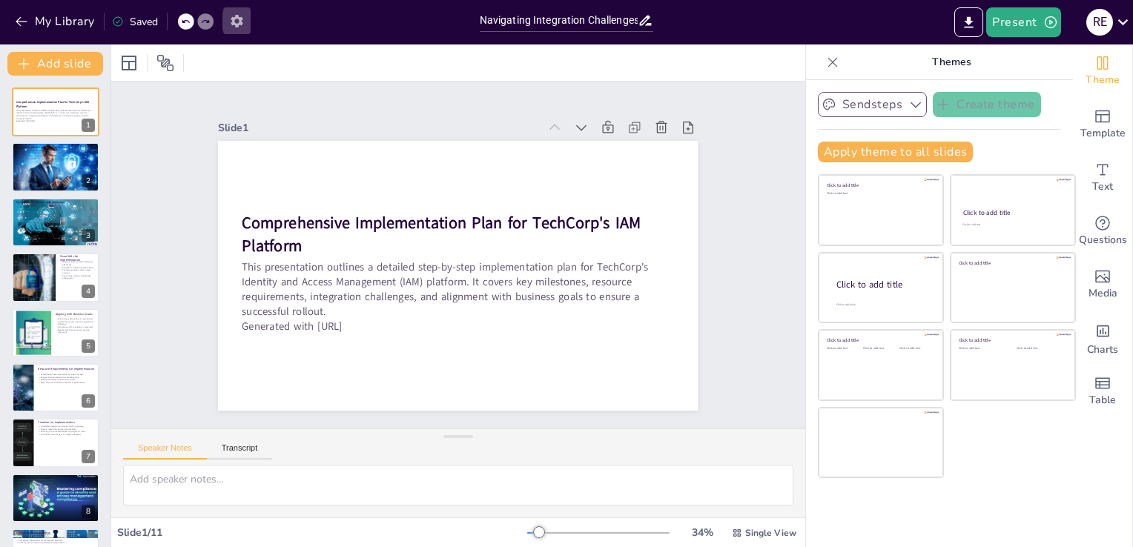
click at [242, 19] on icon "button" at bounding box center [237, 21] width 16 height 16
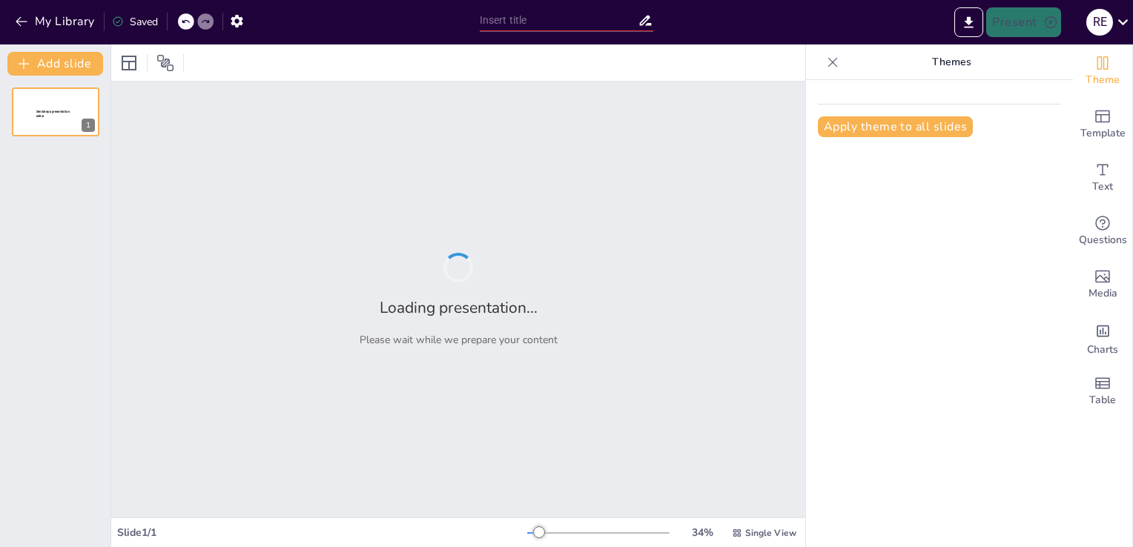
type input "Navigating Integration Challenges in IAM: Solutions and Strategies"
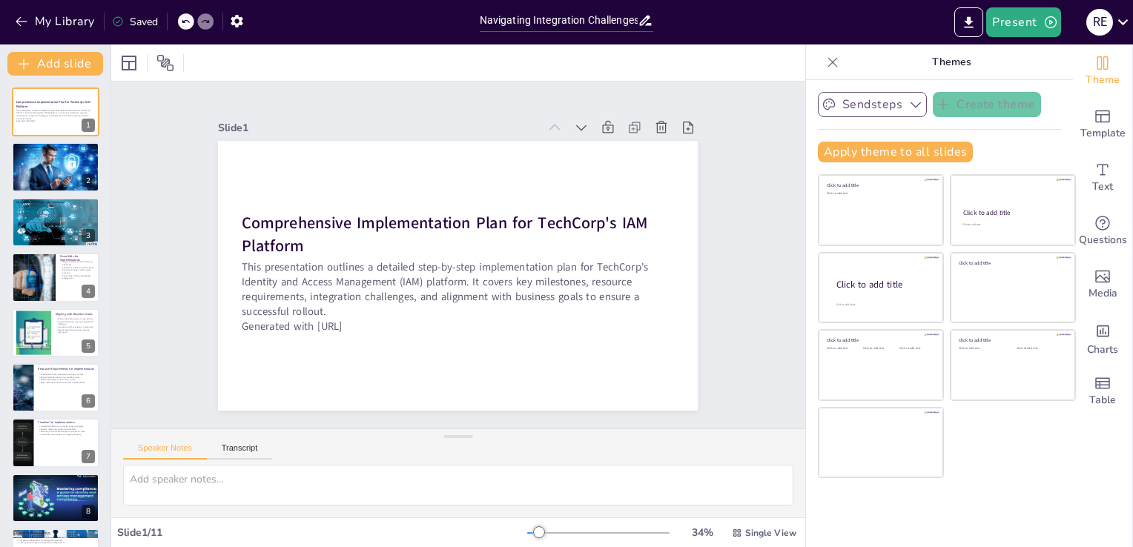
click at [908, 100] on icon "button" at bounding box center [915, 104] width 15 height 15
click at [874, 154] on span "Sendsteps" at bounding box center [884, 155] width 67 height 14
click at [1094, 120] on icon "Add ready made slides" at bounding box center [1103, 117] width 18 height 18
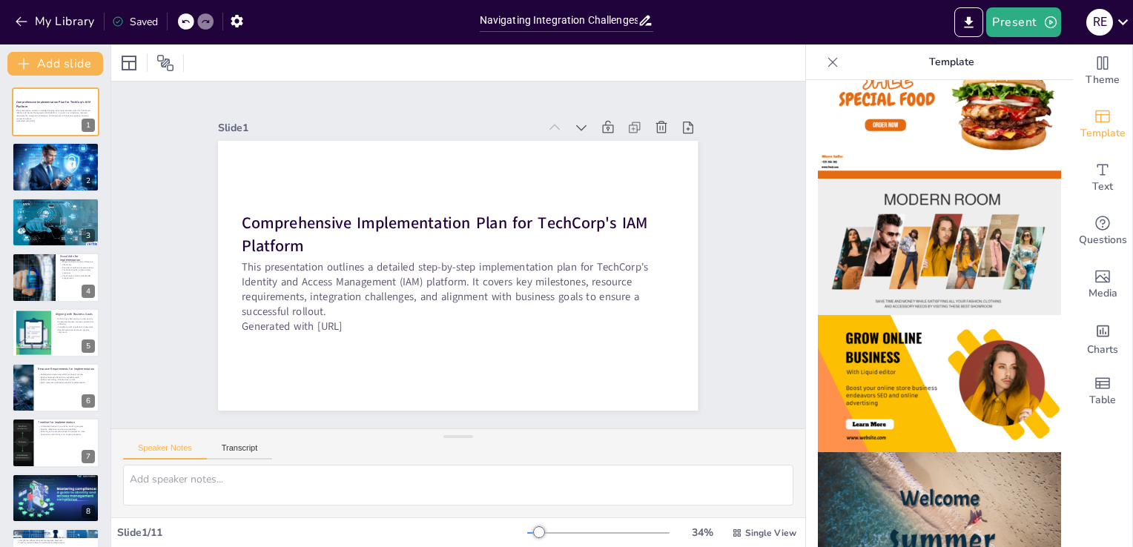
scroll to position [297, 0]
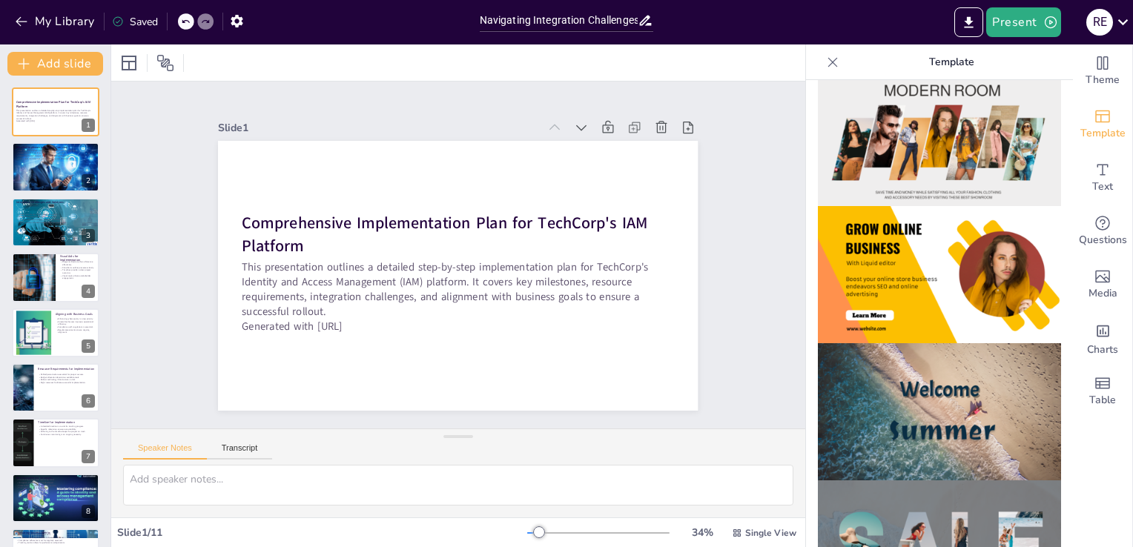
click at [872, 224] on img at bounding box center [939, 274] width 243 height 137
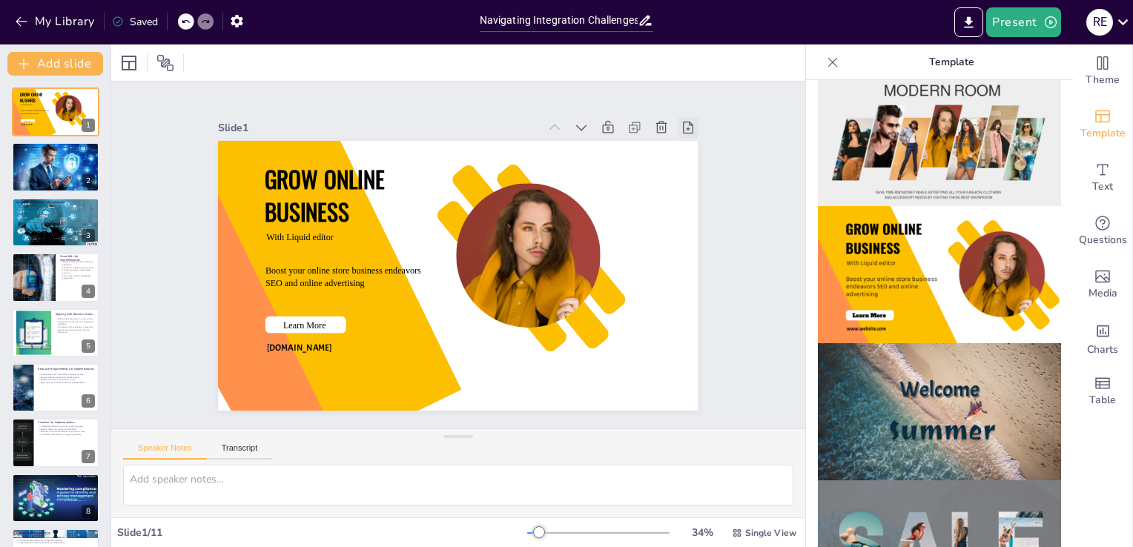
click at [701, 169] on icon at bounding box center [710, 178] width 18 height 18
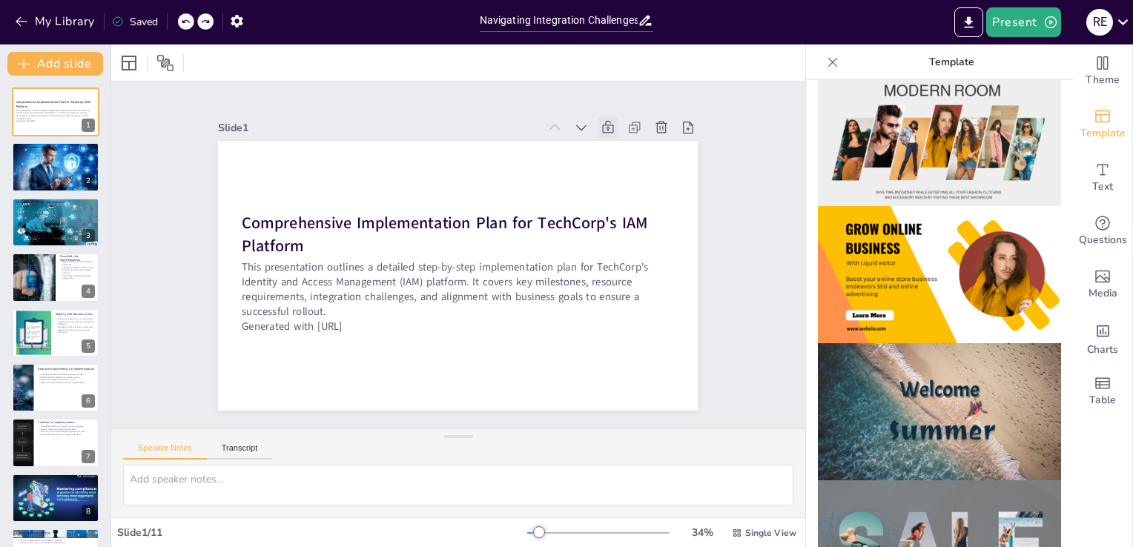
click at [637, 190] on icon at bounding box center [646, 199] width 19 height 19
click at [630, 171] on icon at bounding box center [639, 180] width 19 height 19
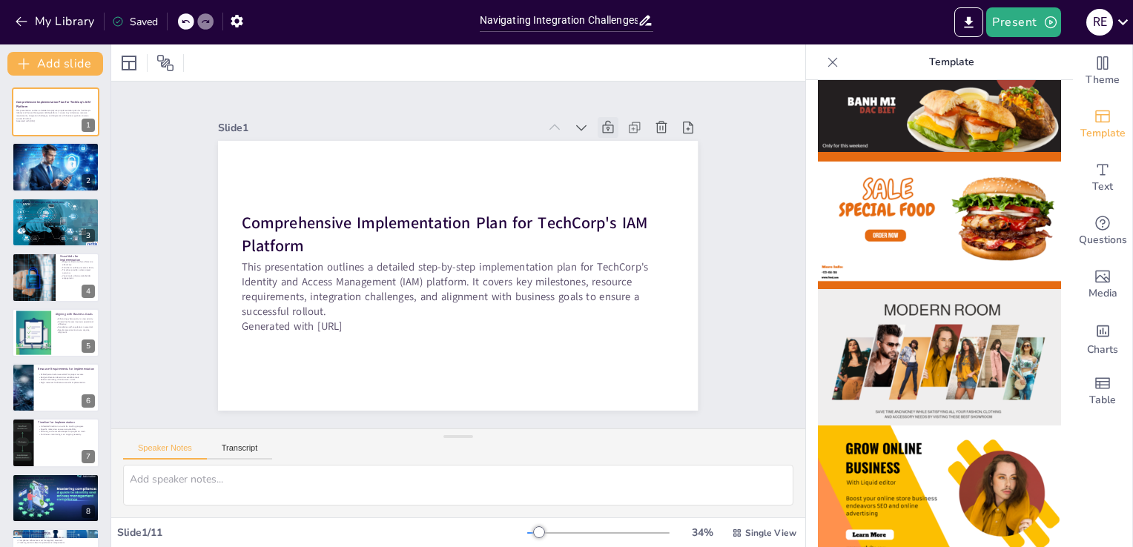
scroll to position [0, 0]
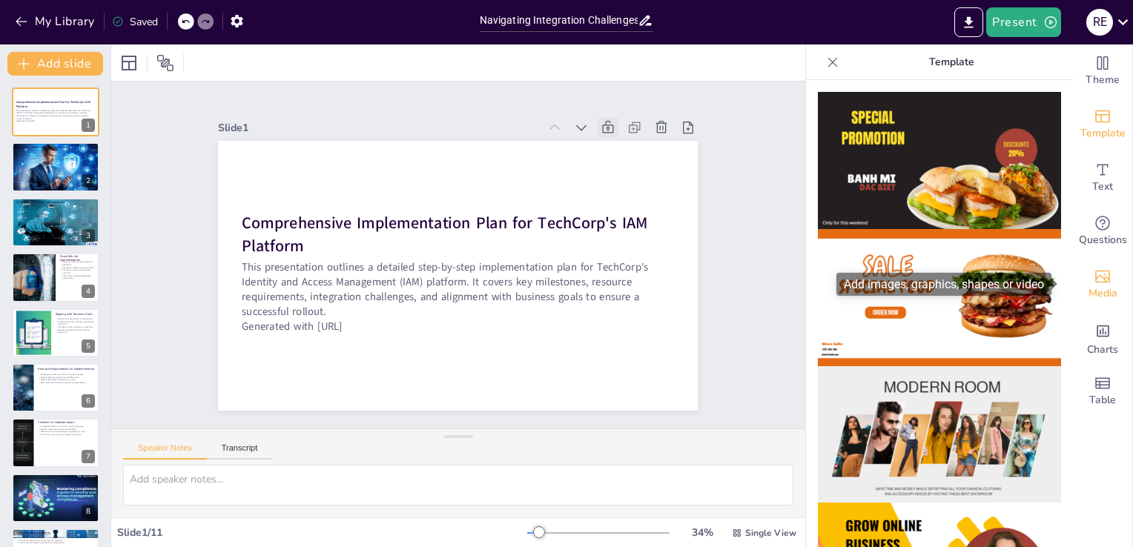
click at [1094, 272] on icon "Add images, graphics, shapes or video" at bounding box center [1103, 277] width 18 height 18
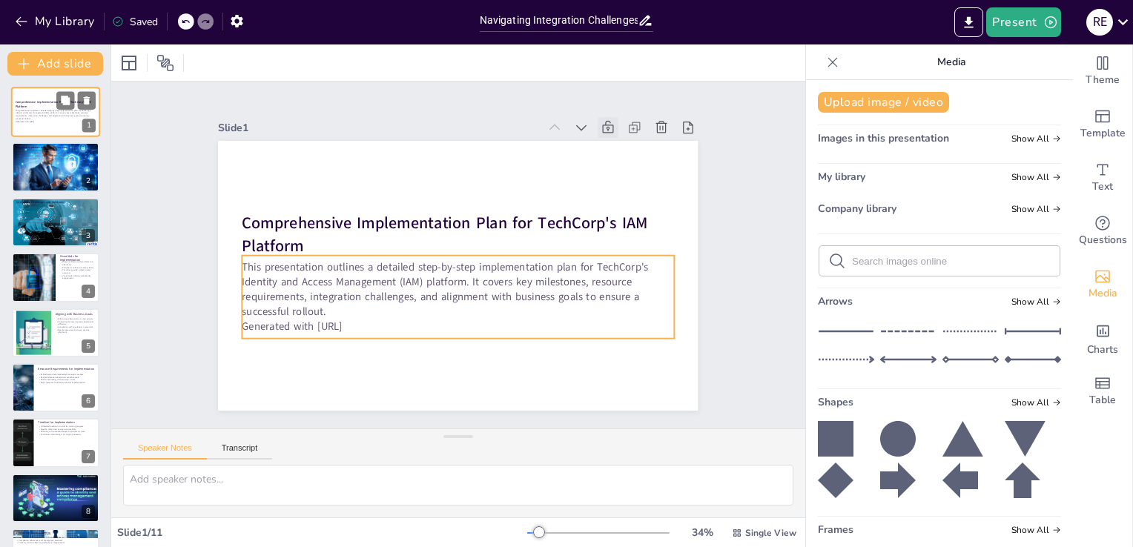
click at [52, 119] on p "This presentation outlines a detailed step-by-step implementation plan for Tech…" at bounding box center [56, 114] width 80 height 11
click at [48, 120] on p "Generated with [URL]" at bounding box center [56, 121] width 80 height 3
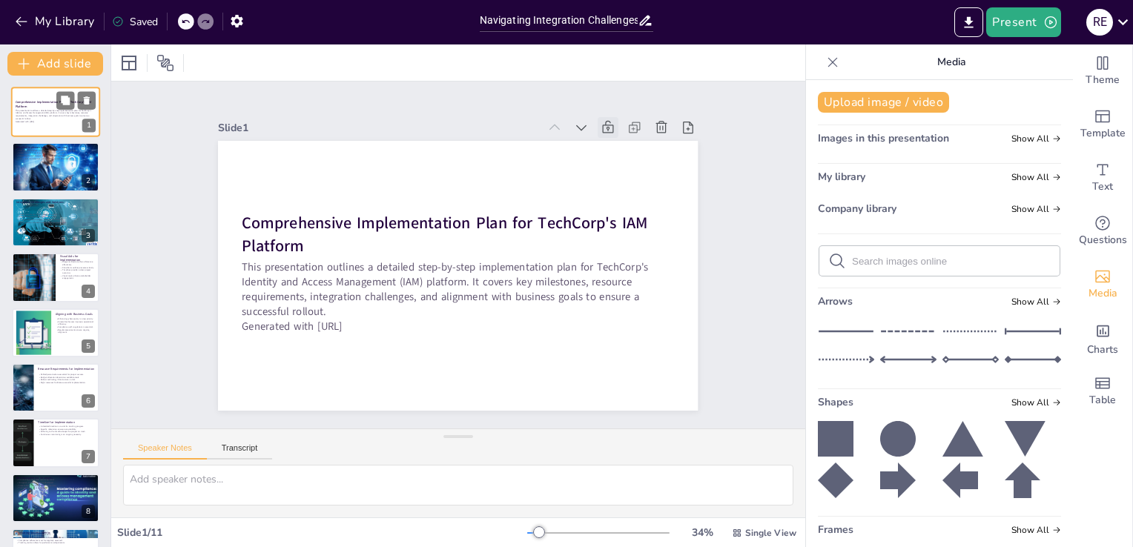
click at [48, 120] on p "Generated with [URL]" at bounding box center [56, 121] width 80 height 3
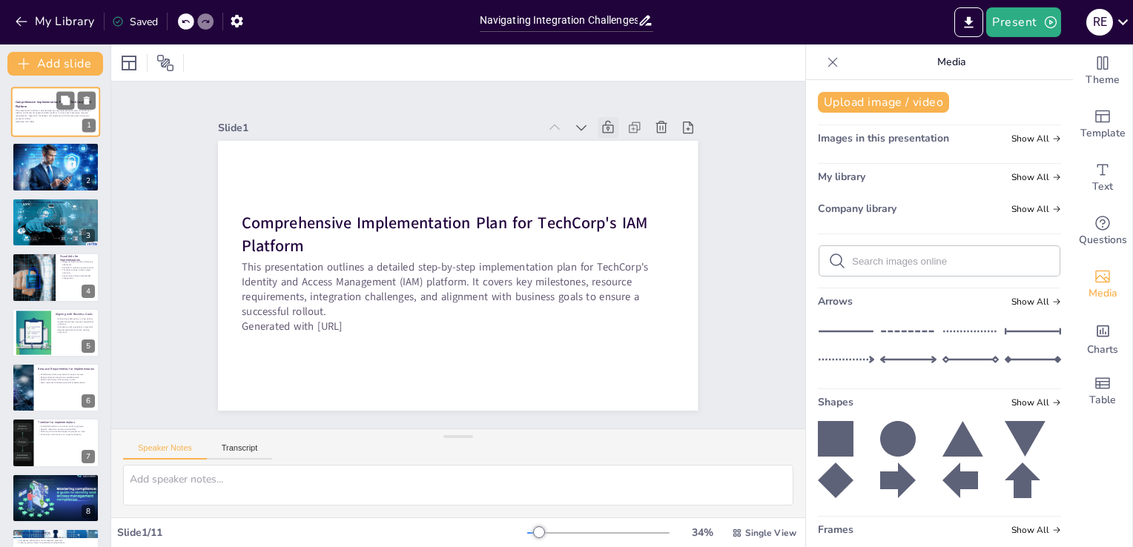
click at [48, 120] on p "Generated with [URL]" at bounding box center [56, 121] width 80 height 3
click at [1106, 329] on div "Charts" at bounding box center [1102, 337] width 59 height 53
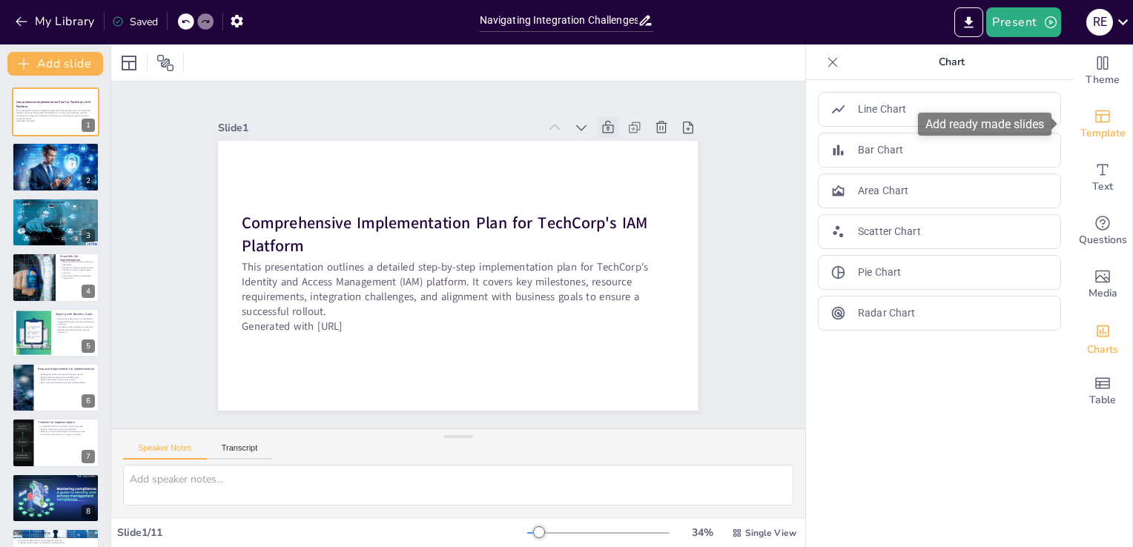
click at [1092, 141] on span "Template" at bounding box center [1102, 133] width 45 height 16
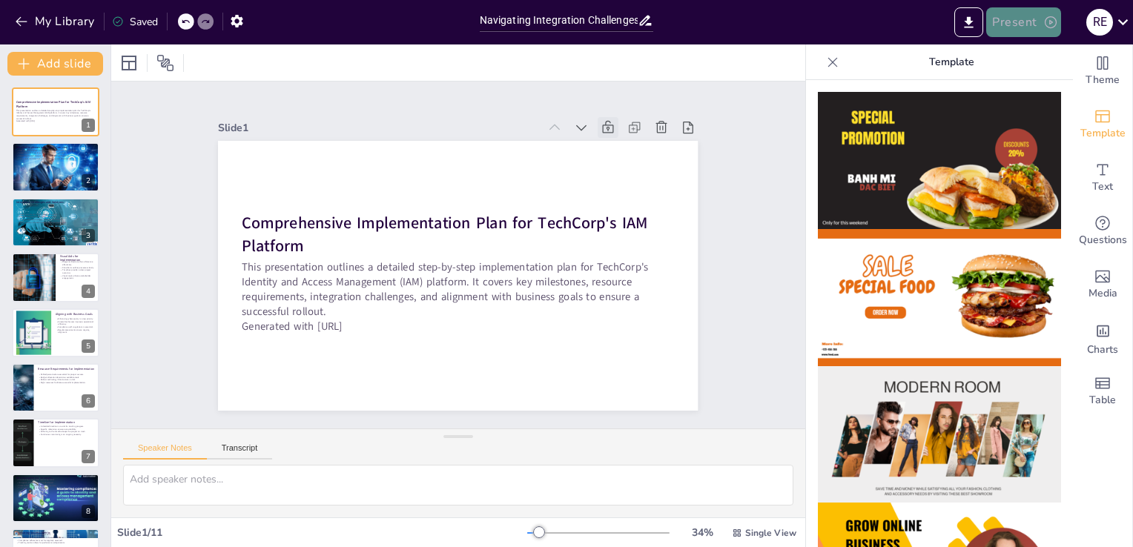
click at [1049, 19] on icon "button" at bounding box center [1050, 22] width 15 height 15
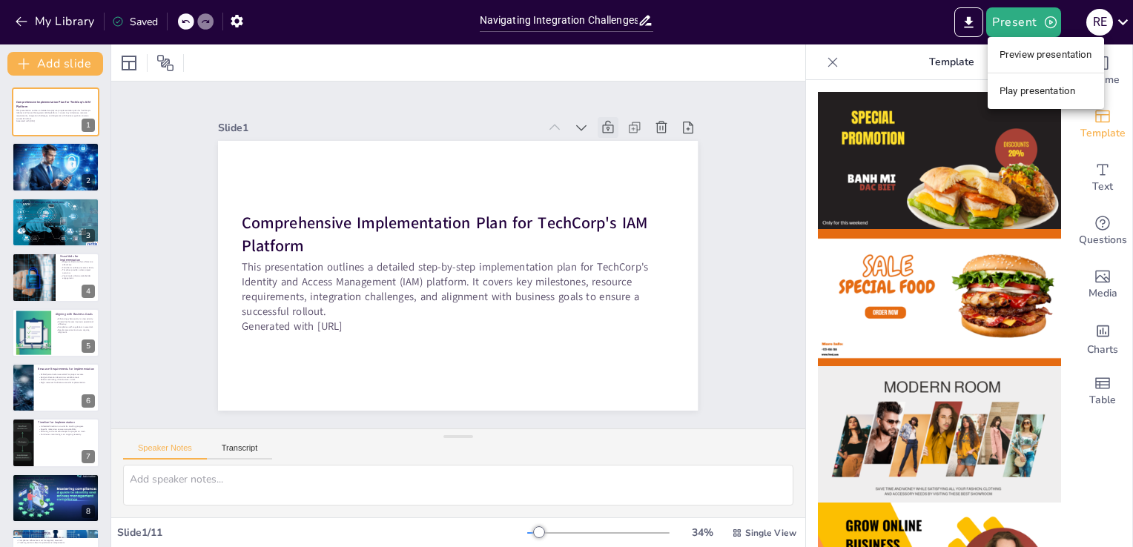
click at [1040, 22] on div at bounding box center [566, 273] width 1133 height 547
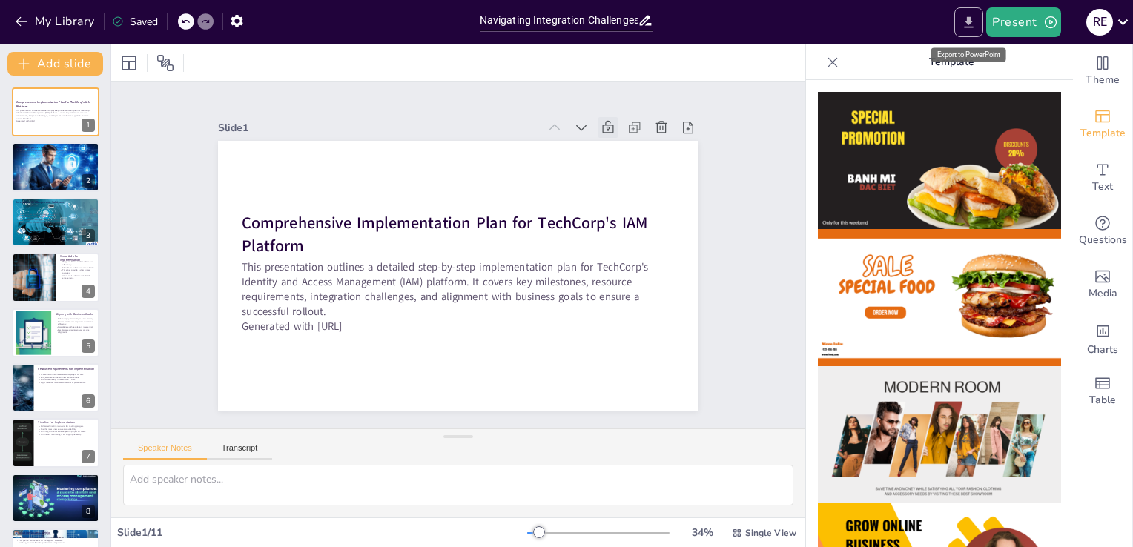
click at [961, 22] on button "Export to PowerPoint" at bounding box center [968, 22] width 29 height 30
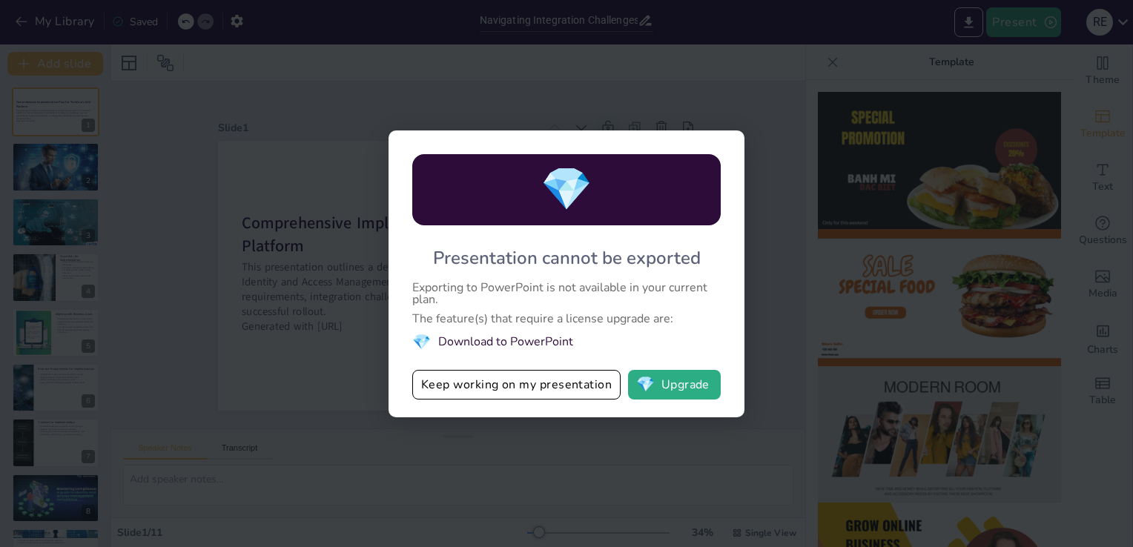
click at [519, 340] on li "💎 Download to PowerPoint" at bounding box center [566, 342] width 308 height 20
click at [472, 339] on li "💎 Download to PowerPoint" at bounding box center [566, 342] width 308 height 20
click at [681, 383] on button "💎 Upgrade" at bounding box center [674, 385] width 93 height 30
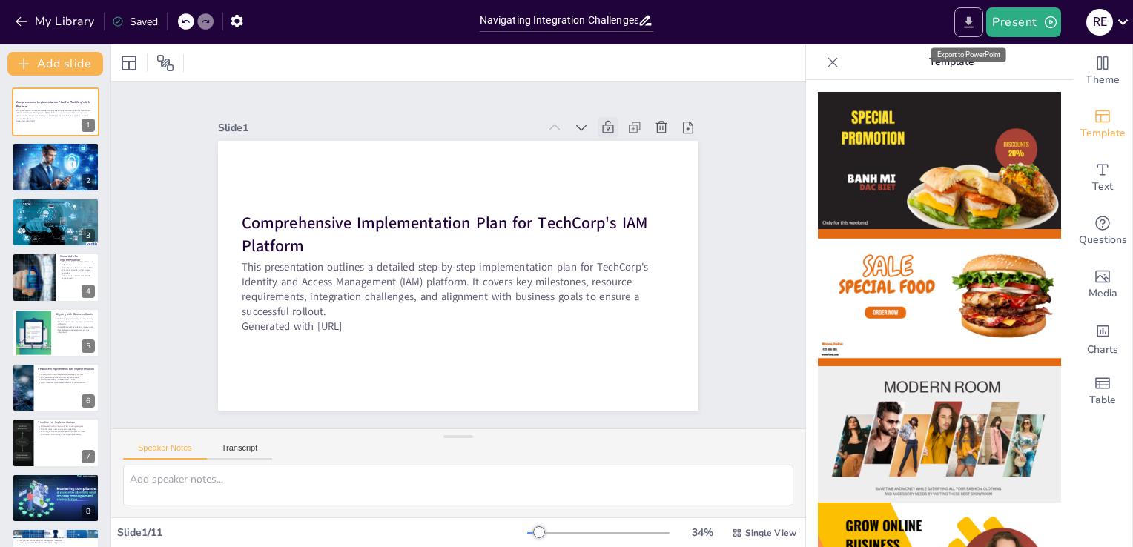
click at [959, 16] on button "Export to PowerPoint" at bounding box center [968, 22] width 29 height 30
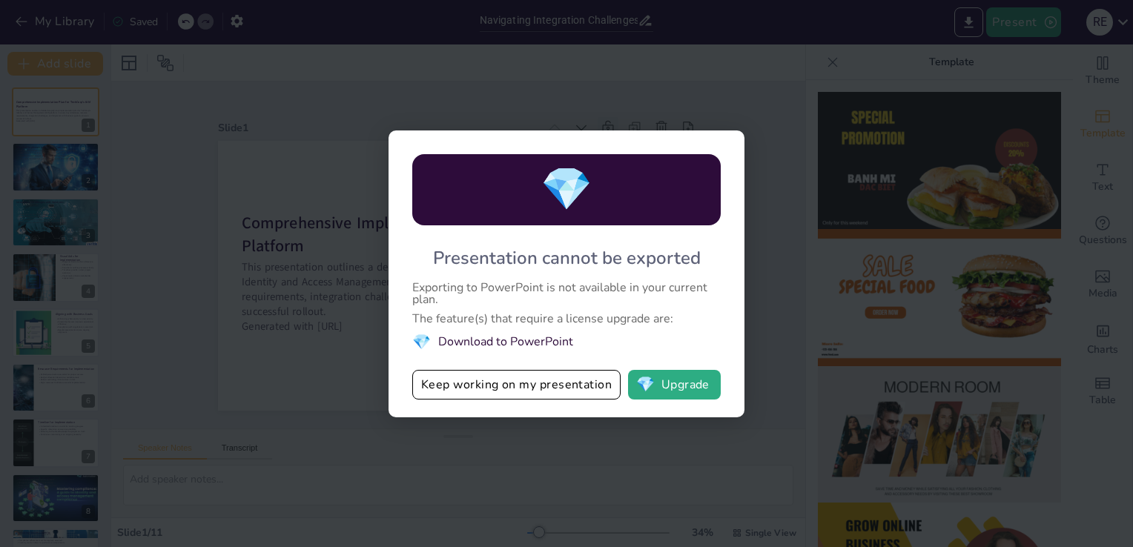
click at [521, 342] on li "💎 Download to PowerPoint" at bounding box center [566, 342] width 308 height 20
click at [499, 396] on button "Keep working on my presentation" at bounding box center [516, 385] width 208 height 30
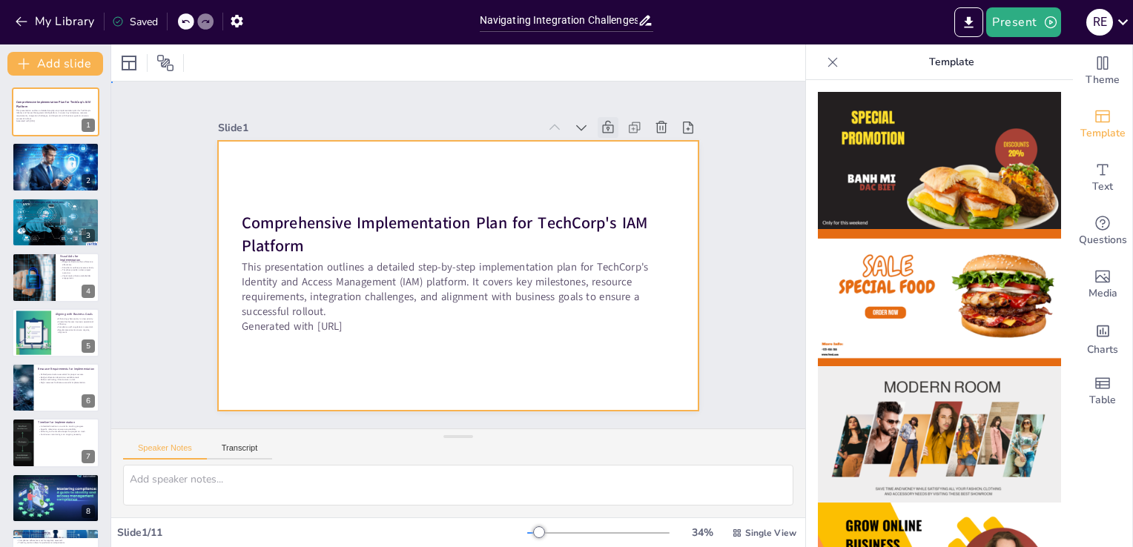
click at [499, 396] on div at bounding box center [454, 275] width 526 height 364
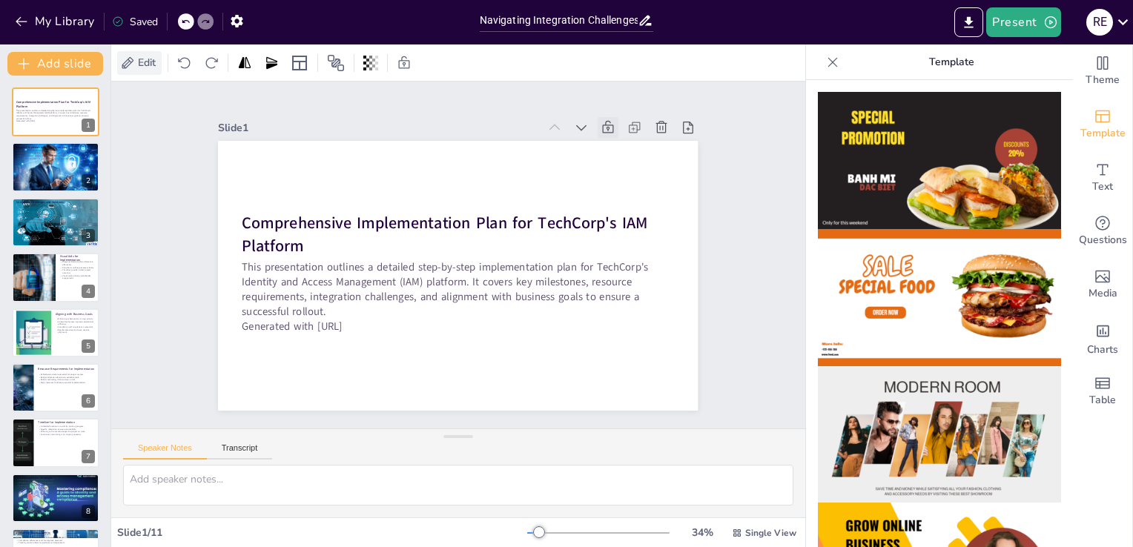
click at [139, 63] on span "Edit" at bounding box center [147, 63] width 24 height 14
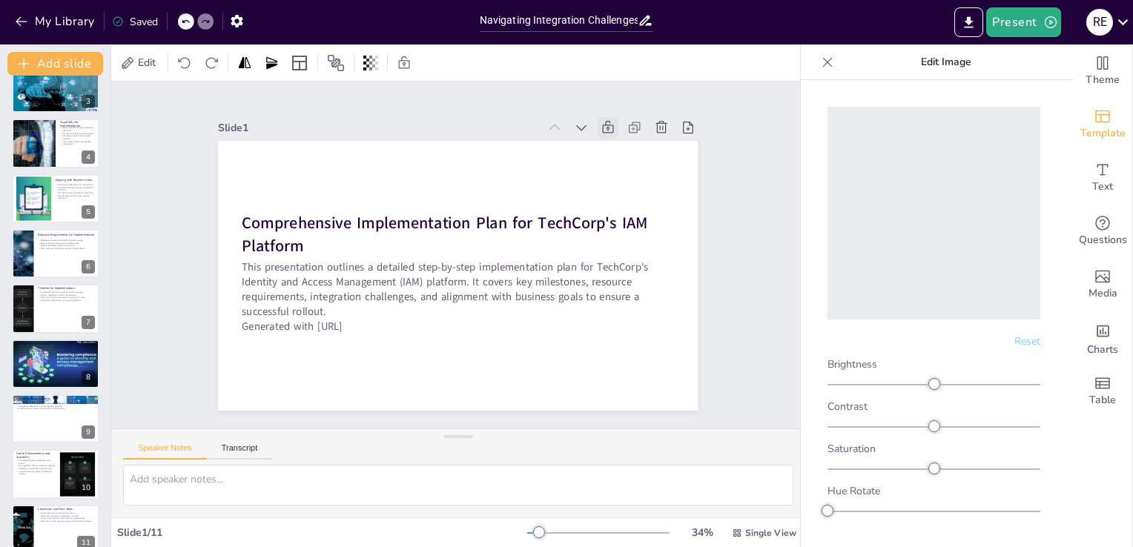
scroll to position [152, 0]
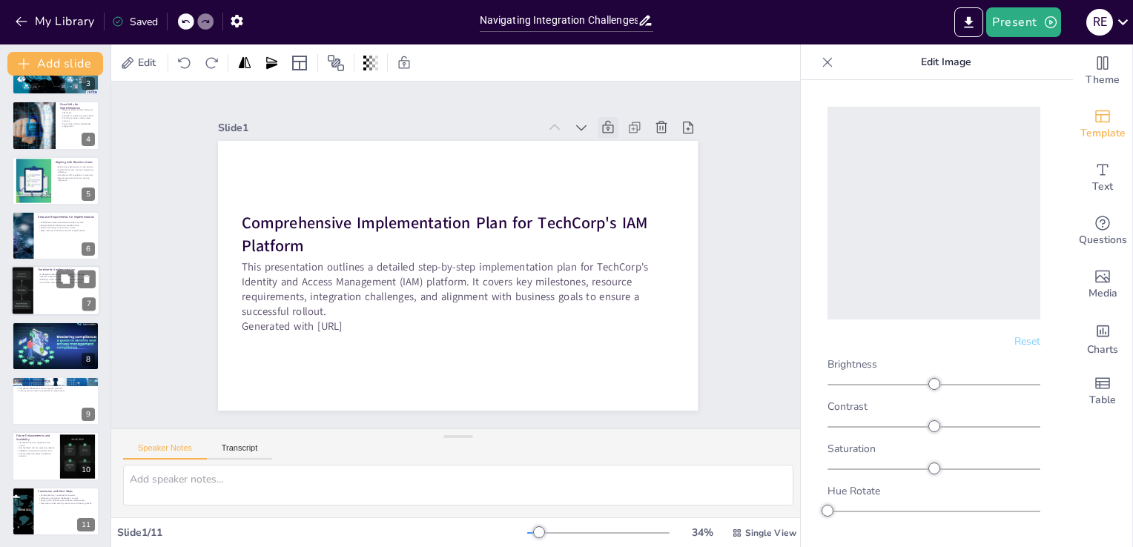
click at [39, 291] on div at bounding box center [55, 291] width 89 height 50
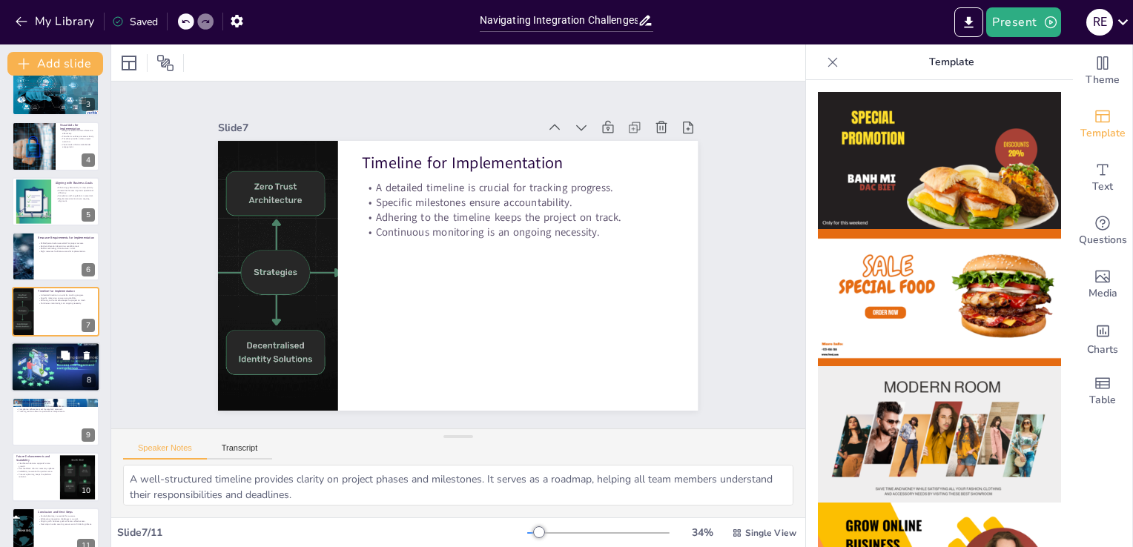
click at [44, 372] on div at bounding box center [55, 366] width 89 height 59
type textarea "A thorough risk assessment helps identify vulnerabilities and potential threats…"
